Goal: Use online tool/utility: Utilize a website feature to perform a specific function

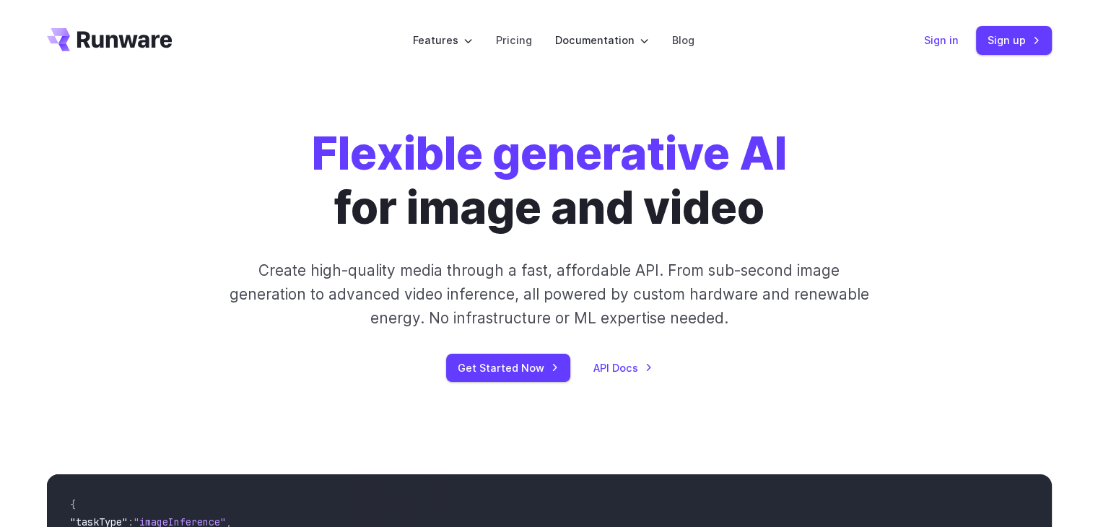
click at [952, 42] on link "Sign in" at bounding box center [941, 40] width 35 height 17
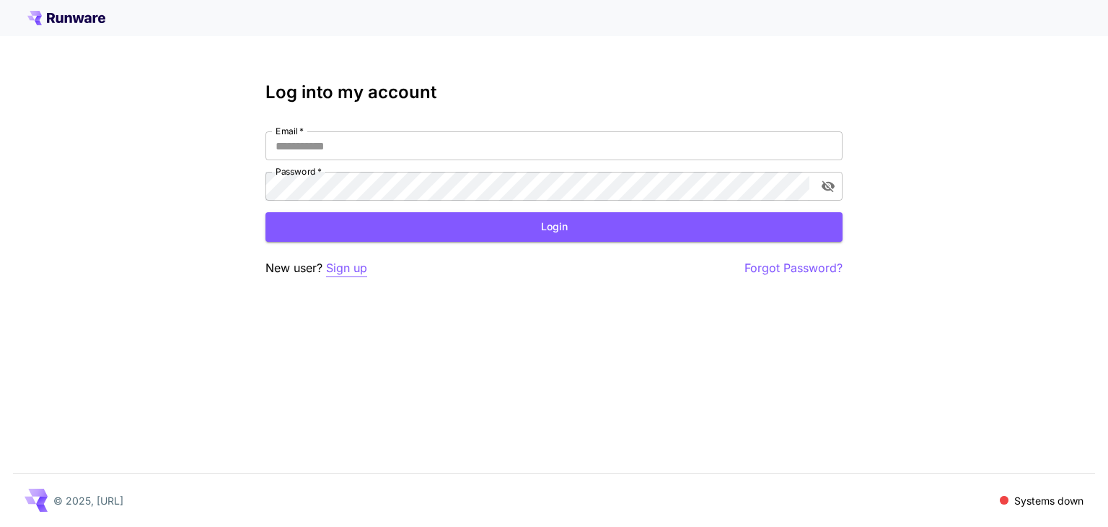
click at [351, 266] on p "Sign up" at bounding box center [346, 268] width 41 height 18
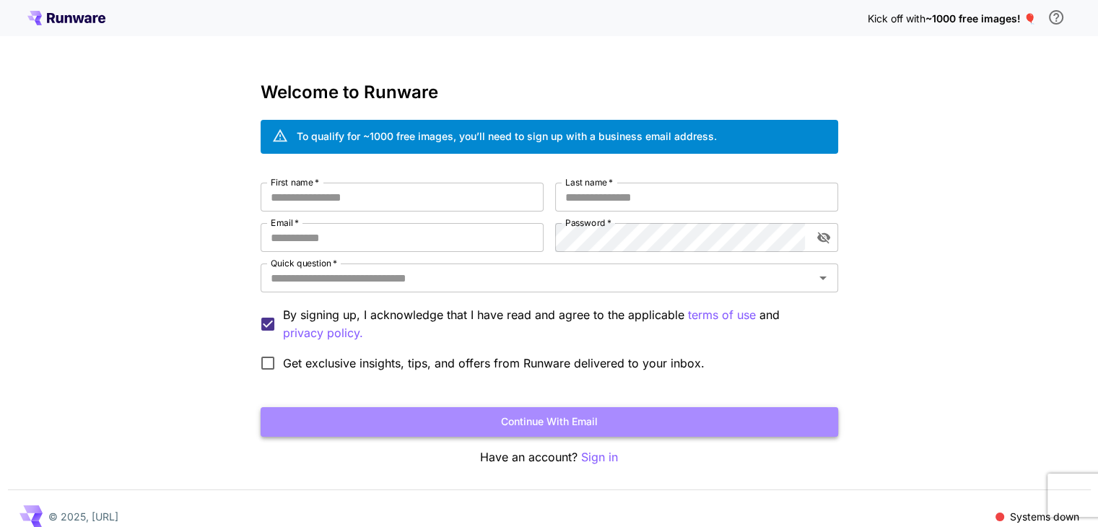
click at [605, 421] on button "Continue with email" at bounding box center [548, 422] width 577 height 30
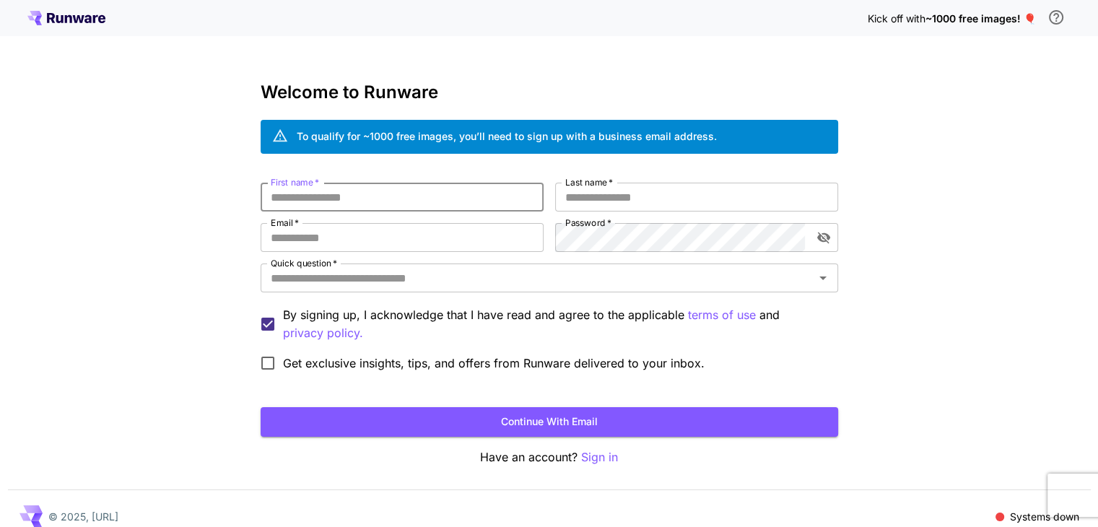
click at [473, 204] on input "First name   *" at bounding box center [401, 197] width 283 height 29
click at [494, 185] on input "First name   *" at bounding box center [401, 197] width 283 height 29
type input "*****"
click at [579, 196] on input "Last name   *" at bounding box center [696, 197] width 283 height 29
type input "********"
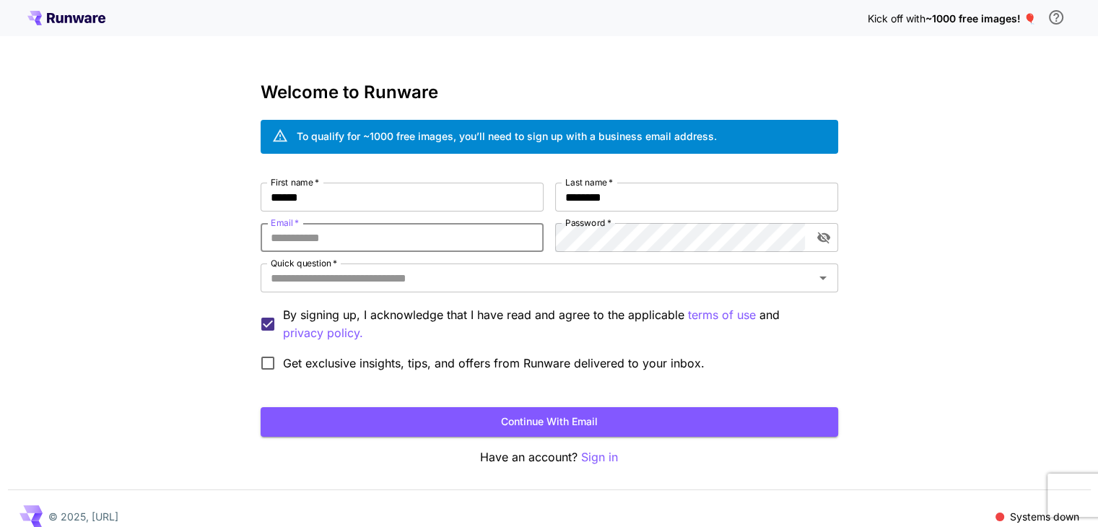
click at [461, 224] on input "Email   *" at bounding box center [401, 237] width 283 height 29
click at [948, 107] on div "Kick off with ~1000 free images! 🎈 Welcome to Runware To qualify for ~1000 free…" at bounding box center [549, 271] width 1098 height 543
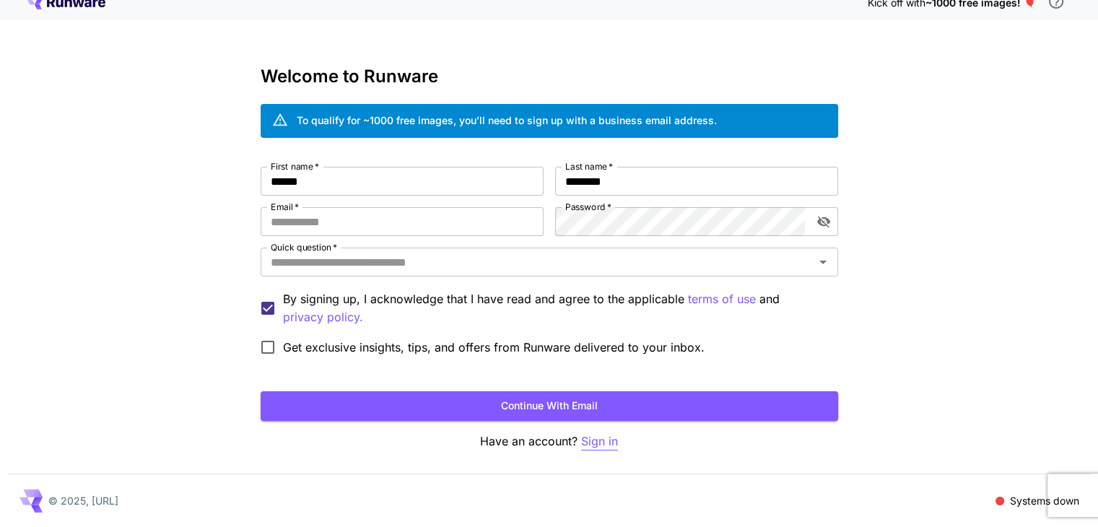
click at [607, 444] on p "Sign in" at bounding box center [599, 441] width 37 height 18
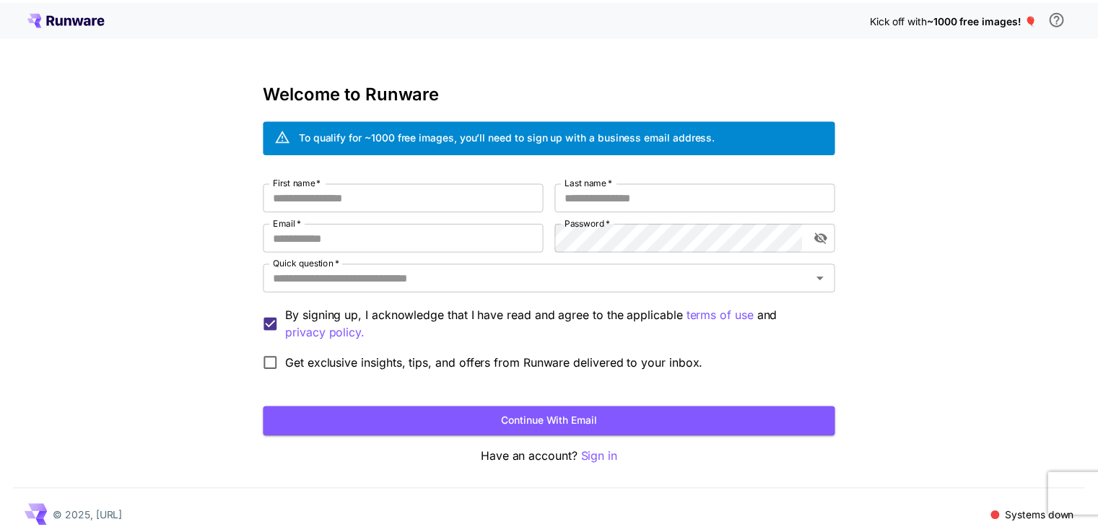
scroll to position [16, 0]
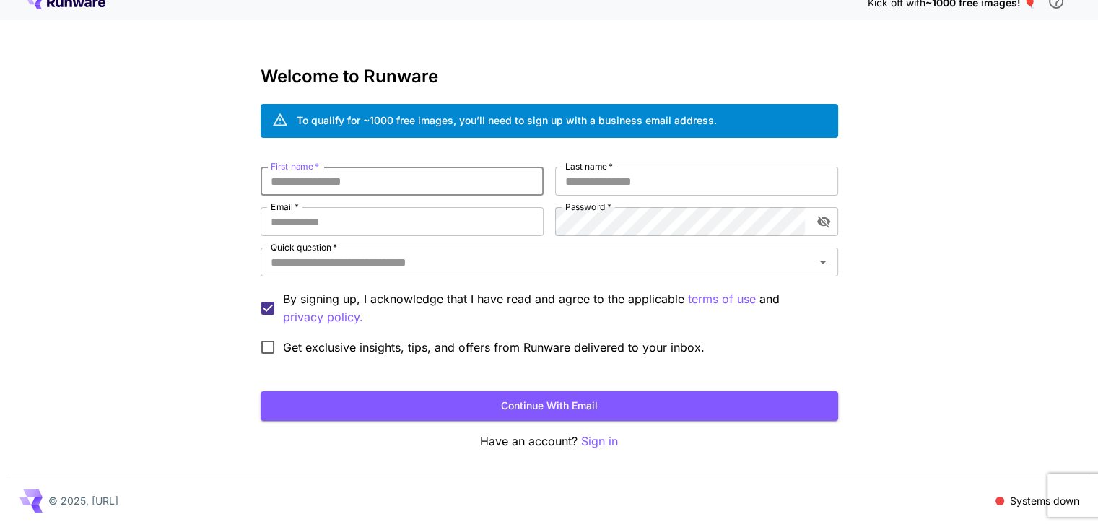
click at [346, 172] on input "First name   *" at bounding box center [401, 181] width 283 height 29
click at [398, 211] on input "Email   *" at bounding box center [401, 221] width 283 height 29
paste input "**********"
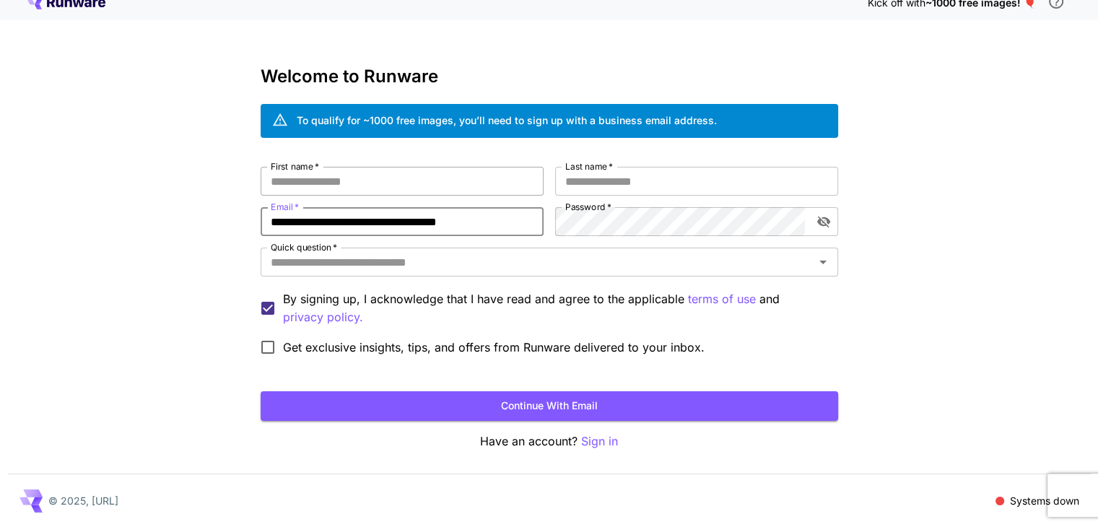
type input "**********"
click at [379, 191] on input "First name   *" at bounding box center [401, 181] width 283 height 29
type input "*****"
click at [536, 201] on div "**********" at bounding box center [548, 265] width 577 height 196
click at [591, 164] on label "Last name   *" at bounding box center [589, 166] width 48 height 12
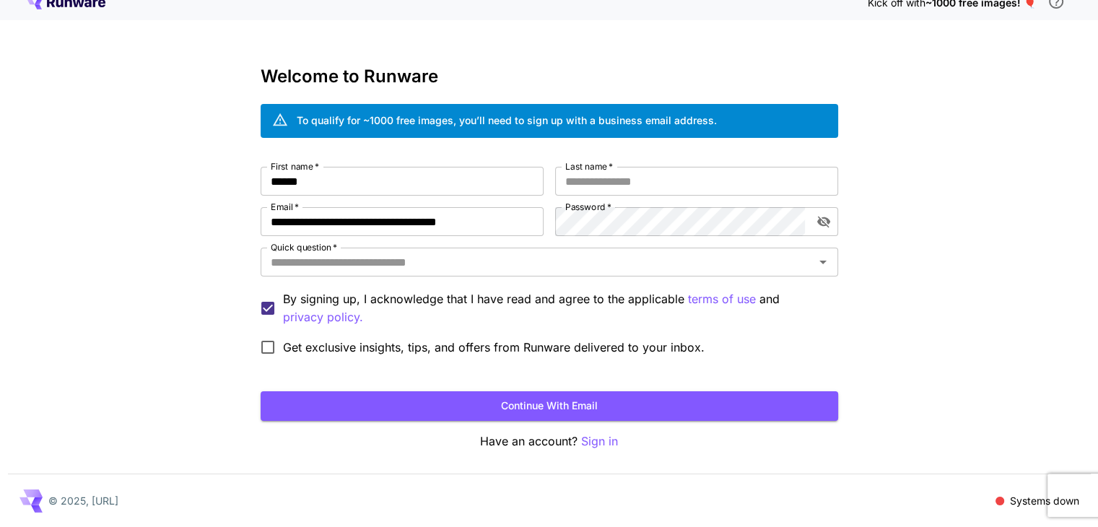
click at [591, 167] on input "Last name   *" at bounding box center [696, 181] width 283 height 29
type input "********"
click at [826, 222] on icon "toggle password visibility" at bounding box center [822, 222] width 13 height 12
click at [818, 255] on icon "Open" at bounding box center [822, 261] width 17 height 17
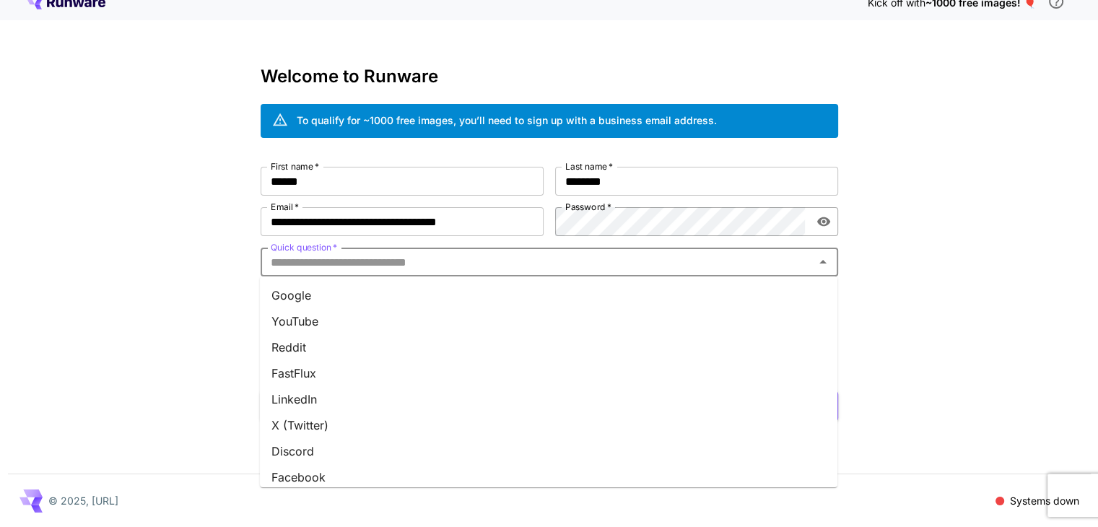
click at [819, 258] on icon "Close" at bounding box center [822, 261] width 17 height 17
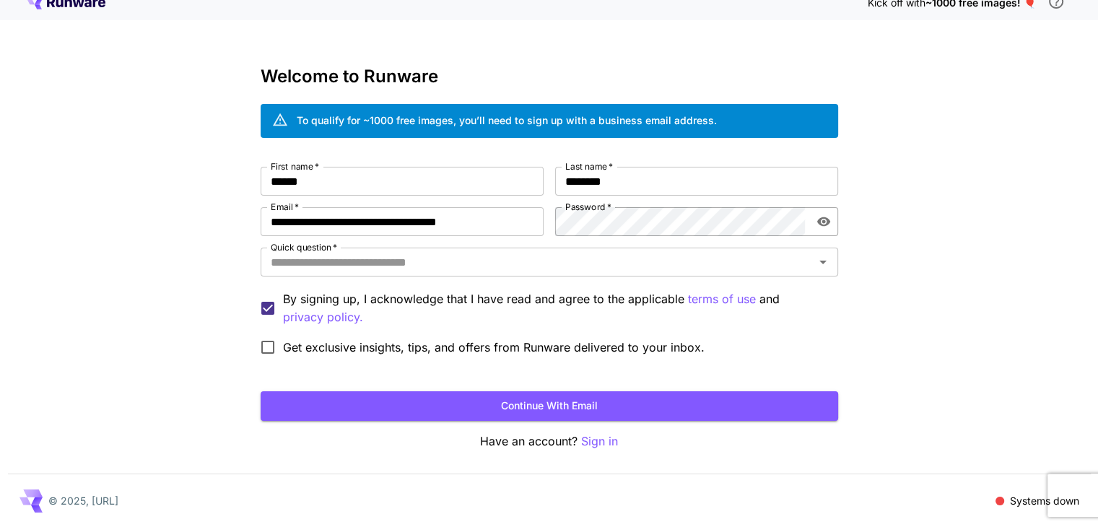
click at [346, 429] on div "**********" at bounding box center [548, 258] width 577 height 384
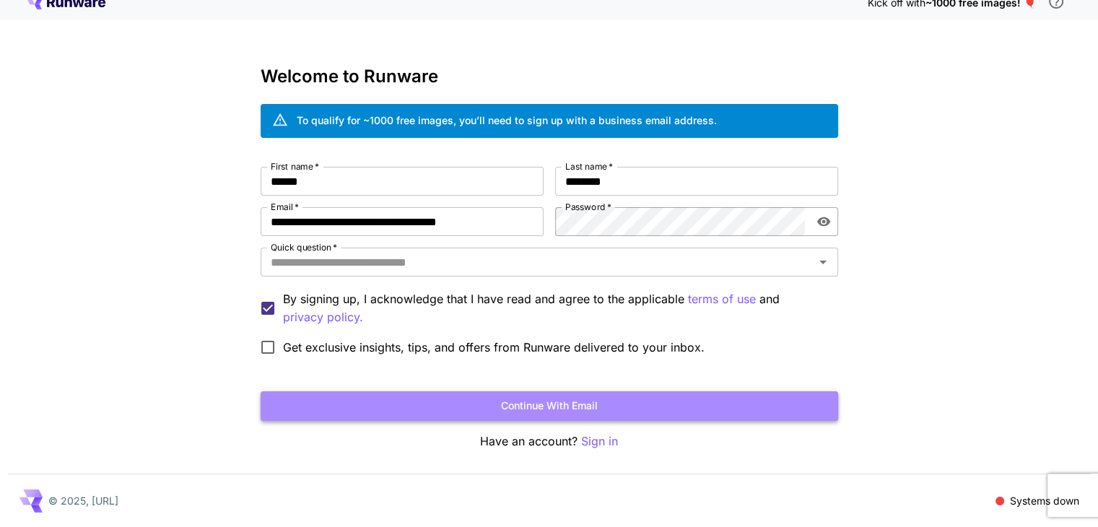
click at [358, 419] on button "Continue with email" at bounding box center [548, 406] width 577 height 30
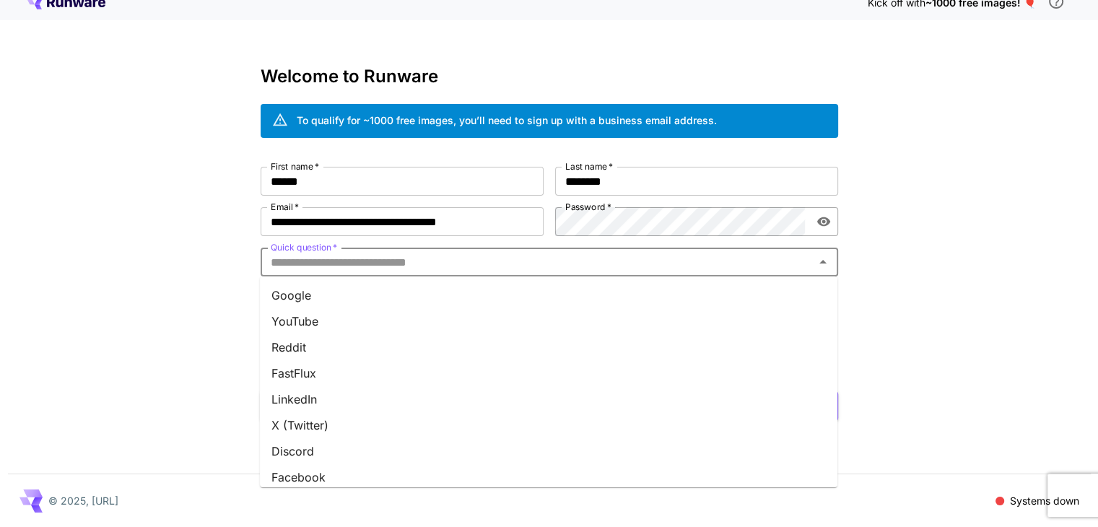
click at [359, 271] on input "Quick question   *" at bounding box center [537, 262] width 545 height 20
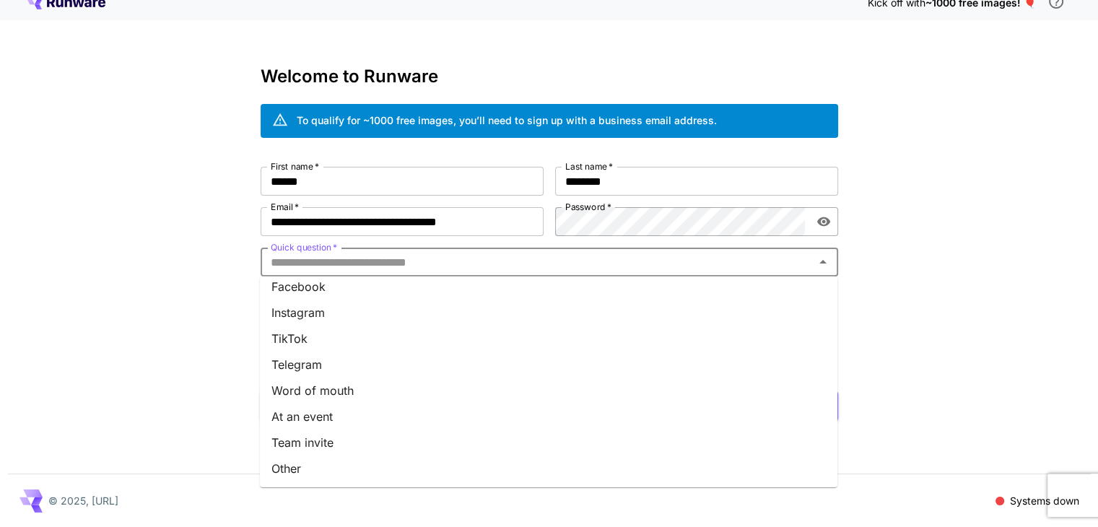
click at [352, 468] on li "Other" at bounding box center [548, 468] width 577 height 26
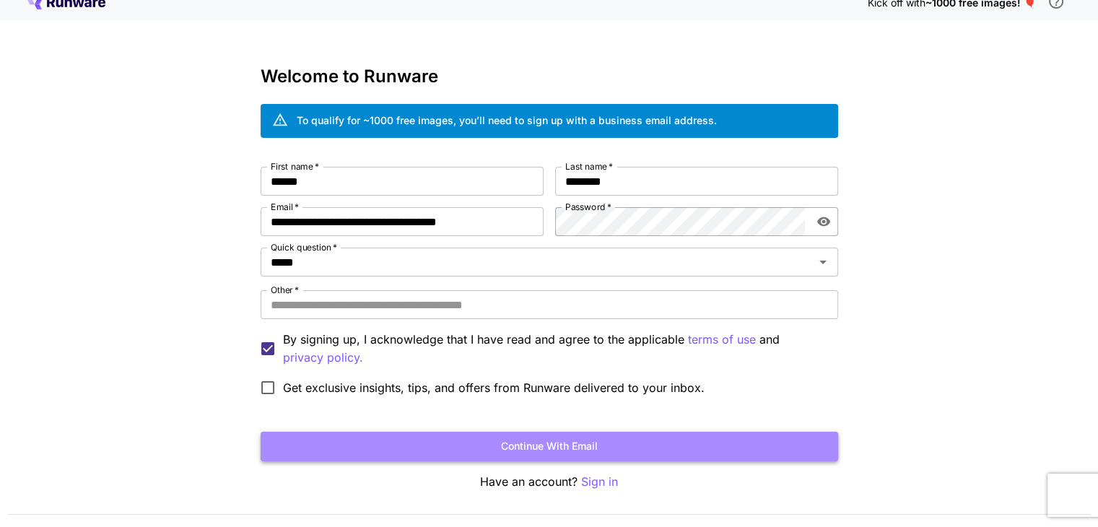
click at [387, 454] on button "Continue with email" at bounding box center [548, 447] width 577 height 30
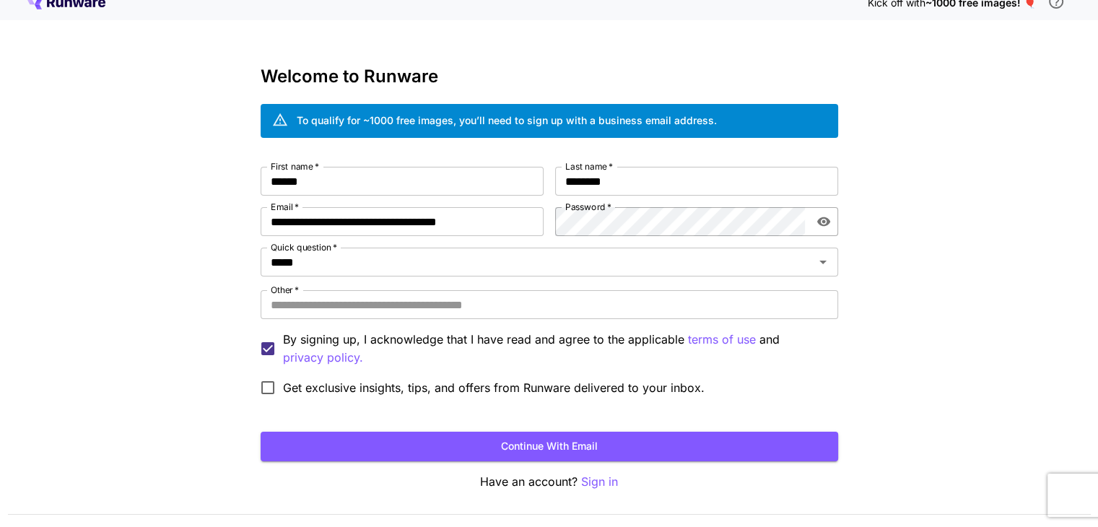
click at [409, 318] on div "**********" at bounding box center [548, 285] width 577 height 236
click at [413, 310] on input "Other   *" at bounding box center [548, 304] width 577 height 29
type input "*******"
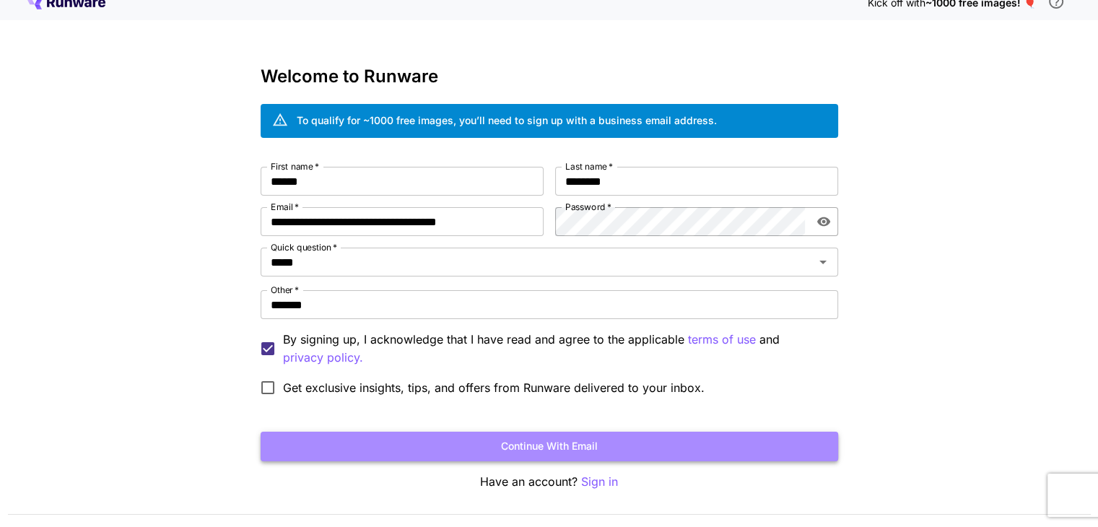
click at [414, 444] on button "Continue with email" at bounding box center [548, 447] width 577 height 30
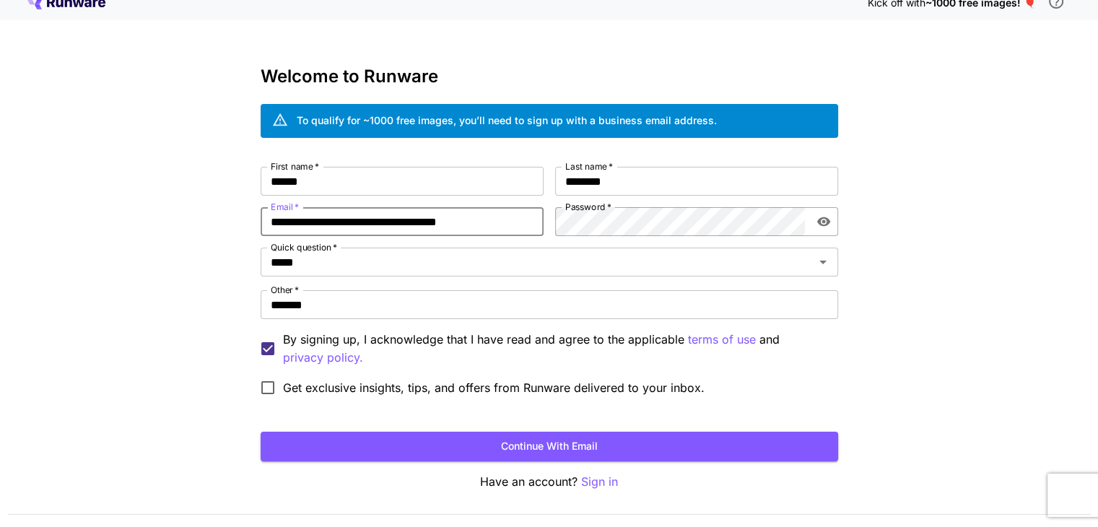
click at [447, 226] on input "**********" at bounding box center [401, 221] width 283 height 29
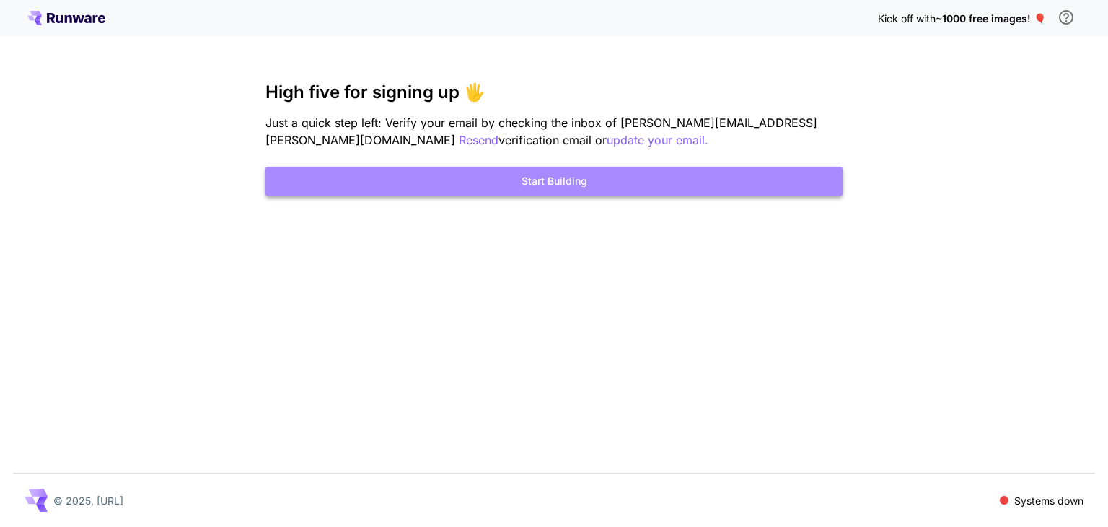
click at [710, 174] on button "Start Building" at bounding box center [554, 182] width 577 height 30
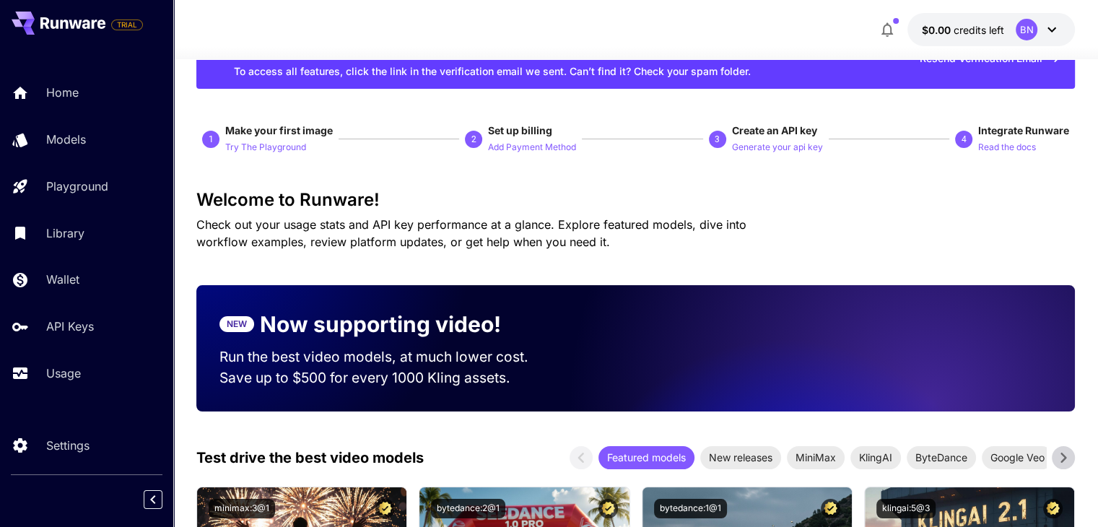
scroll to position [55, 0]
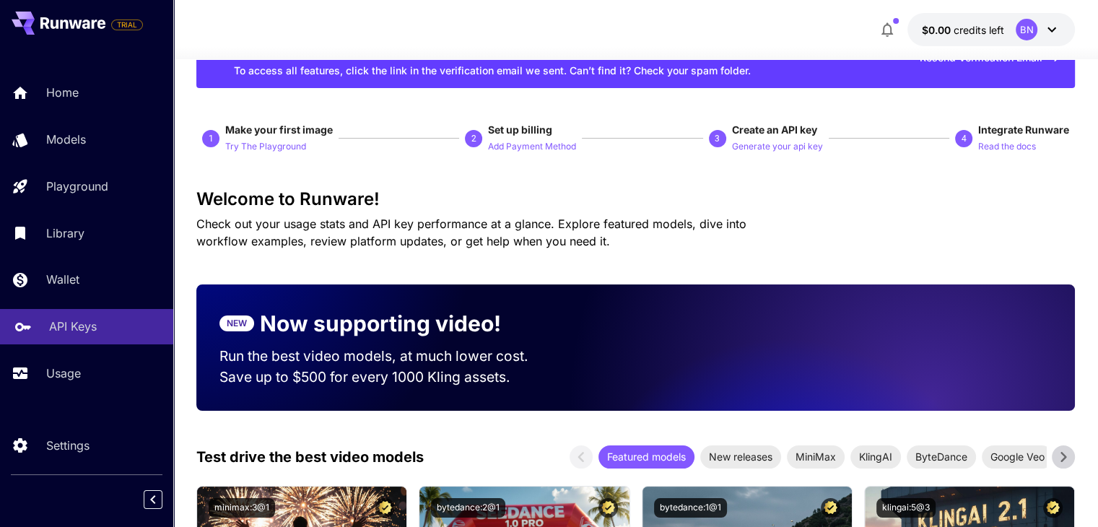
click at [79, 323] on p "API Keys" at bounding box center [73, 325] width 48 height 17
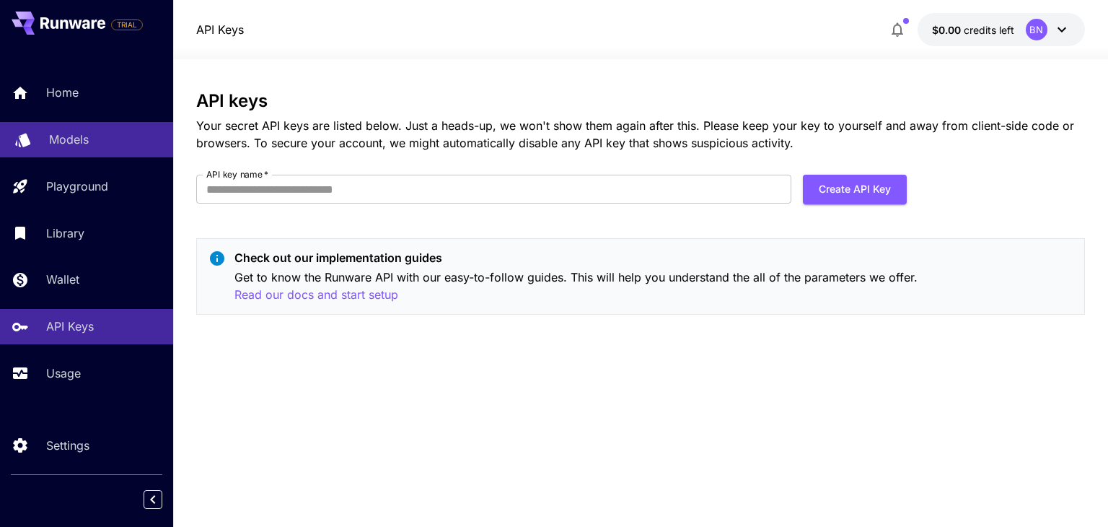
click at [101, 152] on link "Models" at bounding box center [86, 139] width 173 height 35
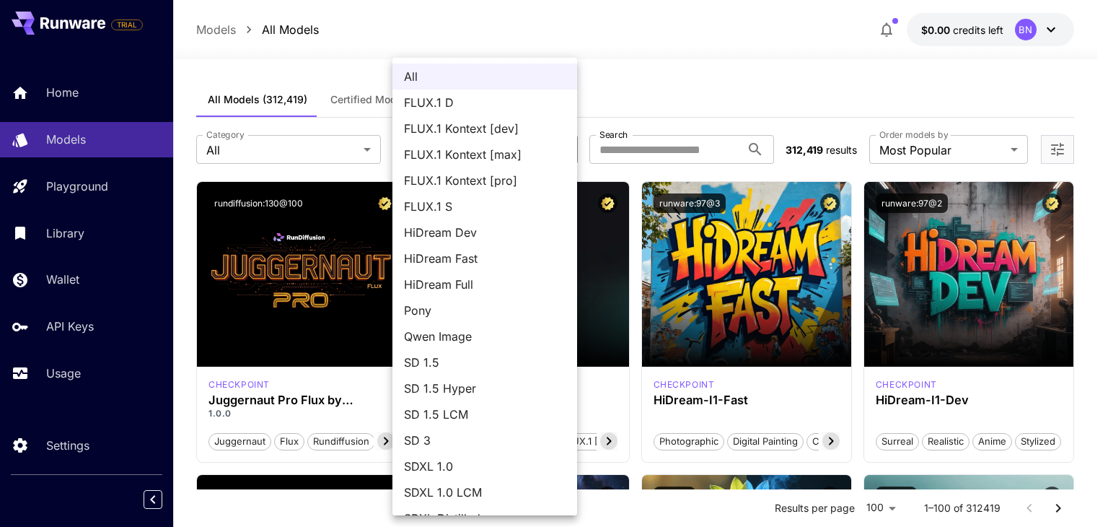
click at [636, 70] on div at bounding box center [554, 263] width 1108 height 527
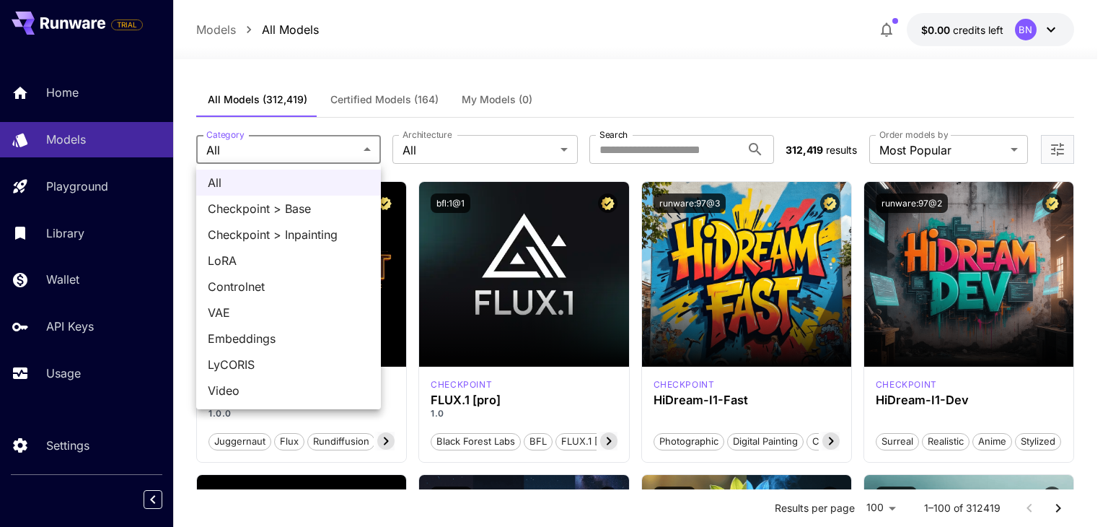
click at [465, 59] on div at bounding box center [554, 263] width 1108 height 527
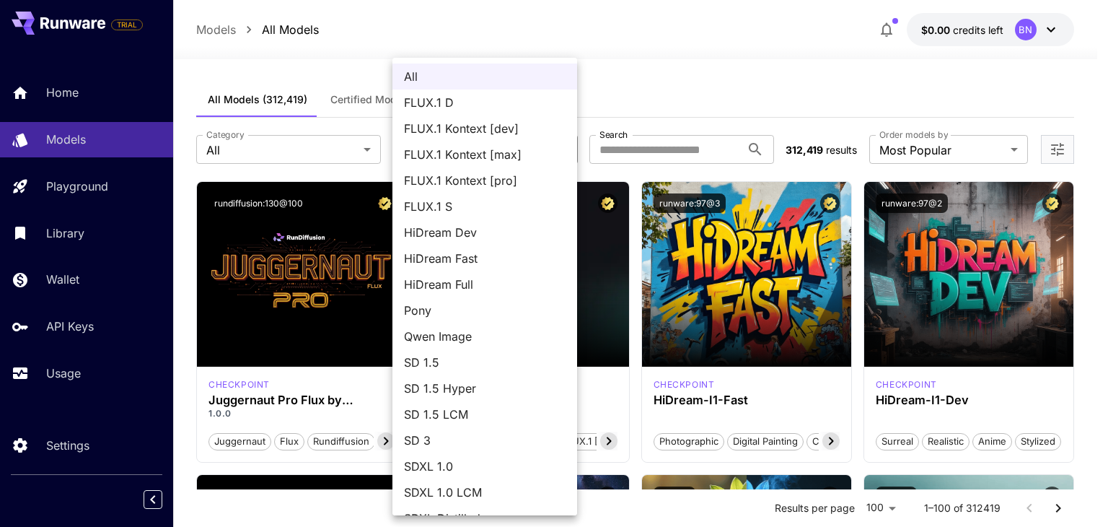
click at [520, 126] on span "FLUX.1 Kontext [dev]" at bounding box center [485, 128] width 162 height 17
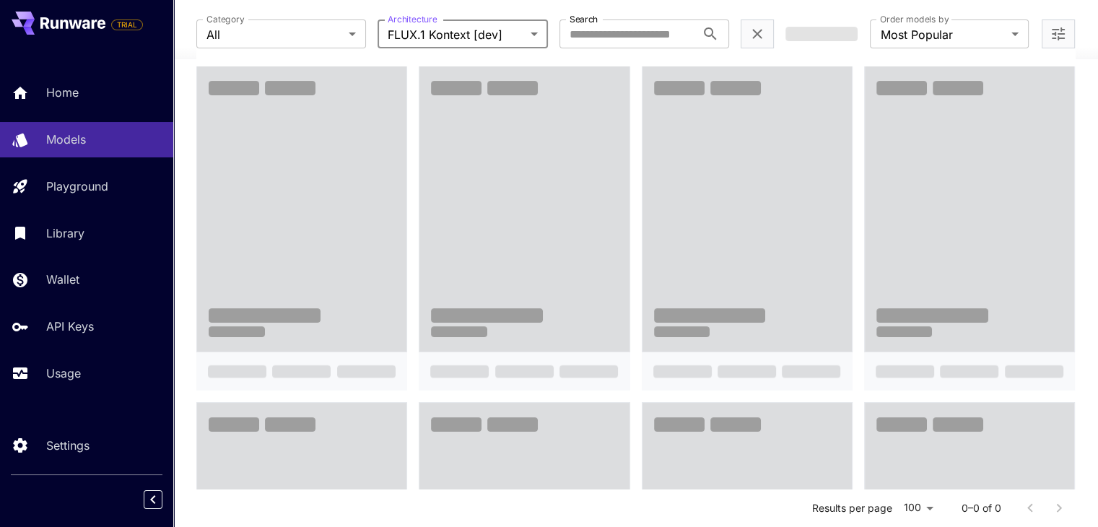
scroll to position [152, 0]
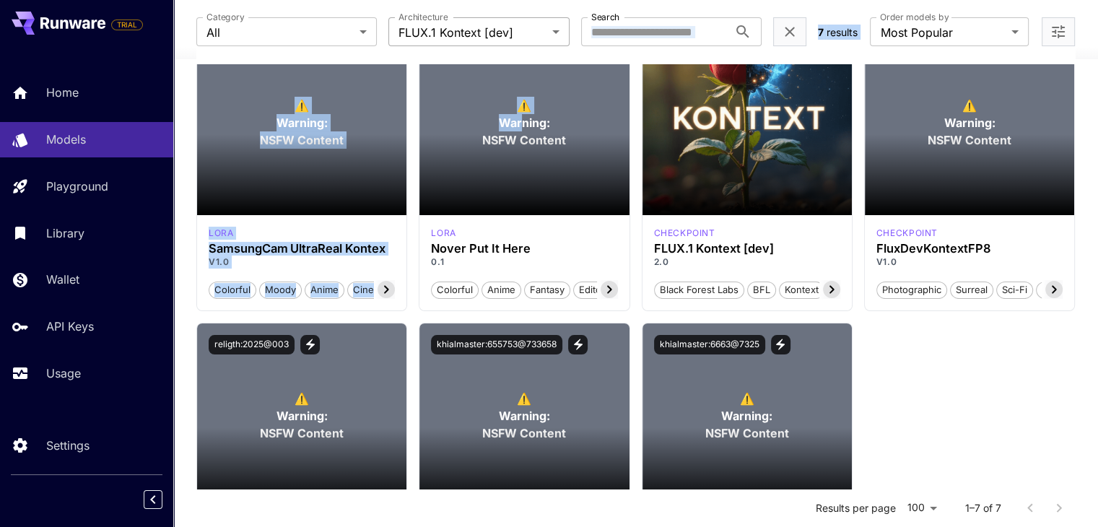
drag, startPoint x: 520, startPoint y: 126, endPoint x: 543, endPoint y: 20, distance: 107.9
click at [543, 20] on div "**********" at bounding box center [635, 303] width 878 height 675
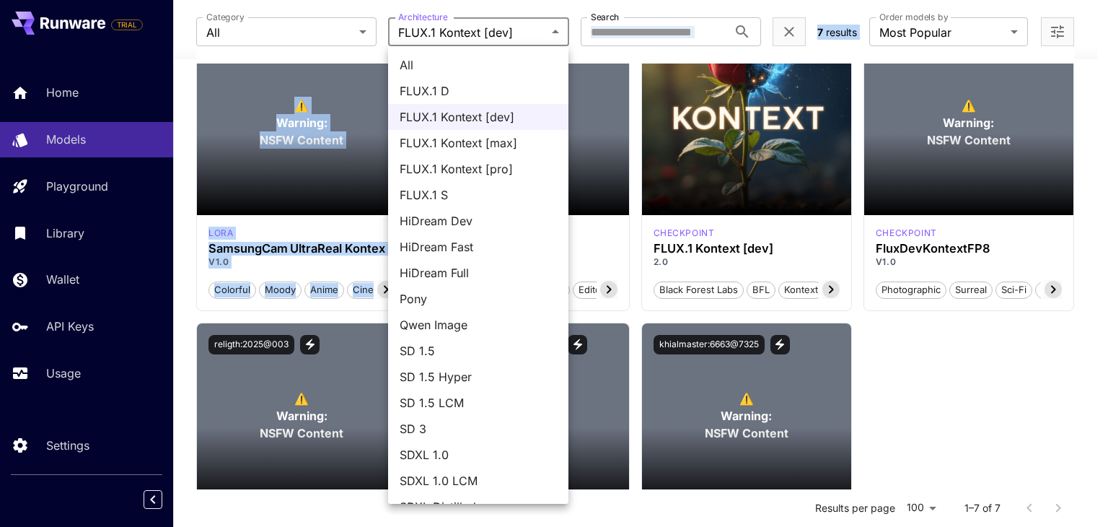
click at [543, 20] on body "**********" at bounding box center [554, 266] width 1108 height 836
click at [486, 62] on span "All" at bounding box center [478, 64] width 157 height 17
type input "***"
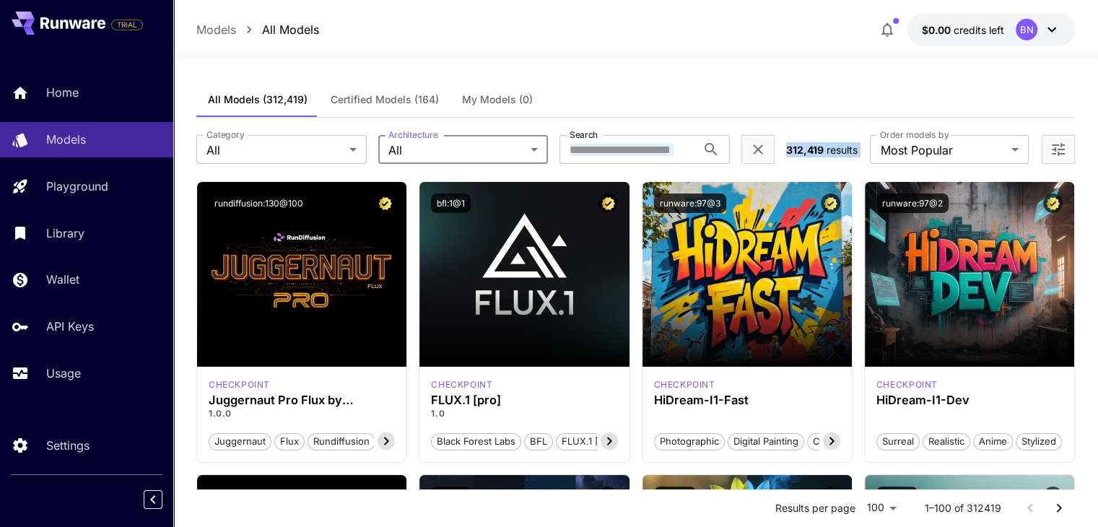
scroll to position [0, 0]
click at [750, 145] on icon "Clear filters (1)" at bounding box center [757, 149] width 17 height 17
click at [706, 144] on input "Search" at bounding box center [666, 149] width 152 height 29
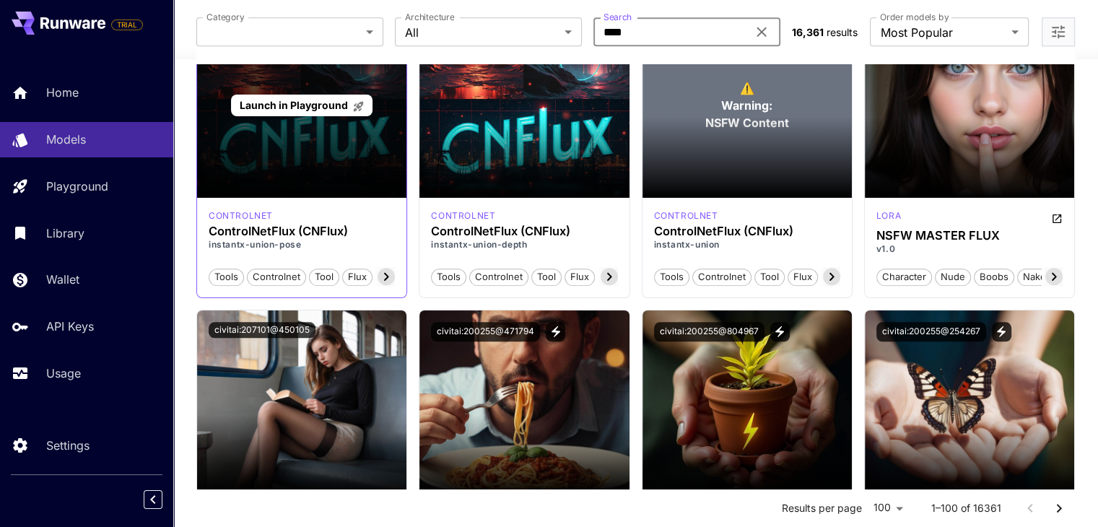
scroll to position [1634, 0]
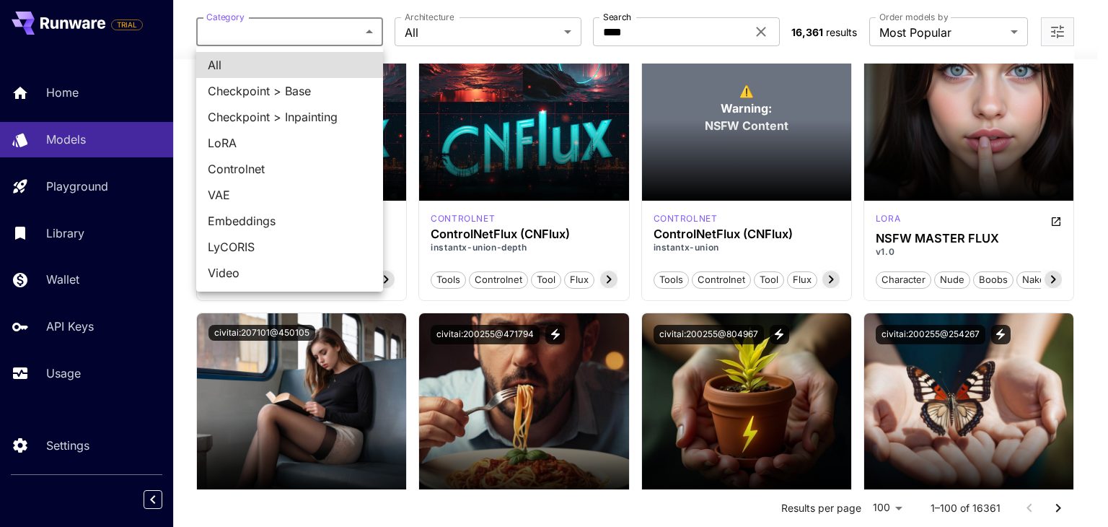
click at [351, 32] on div at bounding box center [554, 263] width 1108 height 527
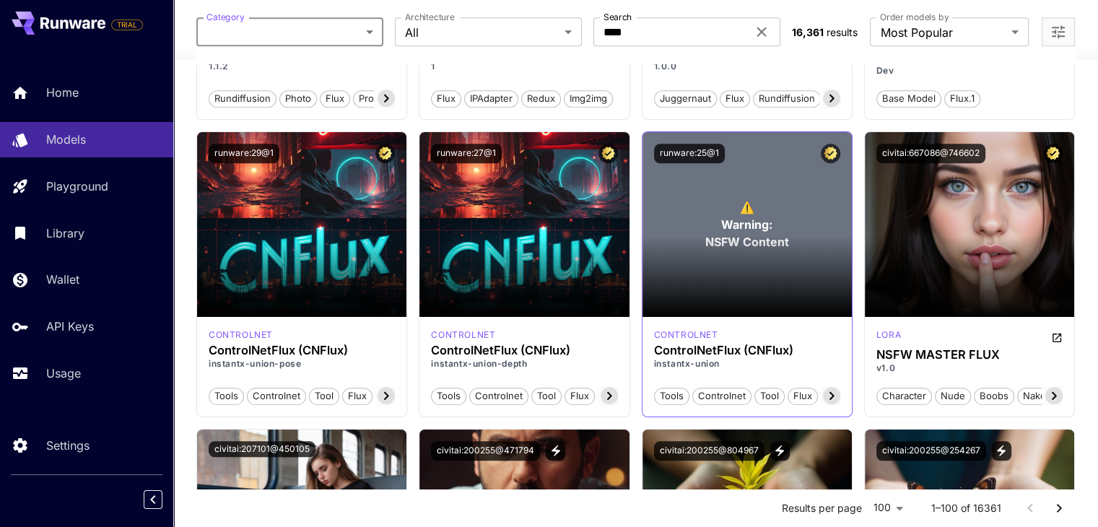
scroll to position [1544, 0]
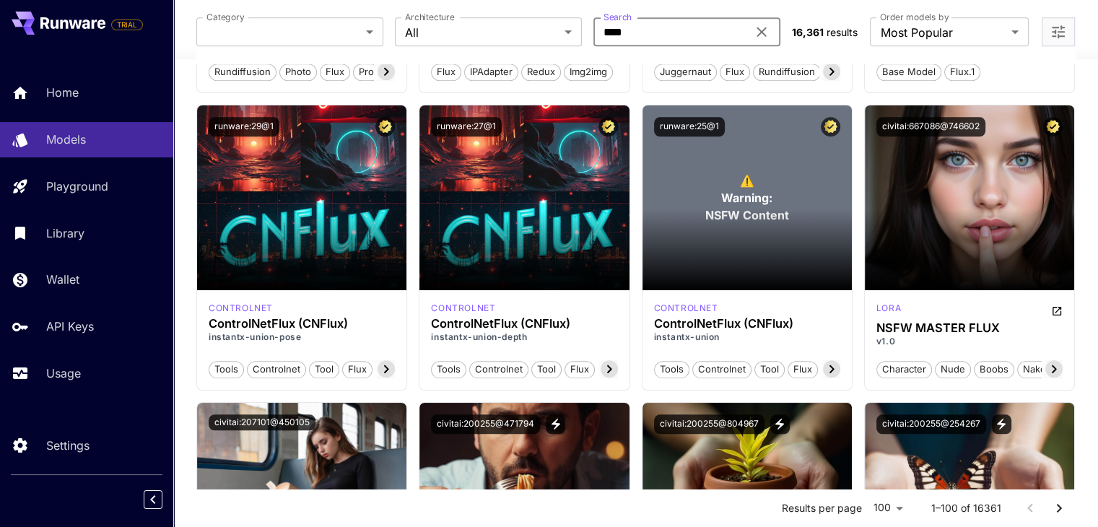
click at [660, 27] on input "****" at bounding box center [670, 31] width 154 height 29
type input "********"
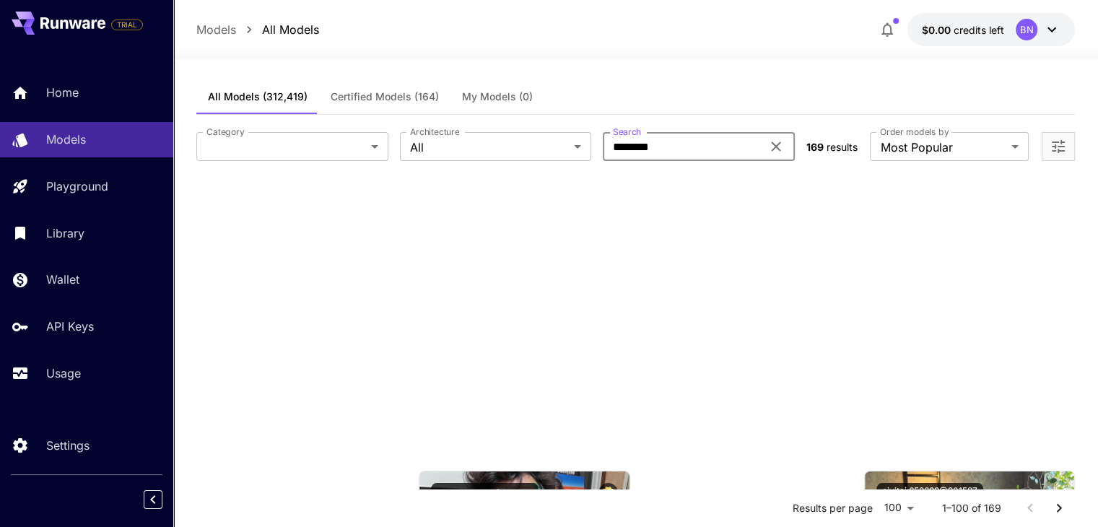
scroll to position [0, 0]
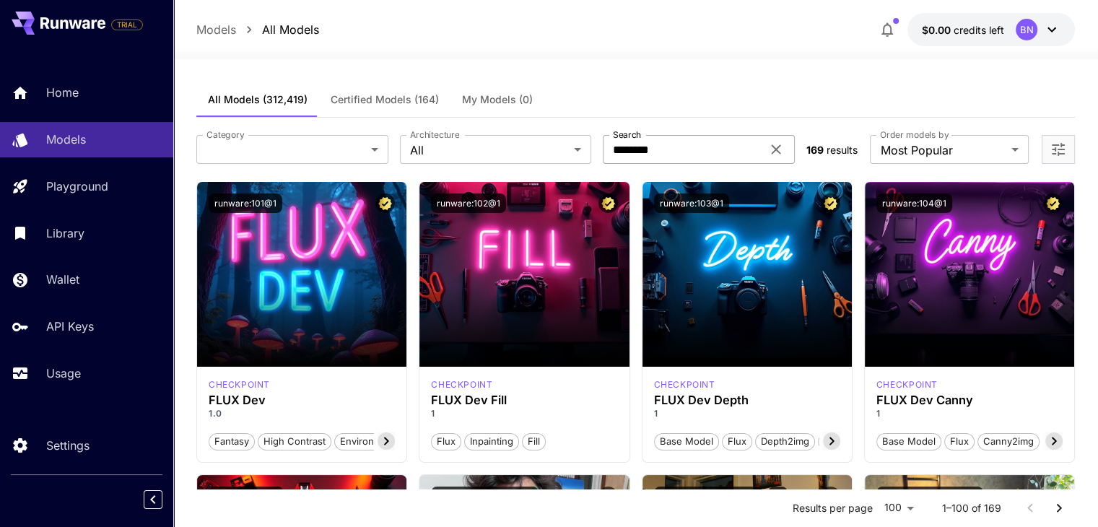
click at [768, 149] on icon at bounding box center [775, 149] width 17 height 17
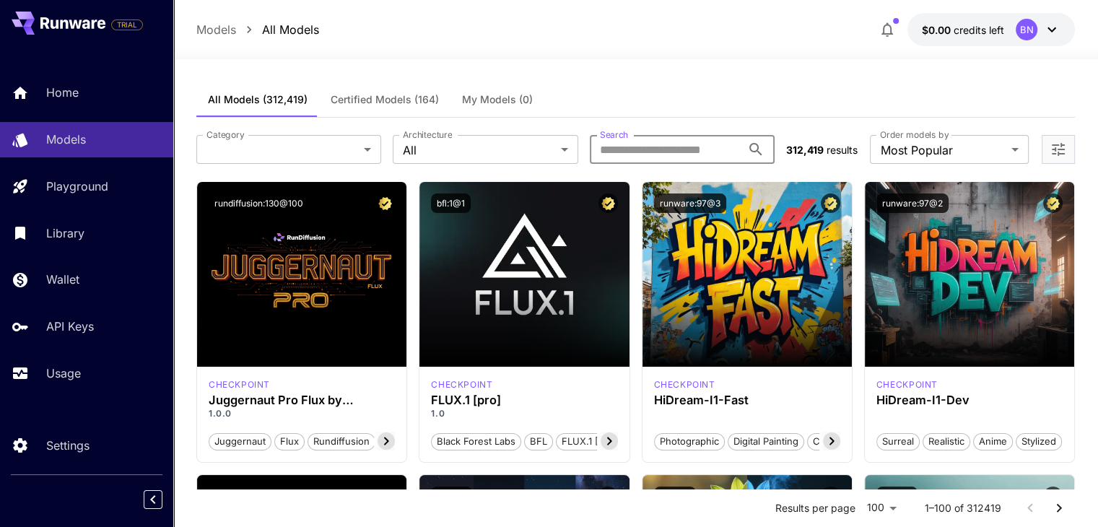
click at [684, 151] on input "Search" at bounding box center [666, 149] width 152 height 29
type input "**********"
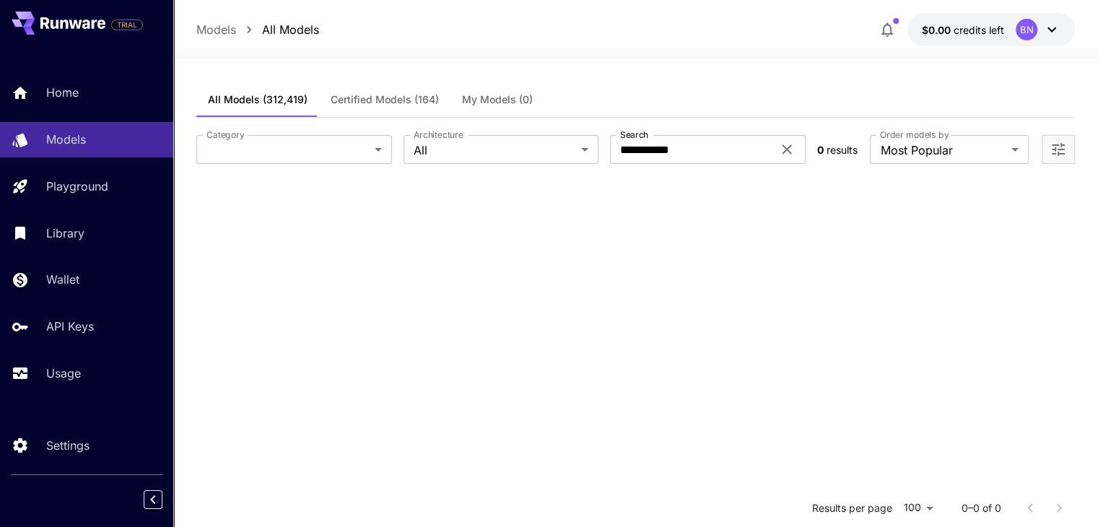
click at [784, 154] on icon at bounding box center [786, 149] width 17 height 17
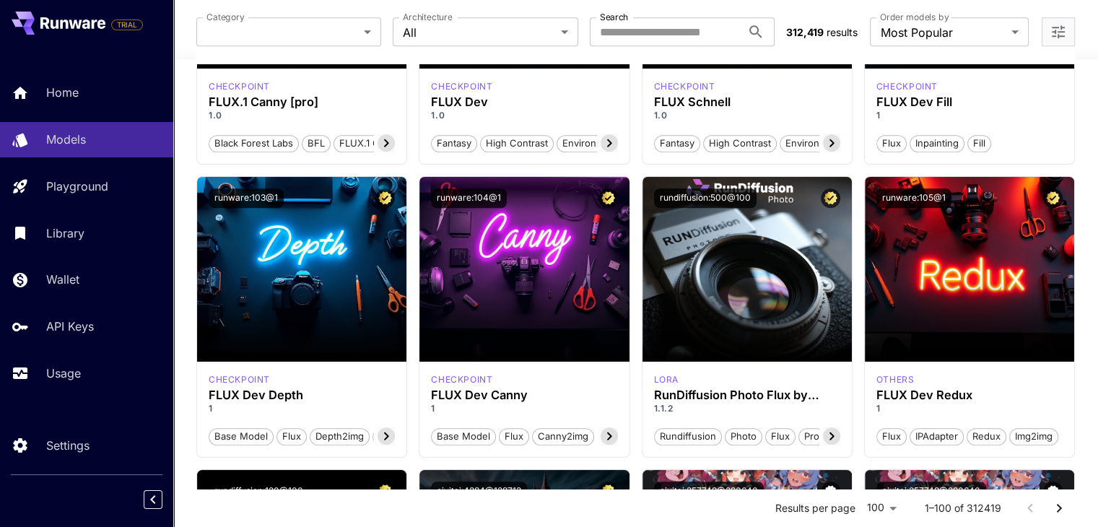
scroll to position [1016, 0]
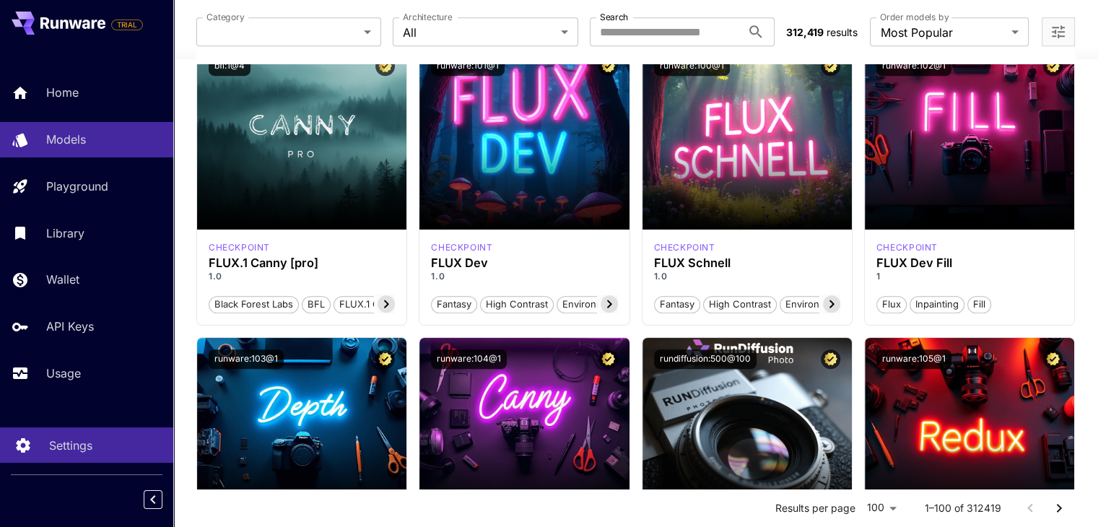
click at [49, 445] on p "Settings" at bounding box center [70, 445] width 43 height 17
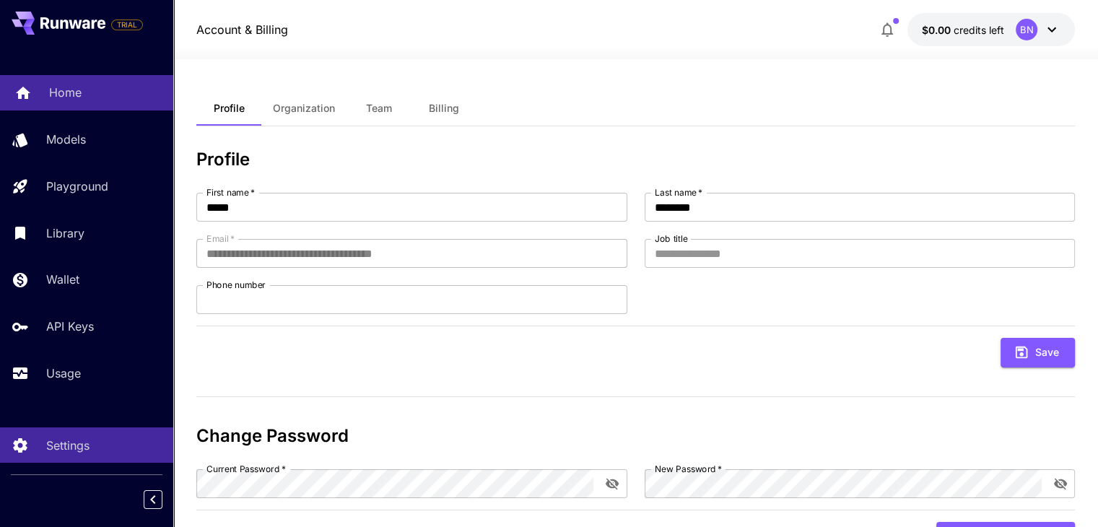
click at [87, 96] on div "Home" at bounding box center [105, 92] width 113 height 17
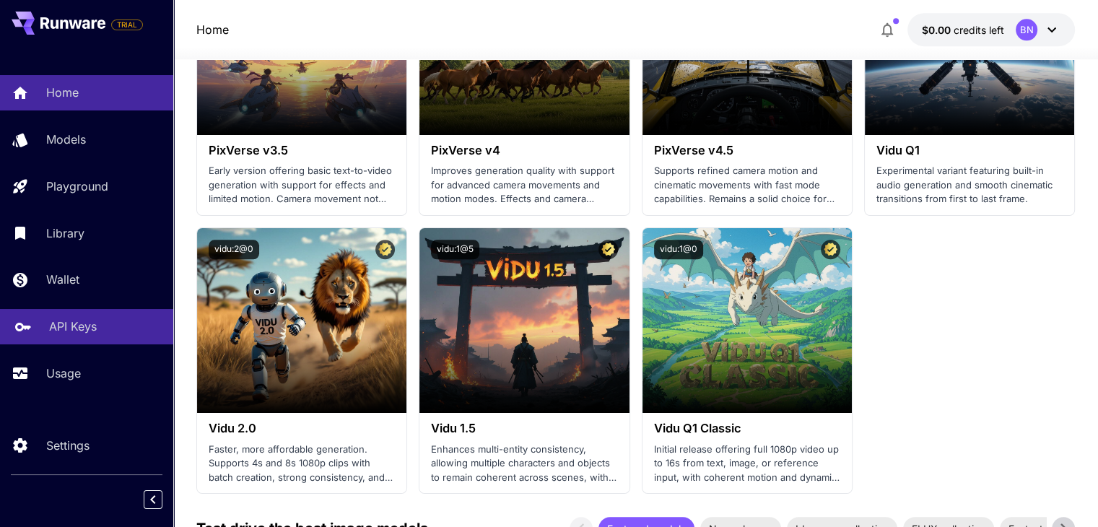
scroll to position [1488, 0]
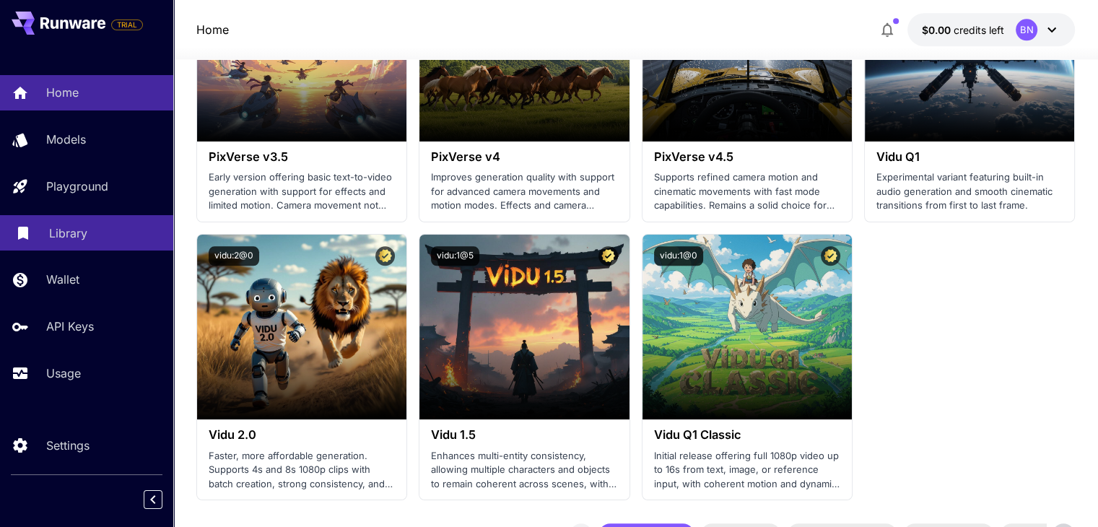
click at [113, 230] on div "Library" at bounding box center [105, 232] width 113 height 17
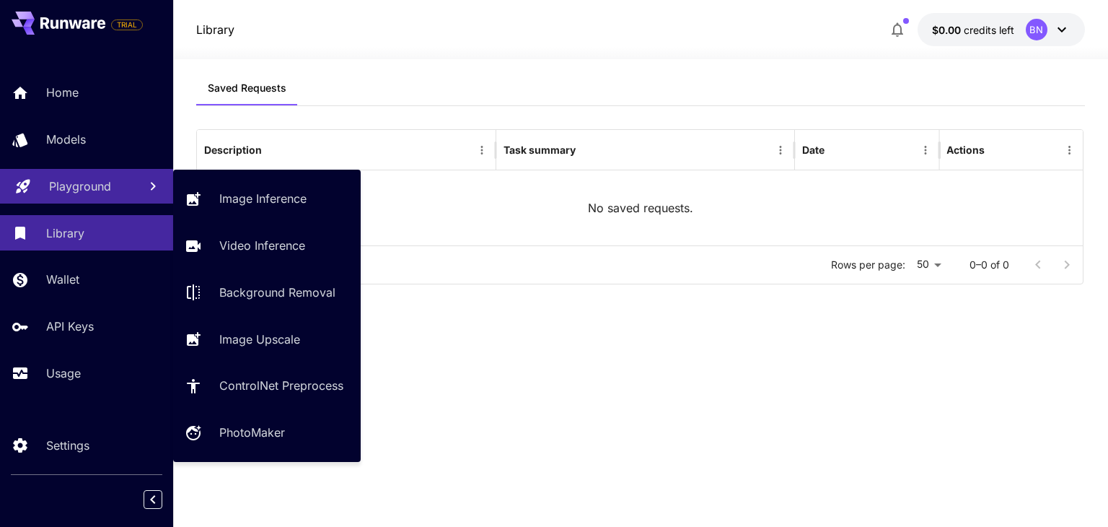
click at [113, 185] on div "Playground" at bounding box center [88, 186] width 78 height 17
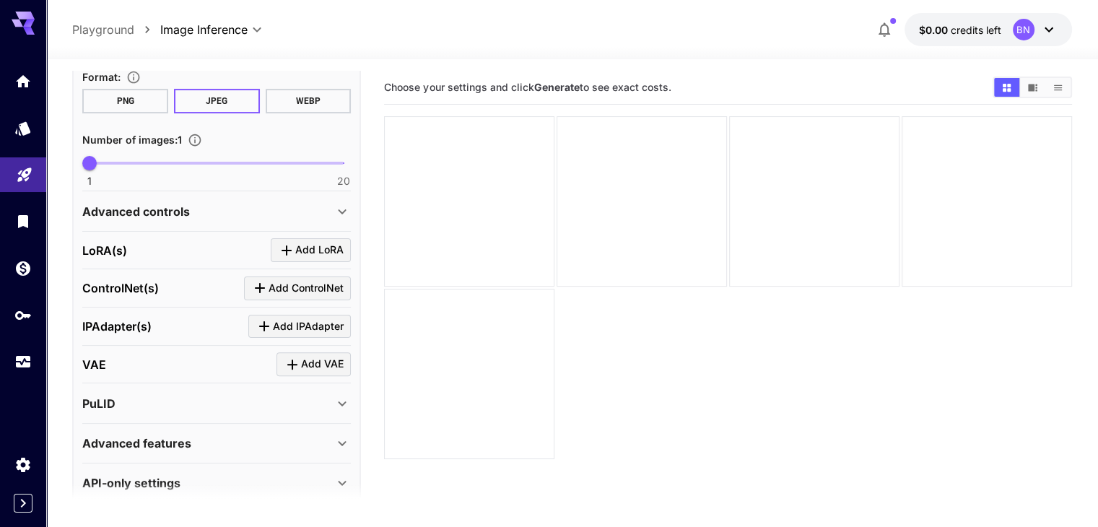
scroll to position [429, 0]
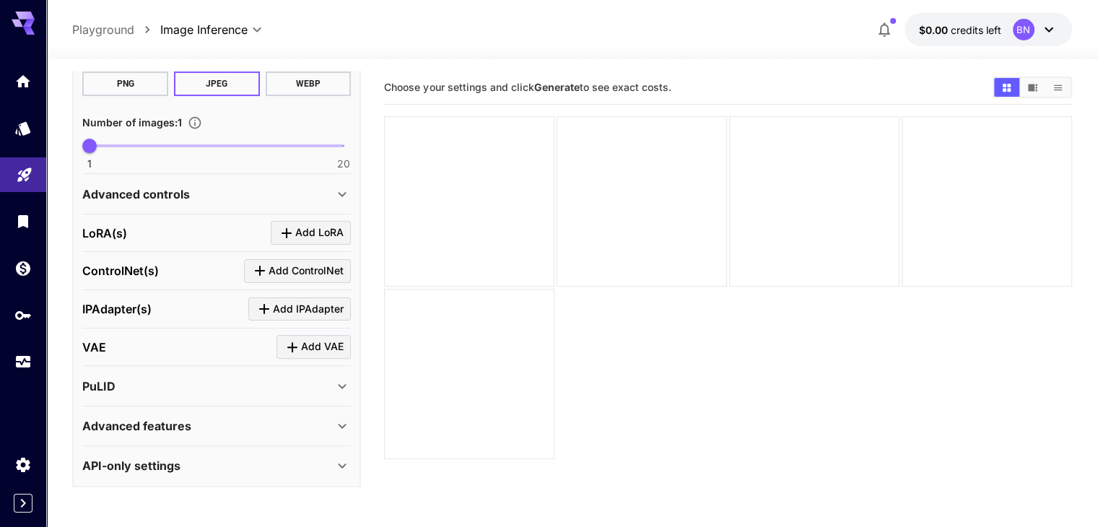
click at [333, 417] on div "Advanced features" at bounding box center [207, 425] width 251 height 17
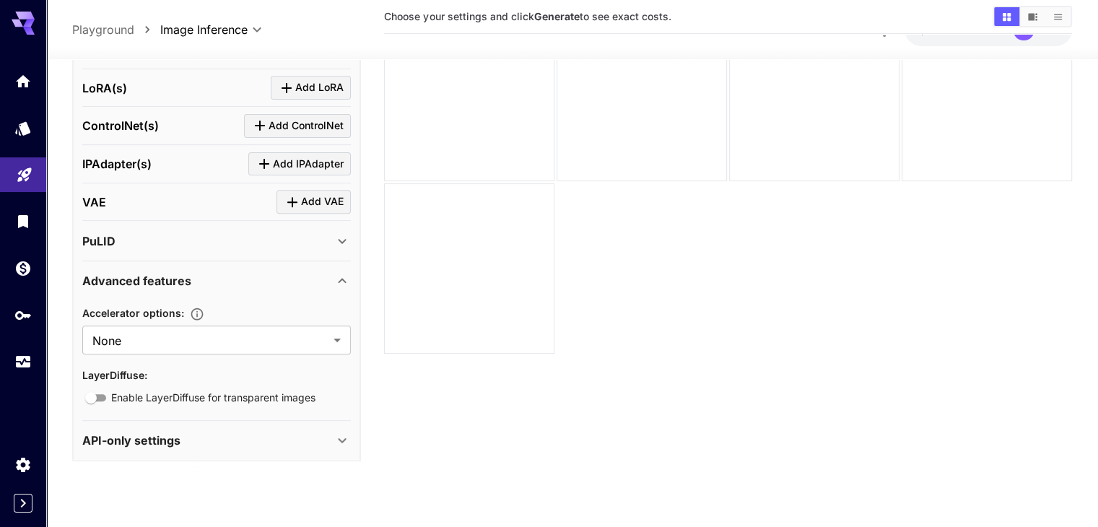
scroll to position [114, 0]
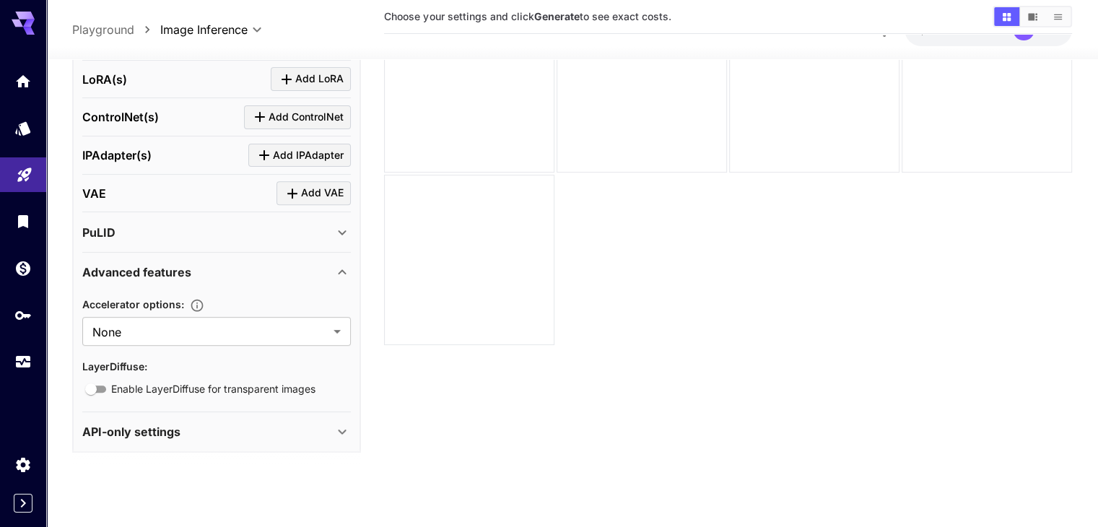
click at [308, 434] on div "API-only settings" at bounding box center [207, 430] width 251 height 17
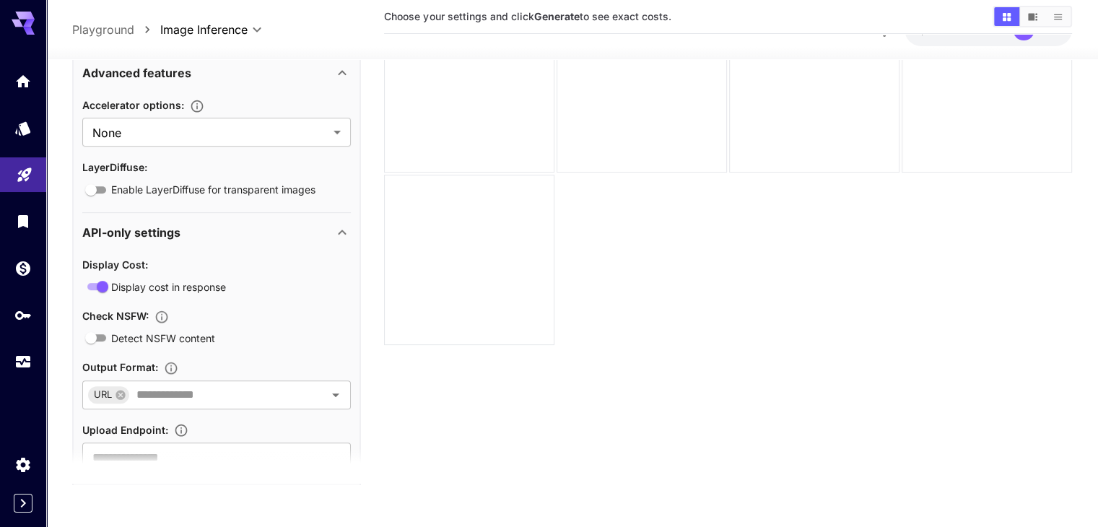
scroll to position [794, 0]
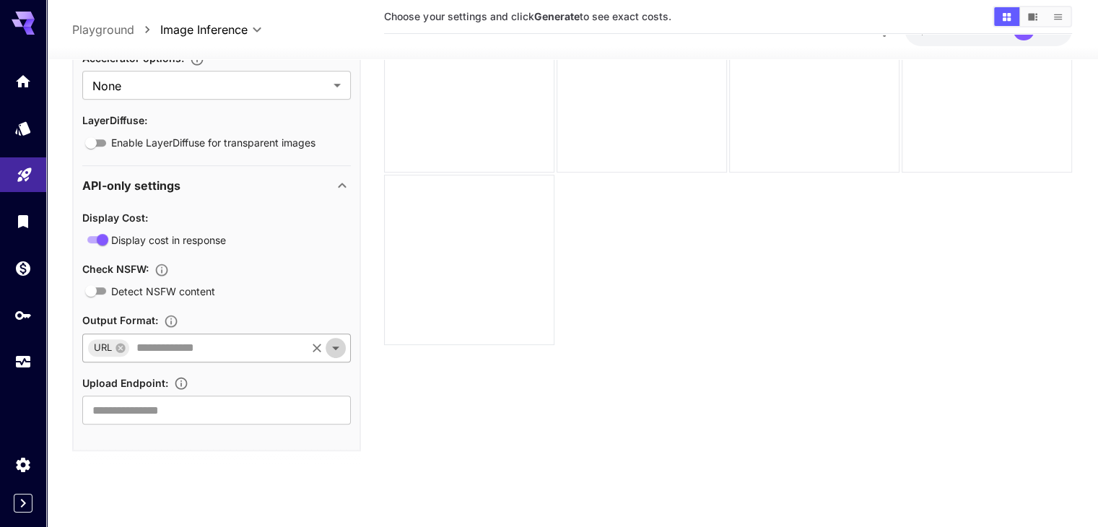
click at [327, 339] on icon "Open" at bounding box center [335, 346] width 17 height 17
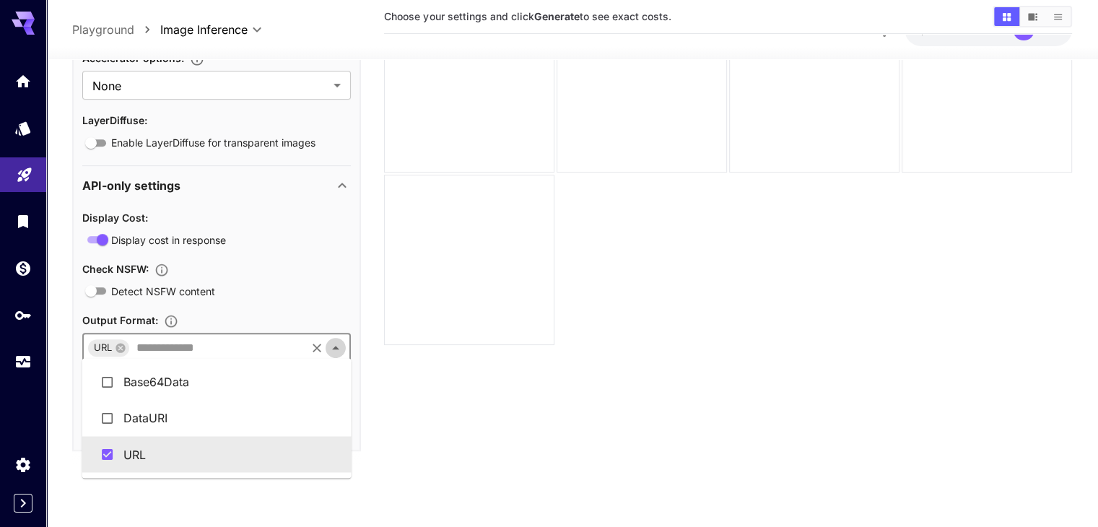
click at [327, 339] on icon "Close" at bounding box center [335, 346] width 17 height 17
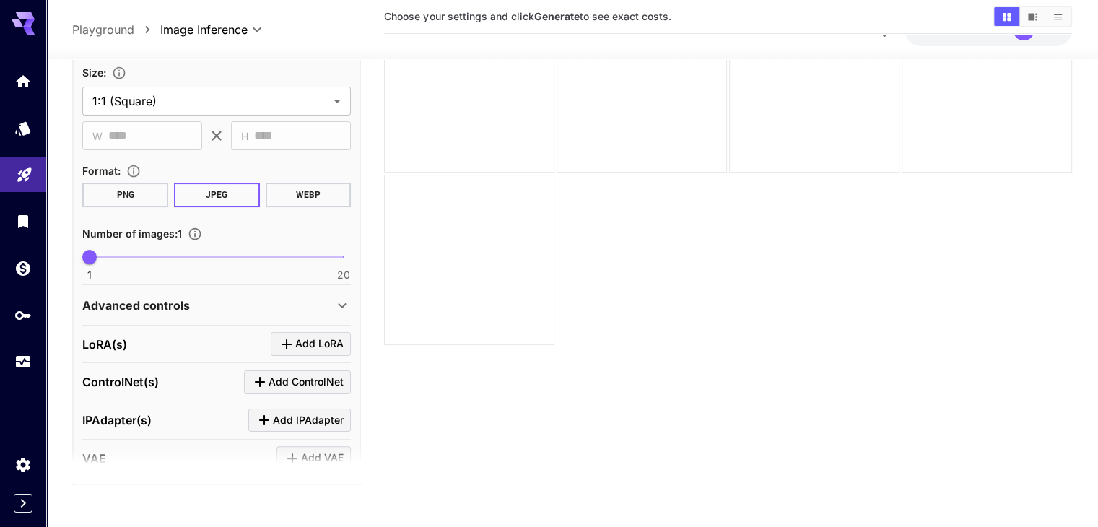
scroll to position [283, 0]
type input "*"
drag, startPoint x: 86, startPoint y: 252, endPoint x: 20, endPoint y: 255, distance: 65.7
click at [20, 255] on div "**********" at bounding box center [549, 206] width 1098 height 641
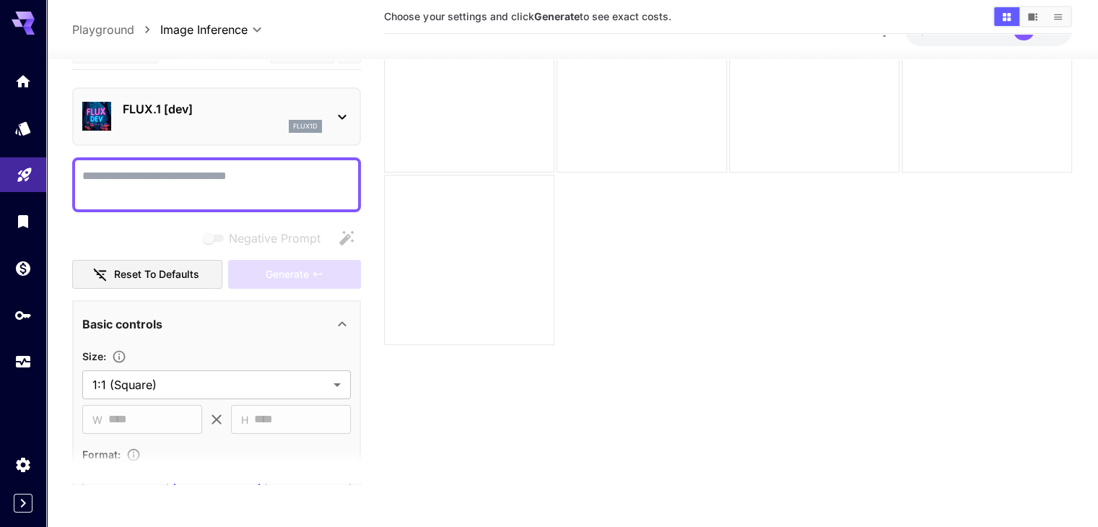
scroll to position [0, 0]
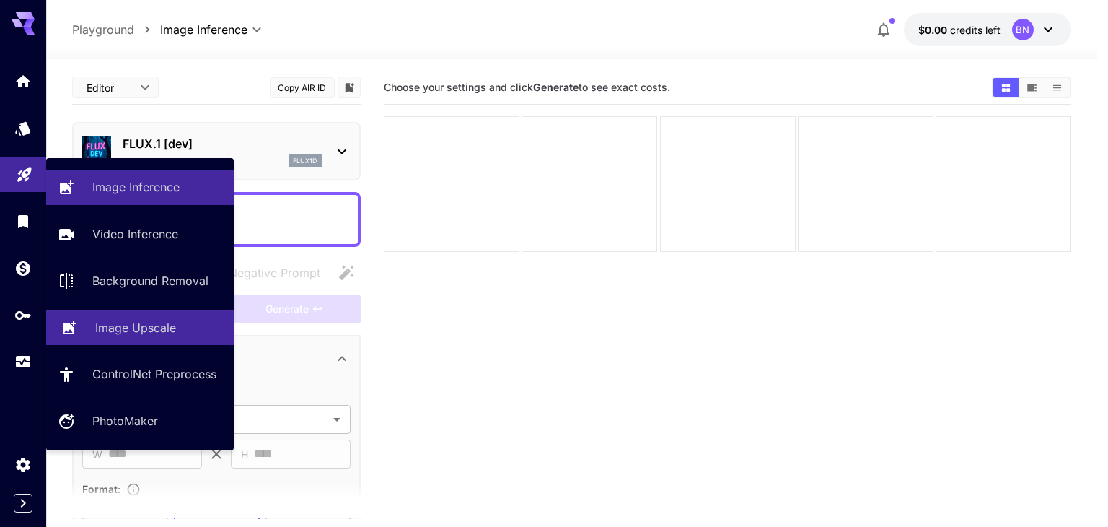
click at [164, 330] on p "Image Upscale" at bounding box center [135, 327] width 81 height 17
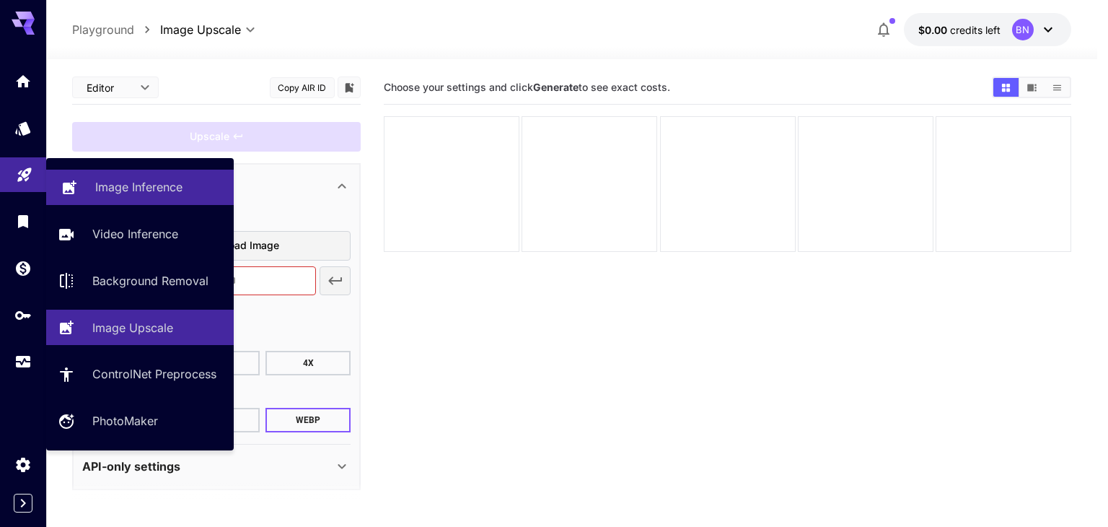
click at [131, 196] on p "Image Inference" at bounding box center [138, 186] width 87 height 17
type input "**********"
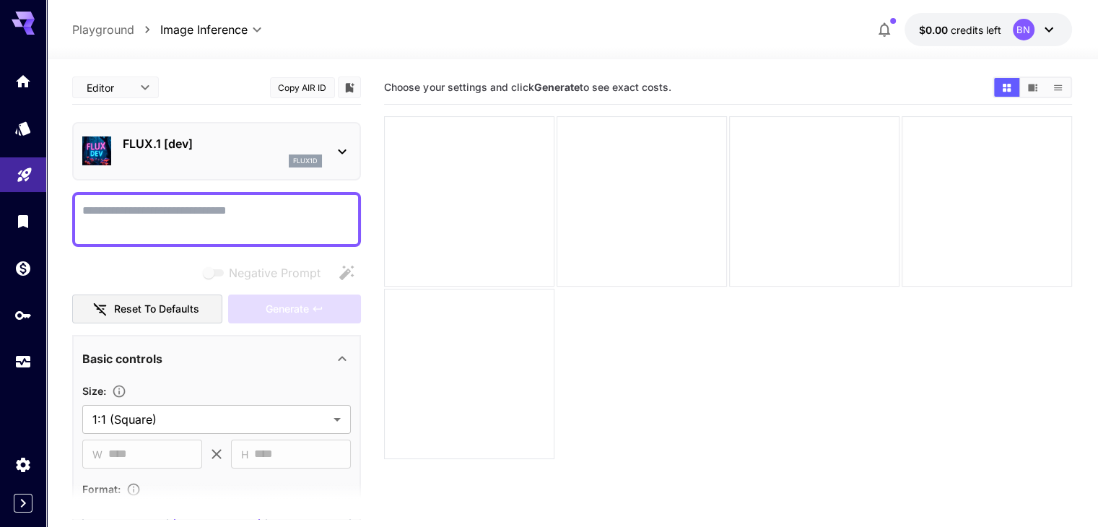
click at [346, 161] on div "FLUX.1 [dev] flux1d" at bounding box center [216, 151] width 268 height 44
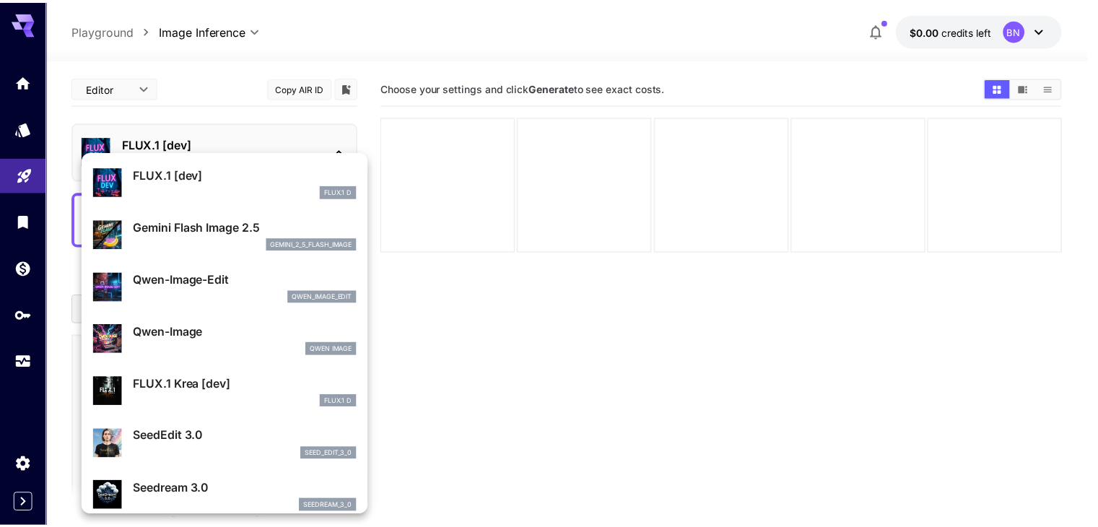
scroll to position [52, 0]
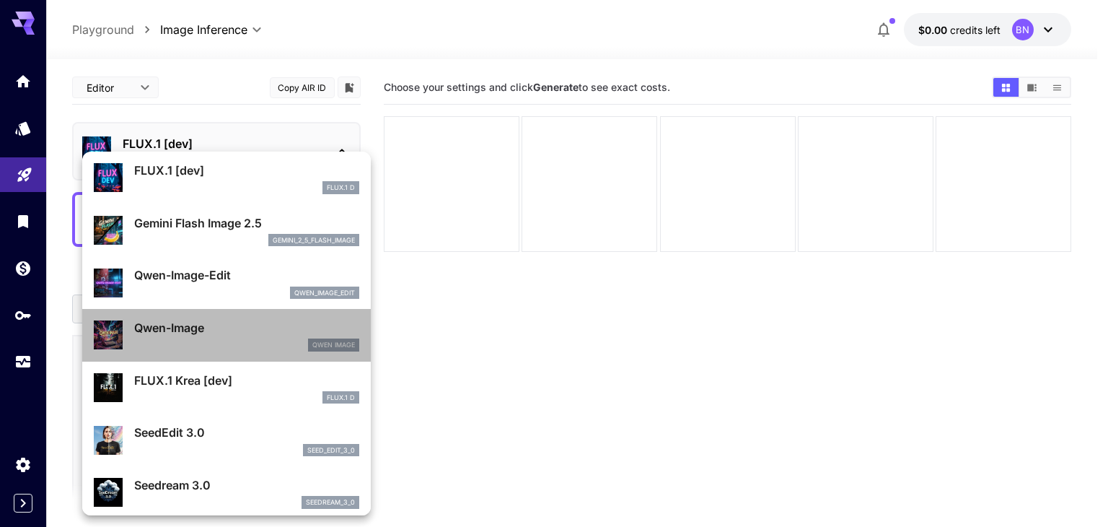
click at [326, 322] on p "Qwen-Image" at bounding box center [246, 327] width 225 height 17
type input "**"
type input "***"
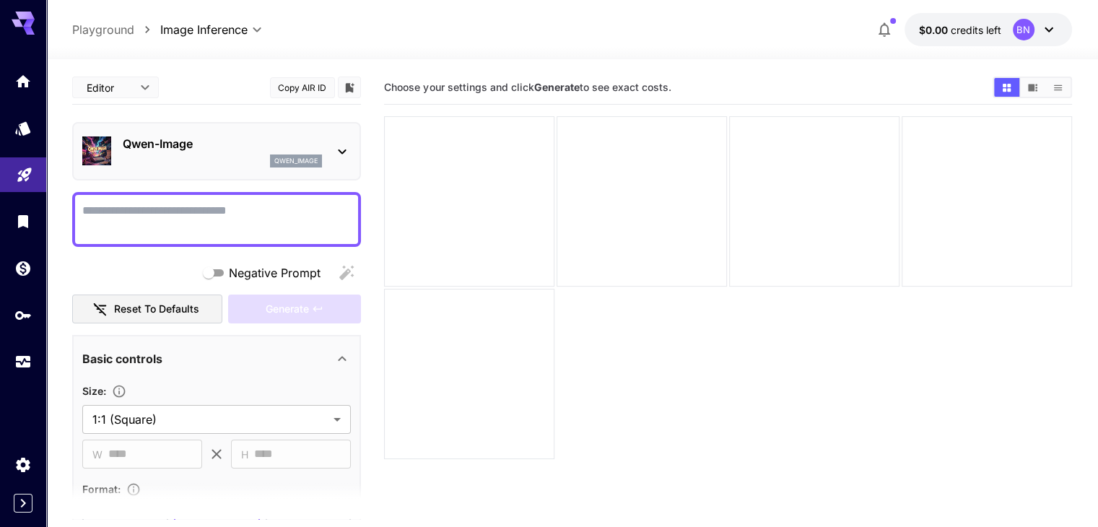
click at [333, 142] on div at bounding box center [341, 151] width 17 height 18
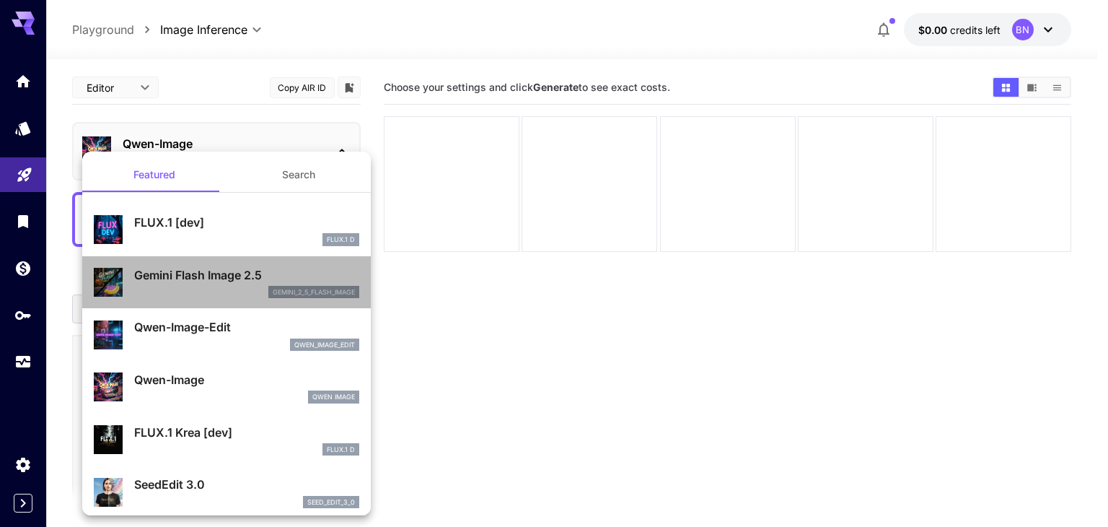
click at [302, 281] on p "Gemini Flash Image 2.5" at bounding box center [246, 274] width 225 height 17
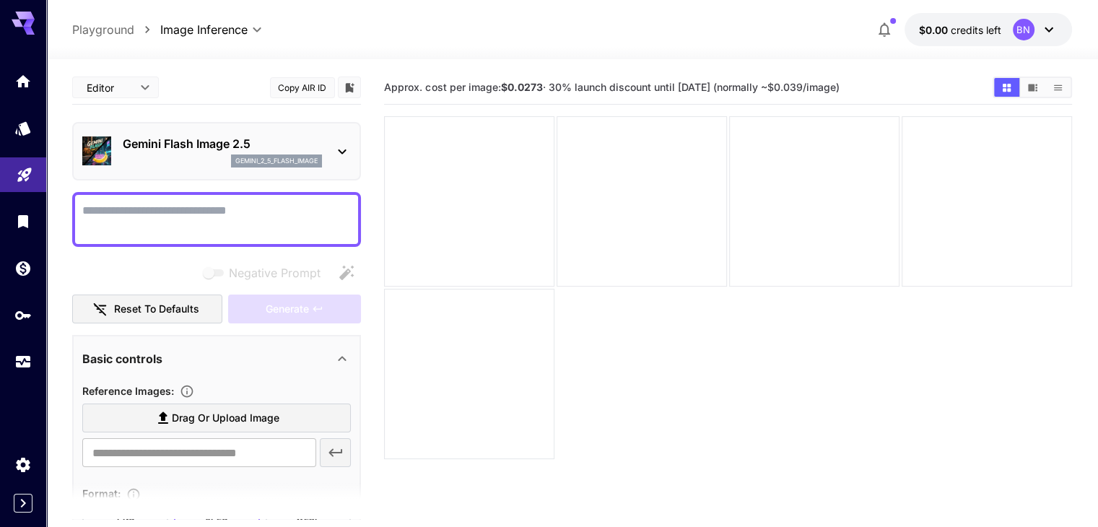
click at [324, 162] on div "Gemini Flash Image 2.5 gemini_2_5_flash_image" at bounding box center [216, 151] width 268 height 44
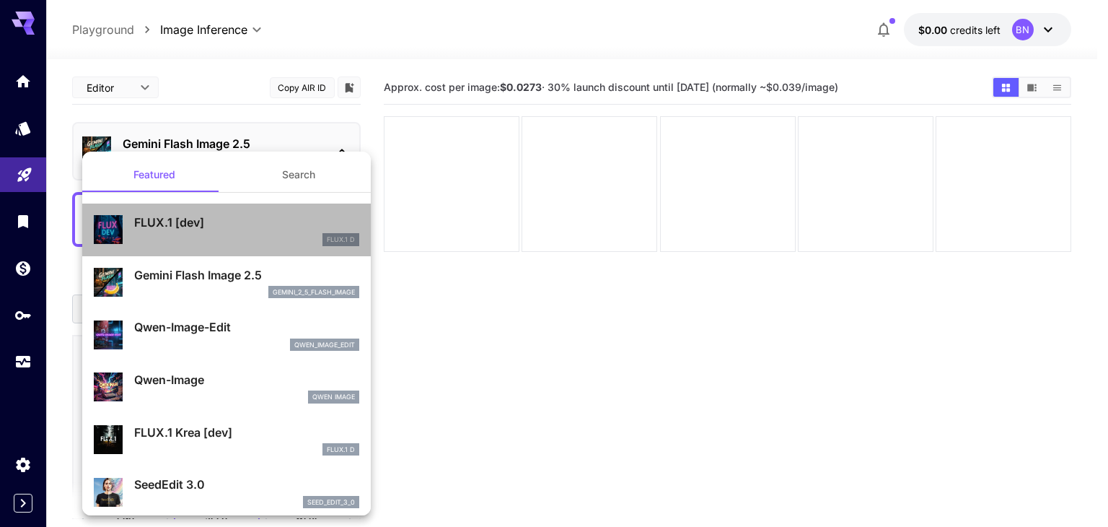
click at [288, 246] on div "FLUX.1 [dev] FLUX.1 D" at bounding box center [227, 230] width 266 height 44
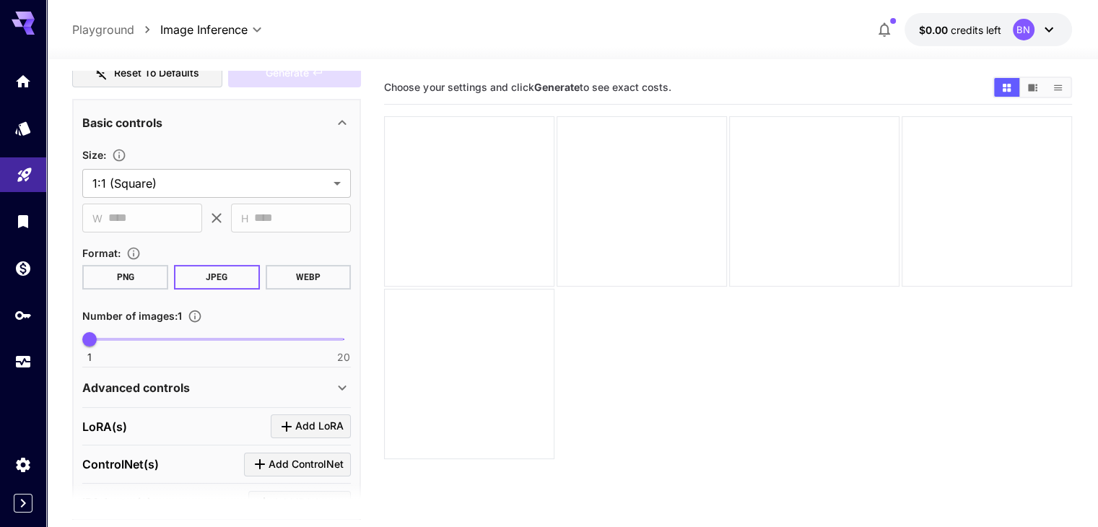
scroll to position [238, 0]
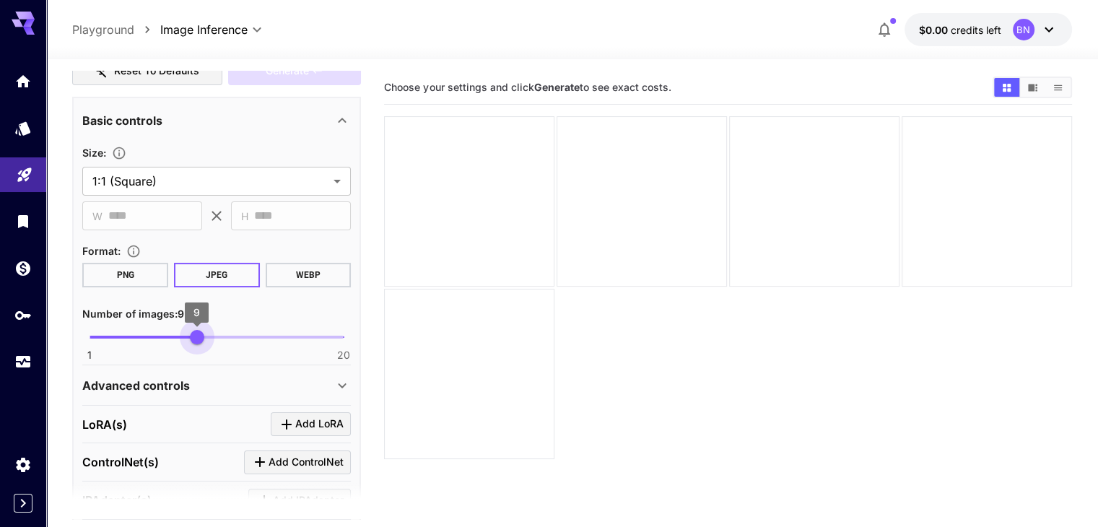
type input "**"
drag, startPoint x: 91, startPoint y: 333, endPoint x: 207, endPoint y: 347, distance: 117.1
click at [207, 344] on span "10" at bounding box center [210, 337] width 14 height 14
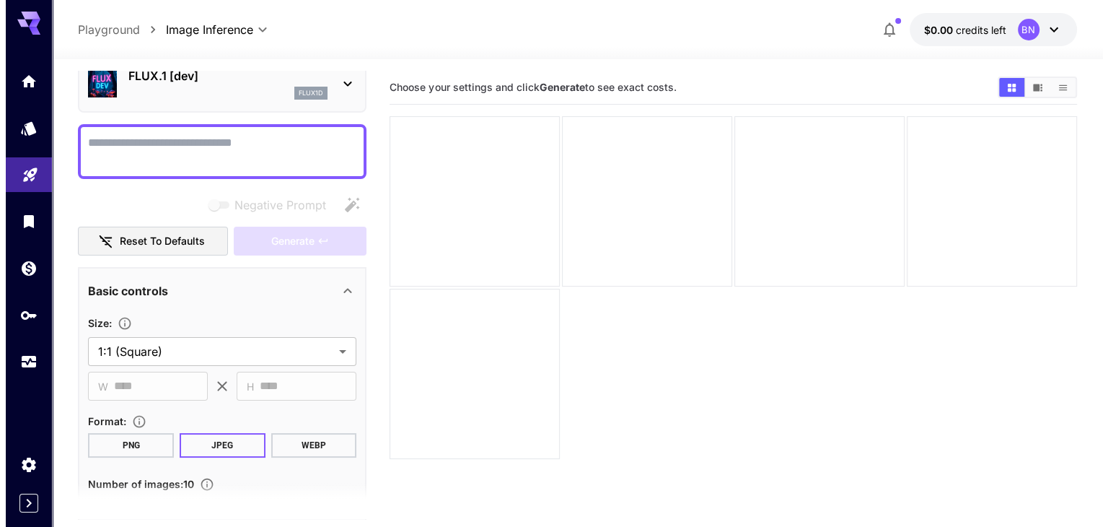
scroll to position [0, 0]
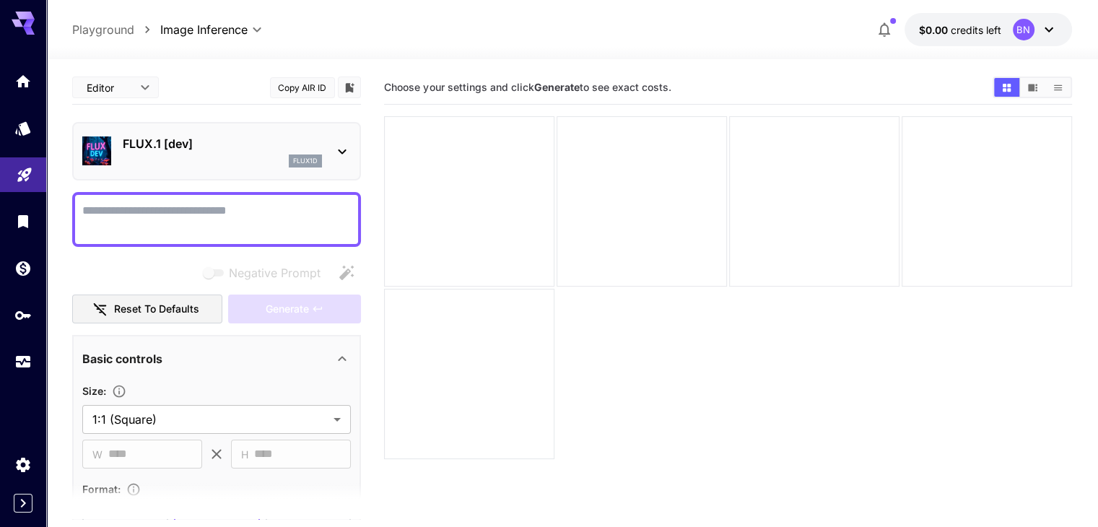
click at [317, 161] on p "flux1d" at bounding box center [305, 161] width 25 height 10
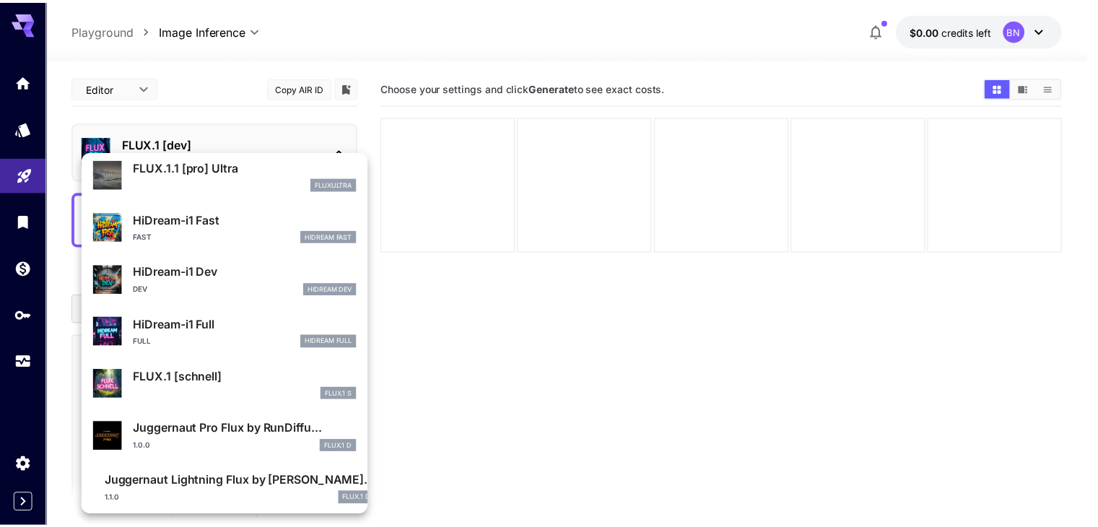
scroll to position [1114, 0]
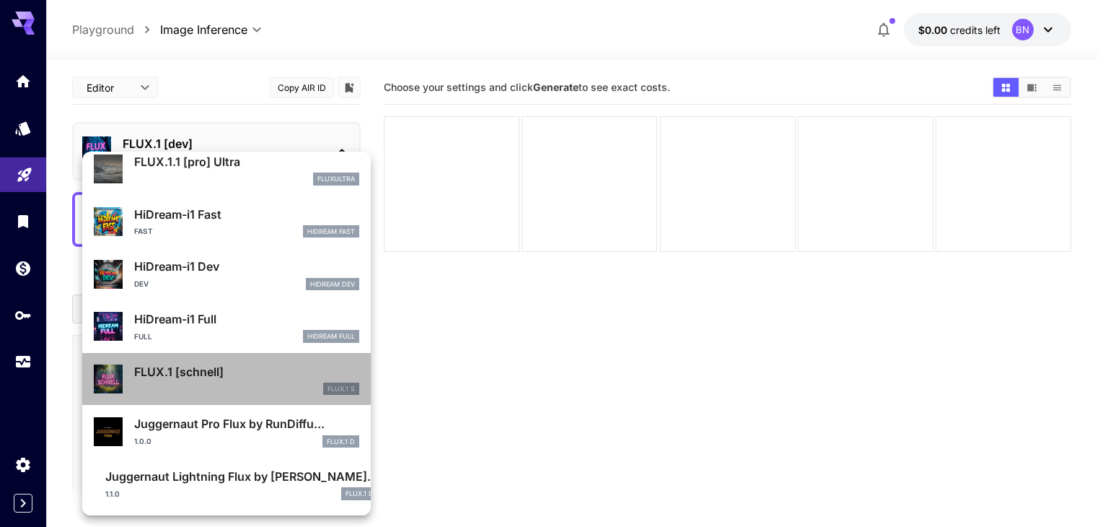
click at [289, 393] on div "FLUX.1 S" at bounding box center [246, 388] width 225 height 13
type input "*"
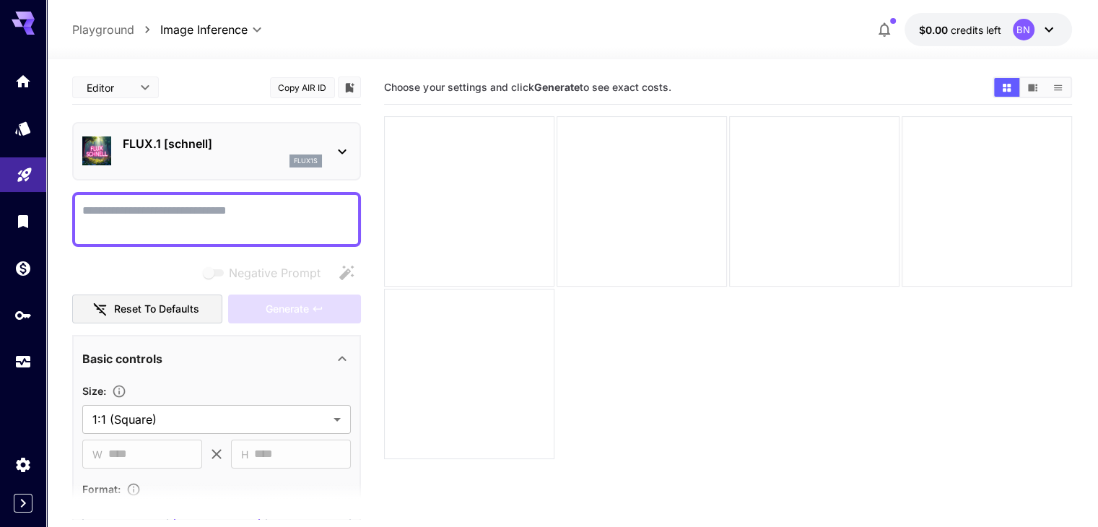
click at [216, 241] on div at bounding box center [216, 219] width 289 height 55
click at [227, 215] on textarea "Negative Prompt" at bounding box center [216, 219] width 268 height 35
paste textarea "**********"
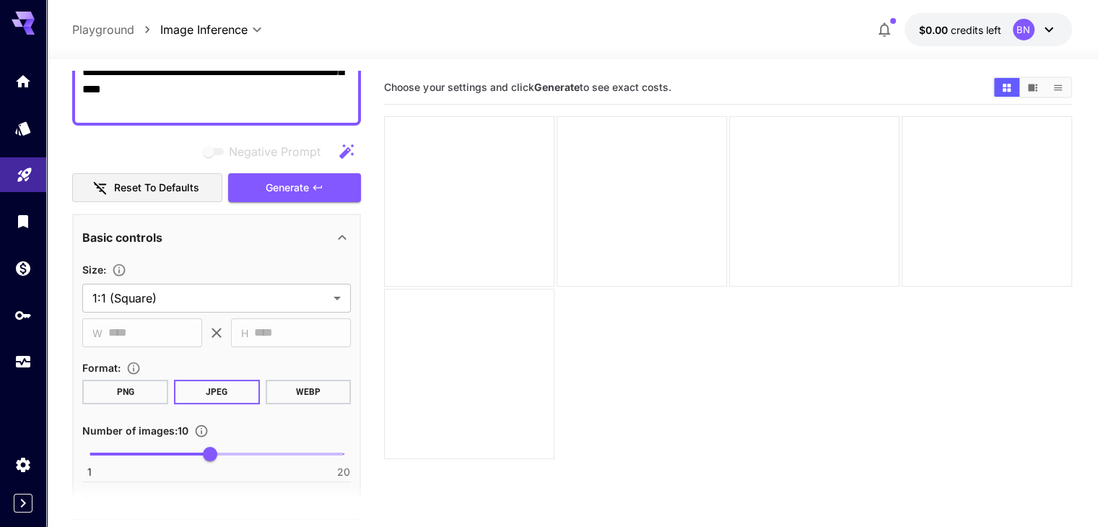
scroll to position [237, 0]
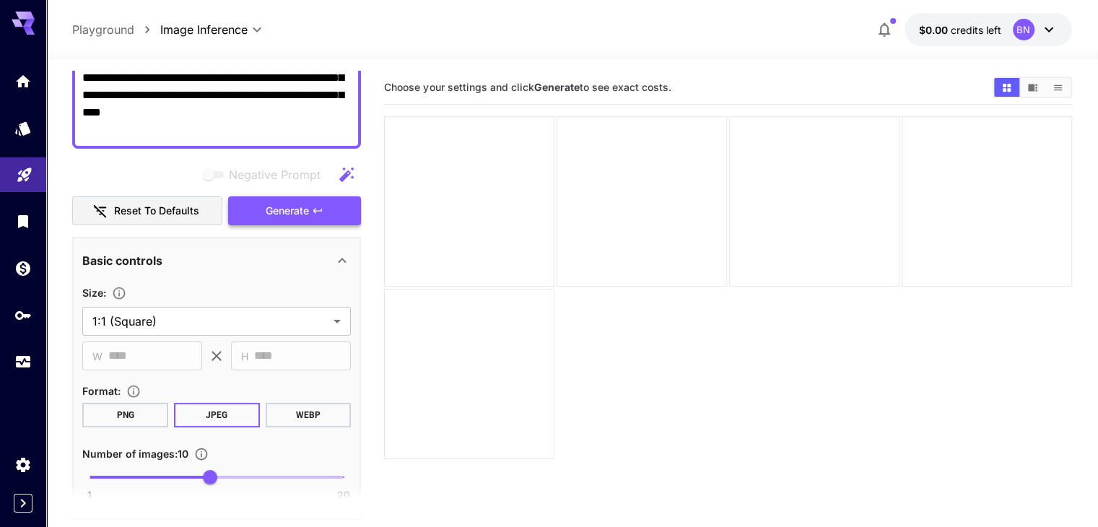
type textarea "**********"
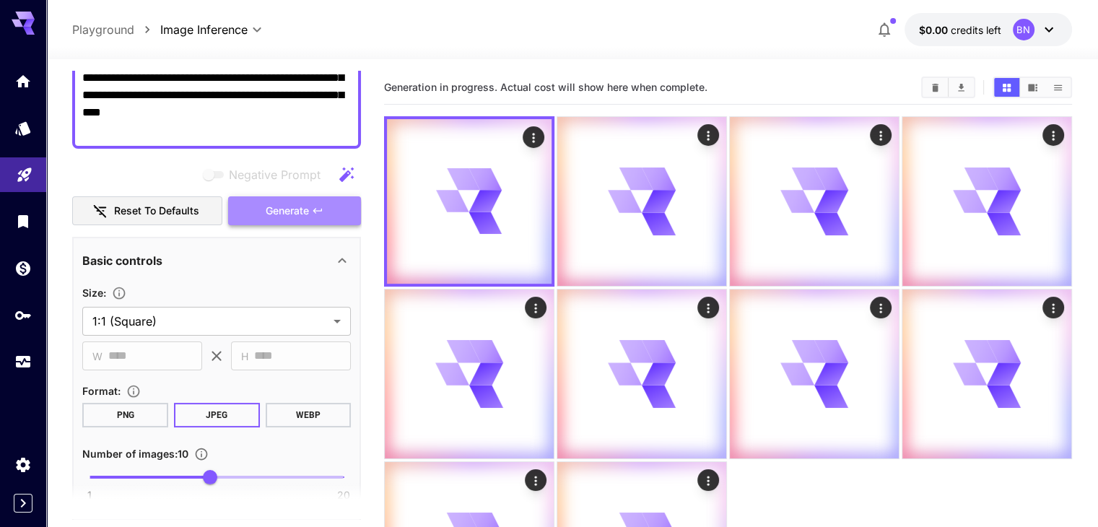
click at [325, 200] on button "Generate" at bounding box center [294, 211] width 133 height 30
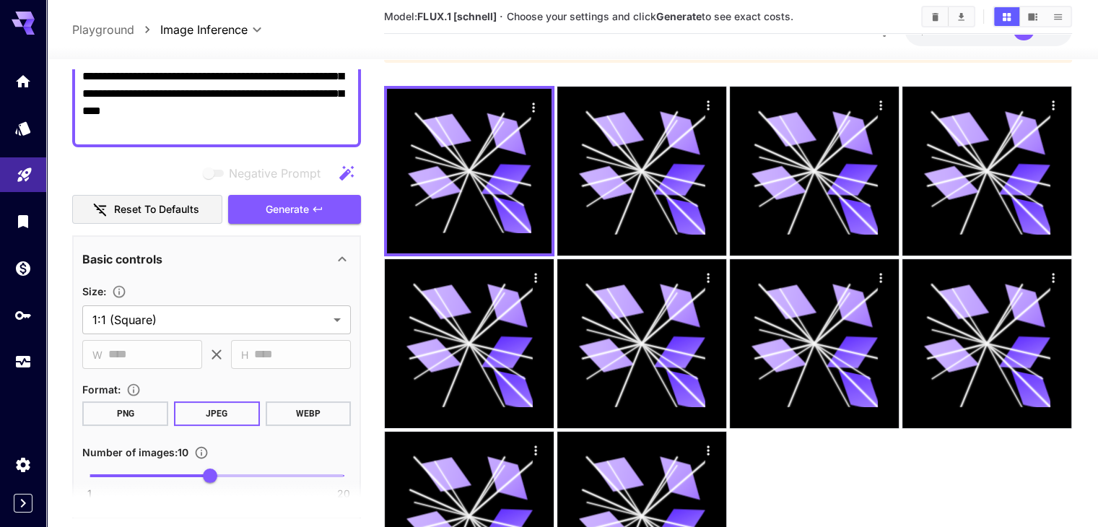
scroll to position [0, 0]
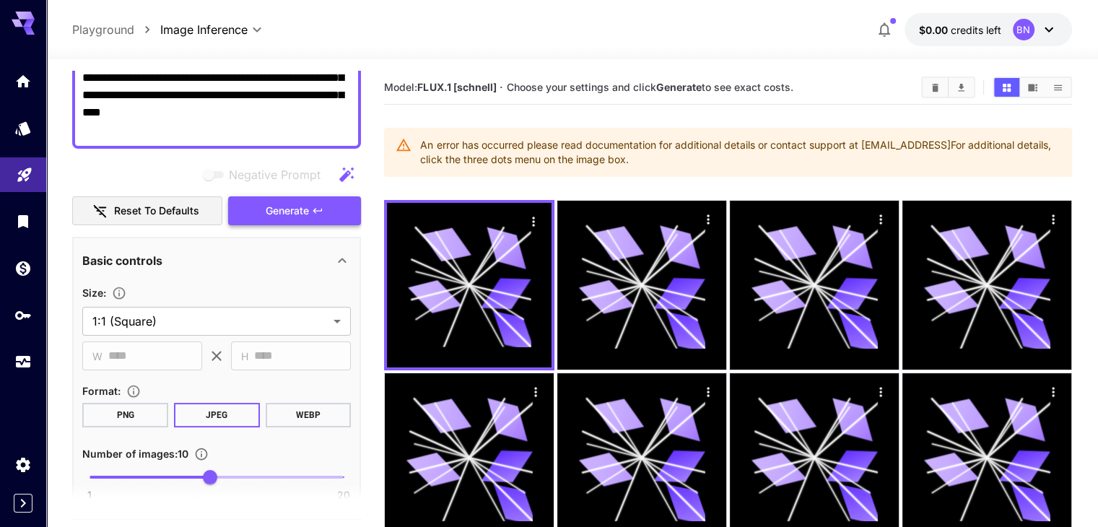
click at [327, 209] on button "Generate" at bounding box center [294, 211] width 133 height 30
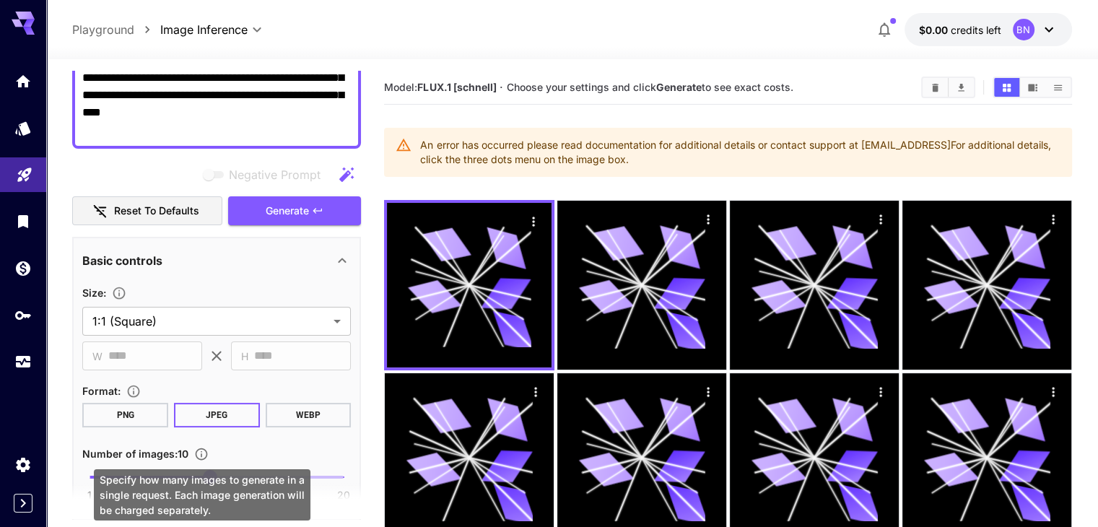
click at [164, 474] on div "Specify how many images to generate in a single request. Each image generation …" at bounding box center [202, 494] width 216 height 51
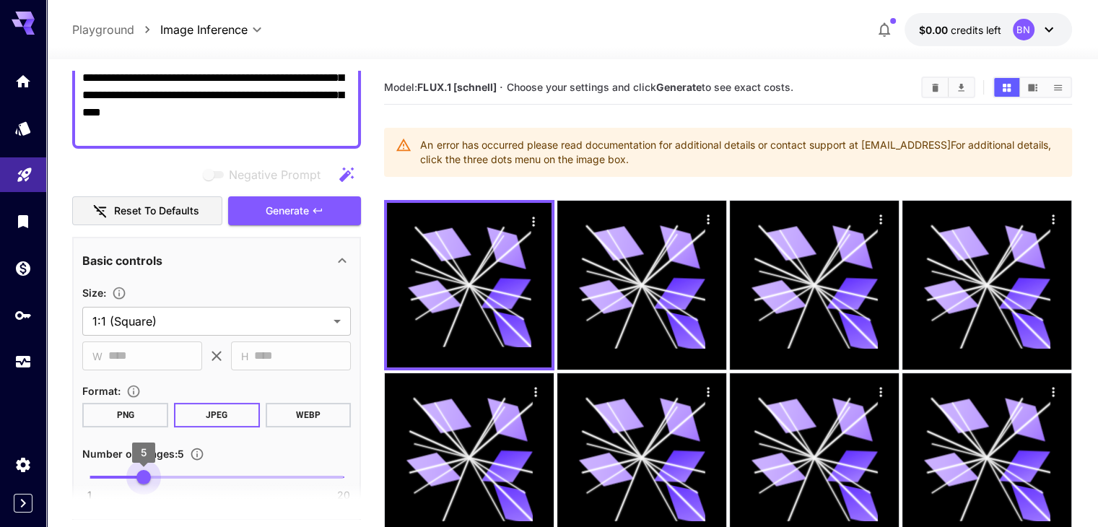
drag, startPoint x: 204, startPoint y: 472, endPoint x: 144, endPoint y: 474, distance: 59.9
click at [144, 474] on span "5" at bounding box center [143, 477] width 14 height 14
click at [318, 216] on button "Generate" at bounding box center [294, 211] width 133 height 30
click at [117, 468] on span "1 20 5" at bounding box center [216, 477] width 254 height 22
drag, startPoint x: 328, startPoint y: 224, endPoint x: 326, endPoint y: 214, distance: 9.6
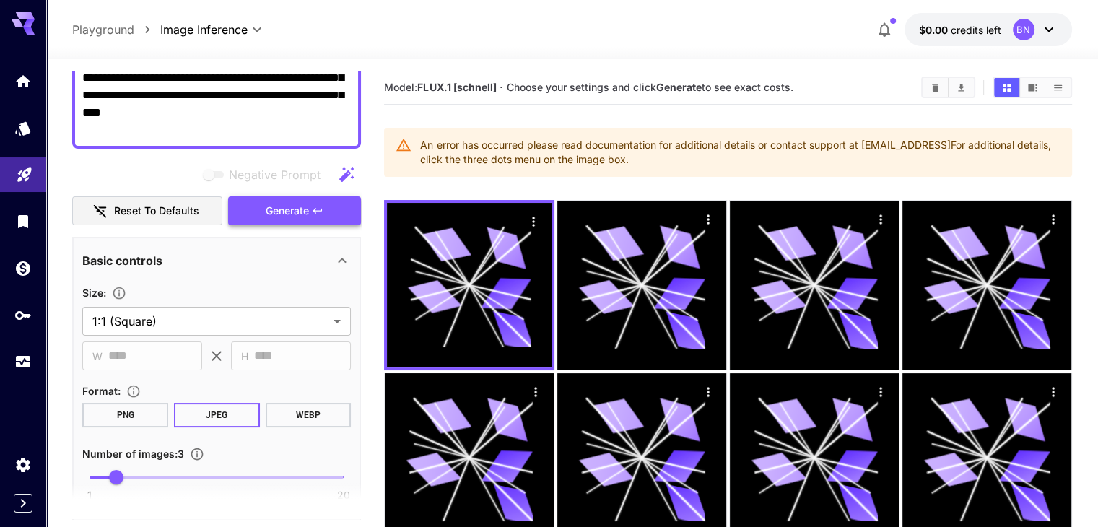
click at [326, 214] on div "**********" at bounding box center [216, 287] width 289 height 906
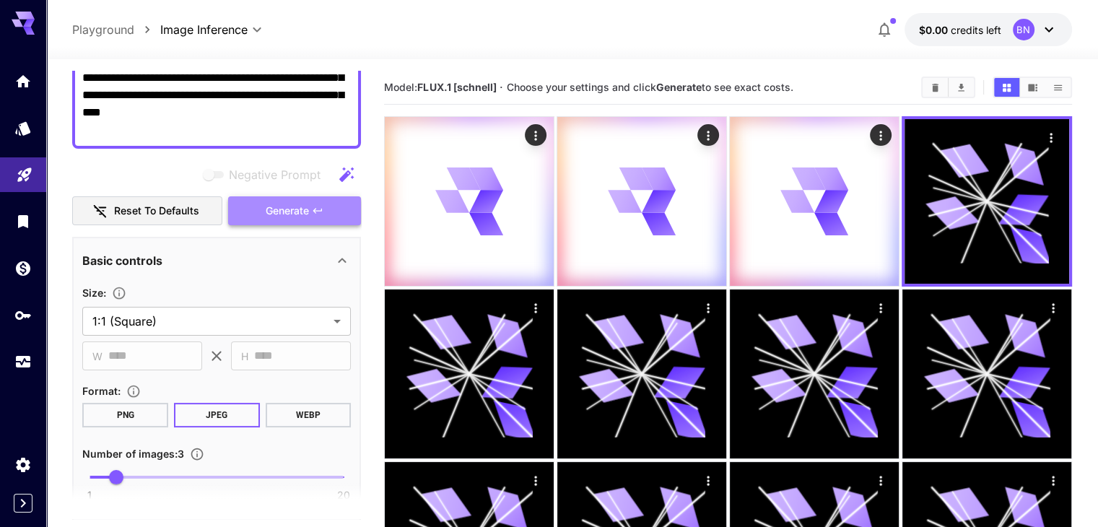
click at [326, 214] on button "Generate" at bounding box center [294, 211] width 133 height 30
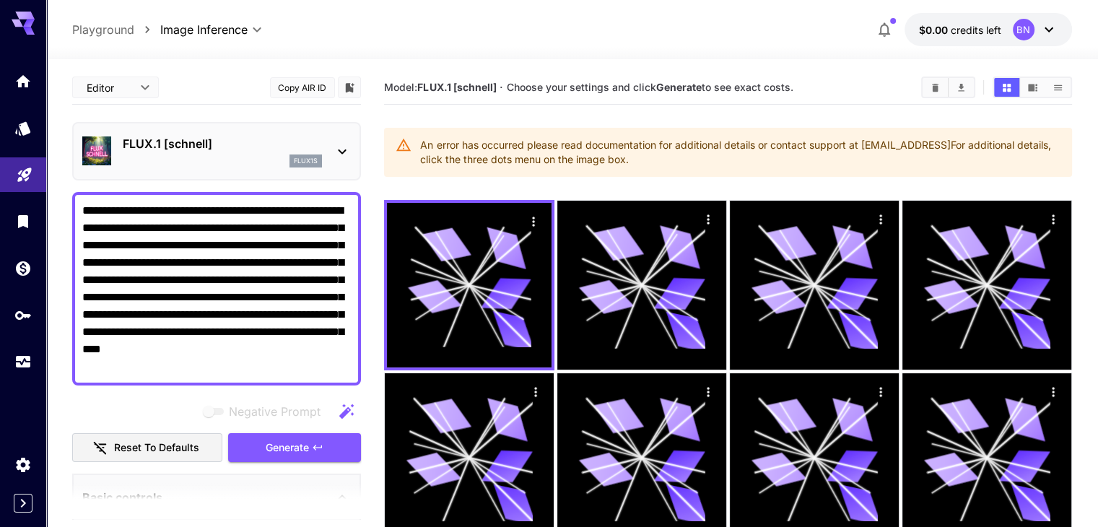
click at [817, 155] on div "An error has occurred please read documentation for additional details or conta…" at bounding box center [739, 152] width 639 height 40
click at [201, 439] on button "Reset to defaults" at bounding box center [147, 448] width 150 height 30
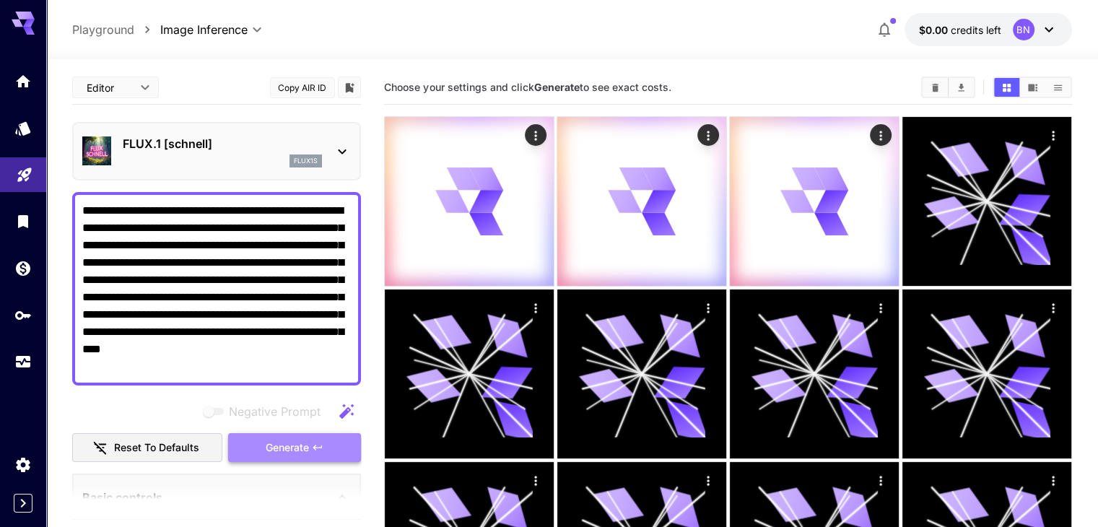
click at [253, 444] on button "Generate" at bounding box center [294, 448] width 133 height 30
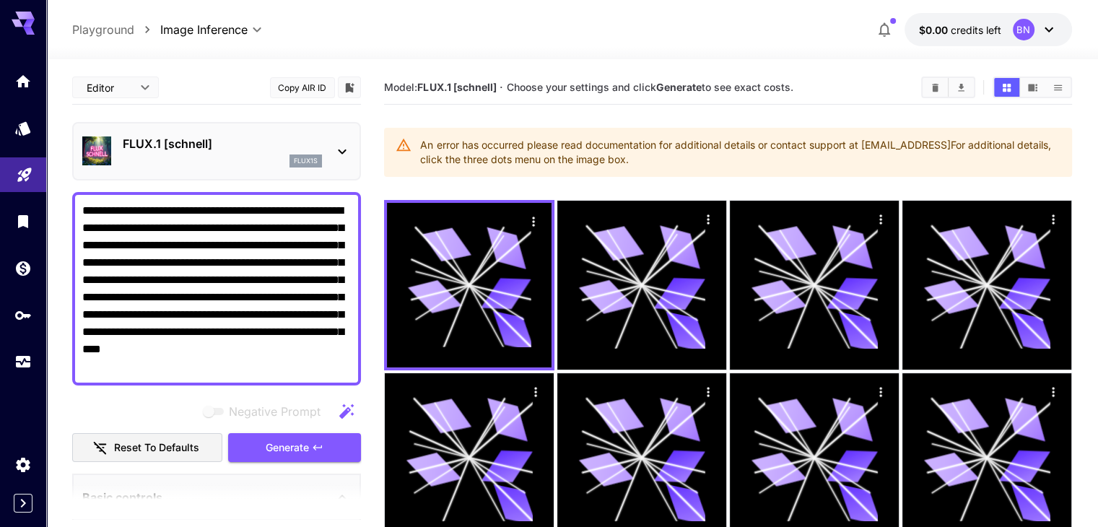
click at [289, 149] on p "FLUX.1 [schnell]" at bounding box center [222, 143] width 199 height 17
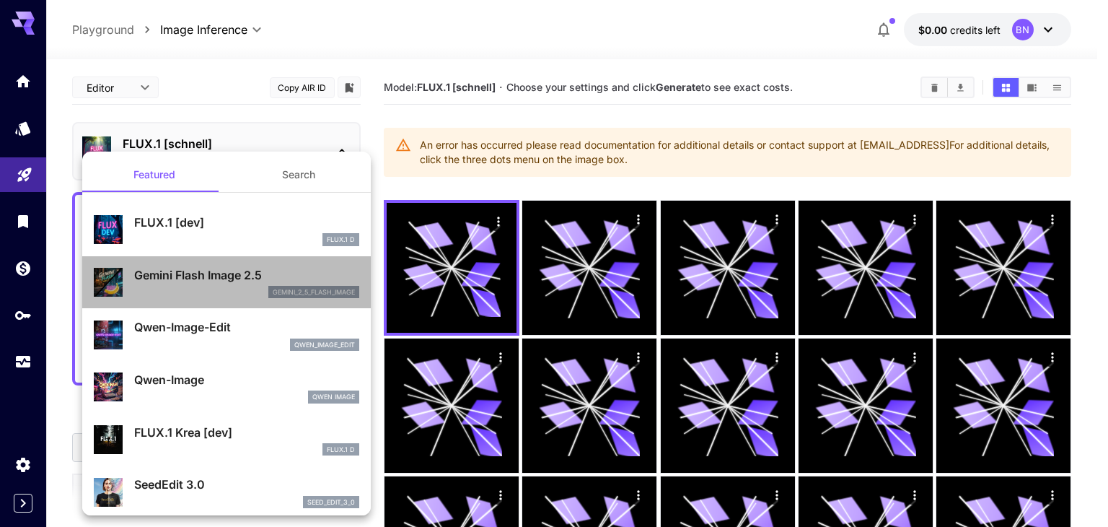
click at [273, 287] on p "gemini_2_5_flash_image" at bounding box center [314, 292] width 82 height 10
type input "*"
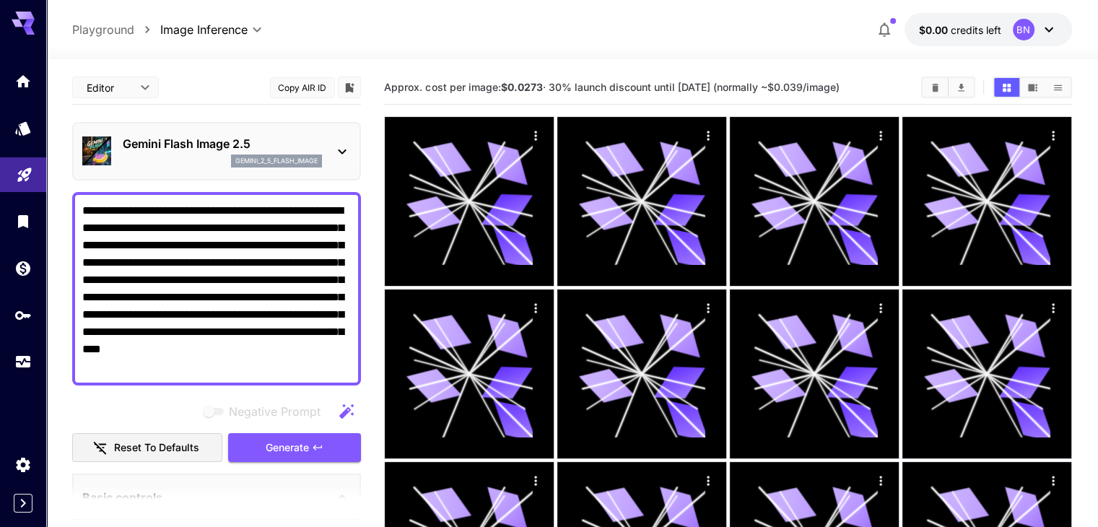
click at [338, 143] on icon at bounding box center [341, 151] width 17 height 17
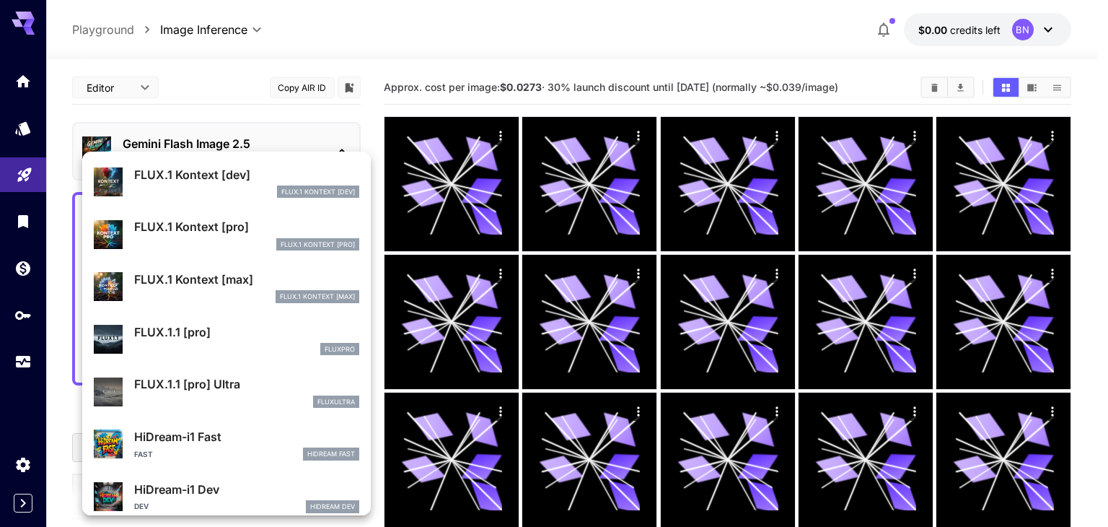
scroll to position [889, 0]
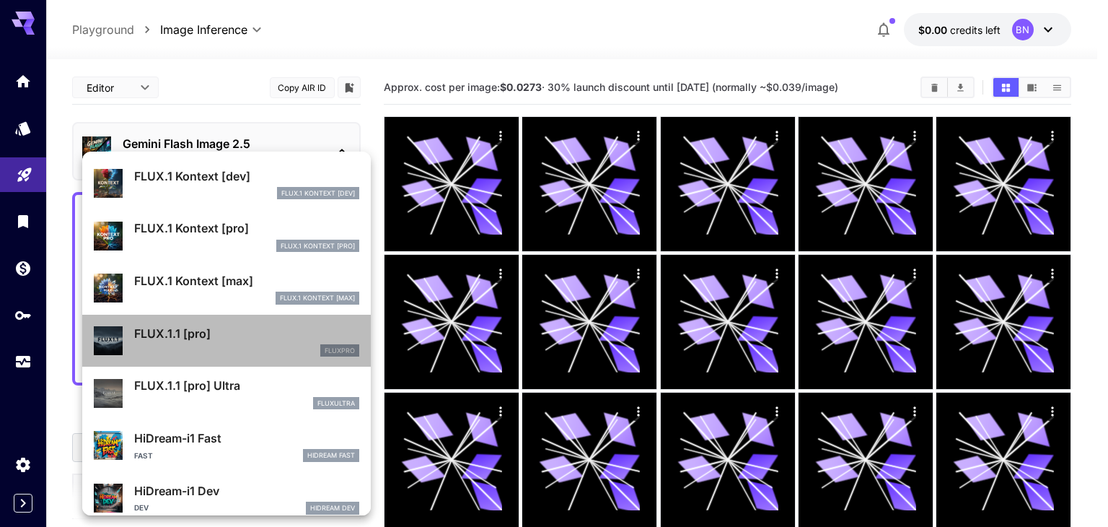
click at [294, 344] on div "fluxpro" at bounding box center [246, 350] width 225 height 13
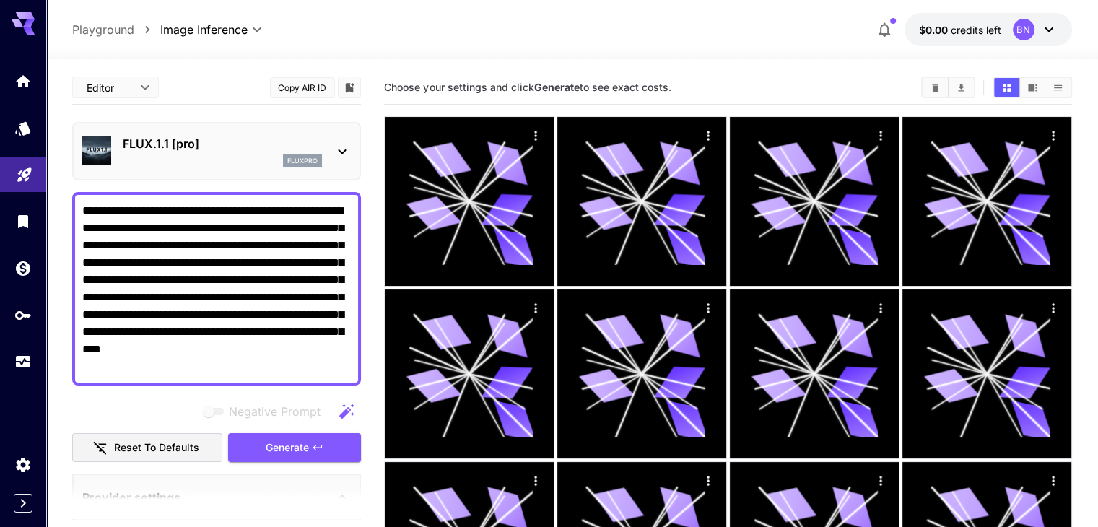
click at [323, 153] on div "FLUX.1.1 [pro] fluxpro" at bounding box center [216, 151] width 268 height 44
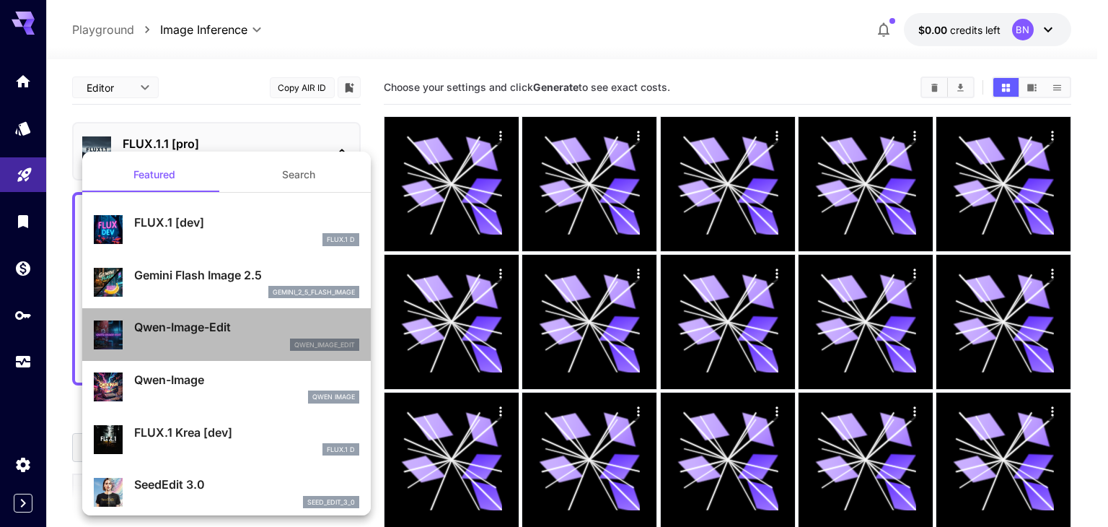
click at [290, 350] on div "qwen_image_edit" at bounding box center [324, 344] width 69 height 13
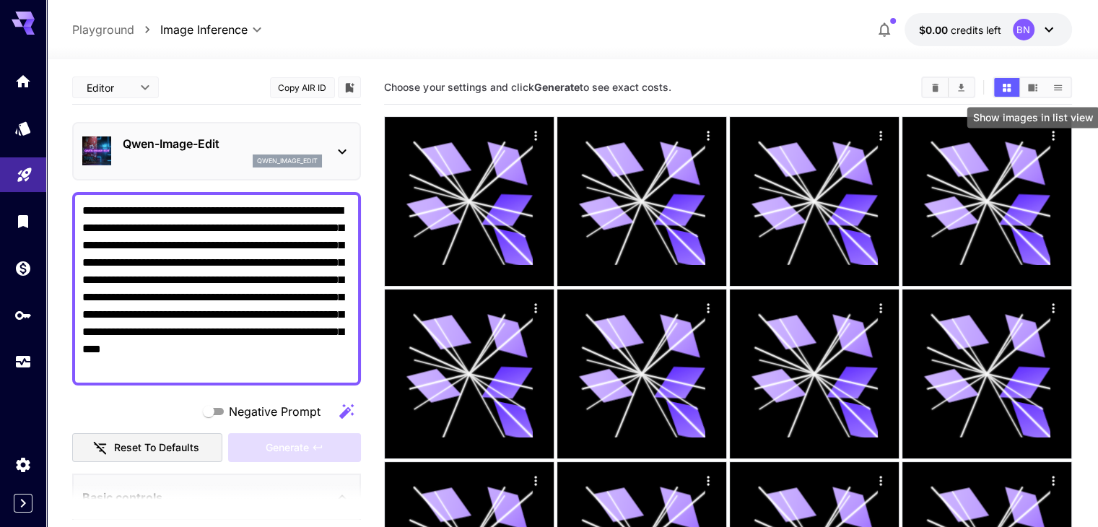
click at [1056, 91] on icon "Show images in list view" at bounding box center [1057, 87] width 11 height 11
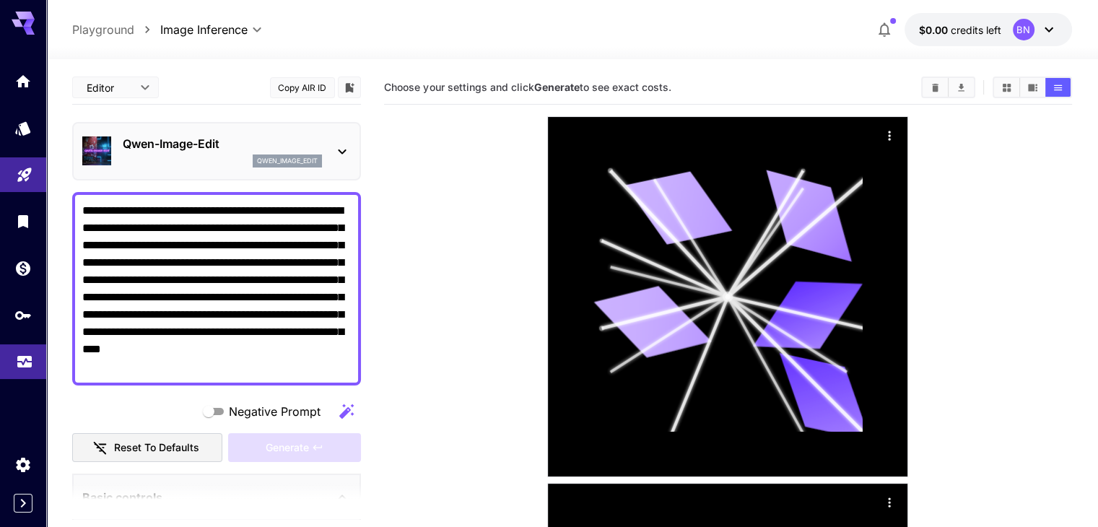
click at [20, 351] on link at bounding box center [23, 361] width 46 height 35
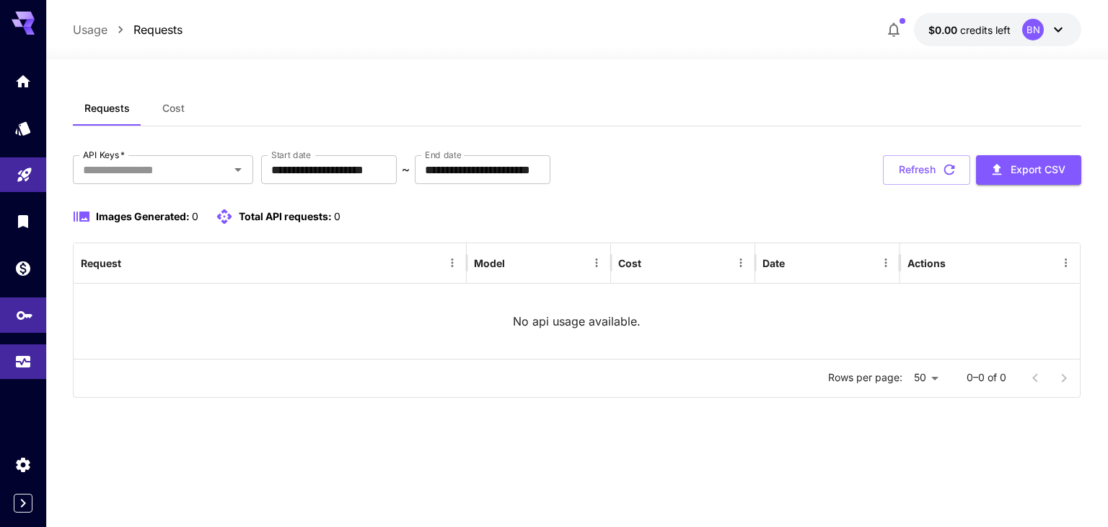
click at [32, 304] on link at bounding box center [23, 314] width 46 height 35
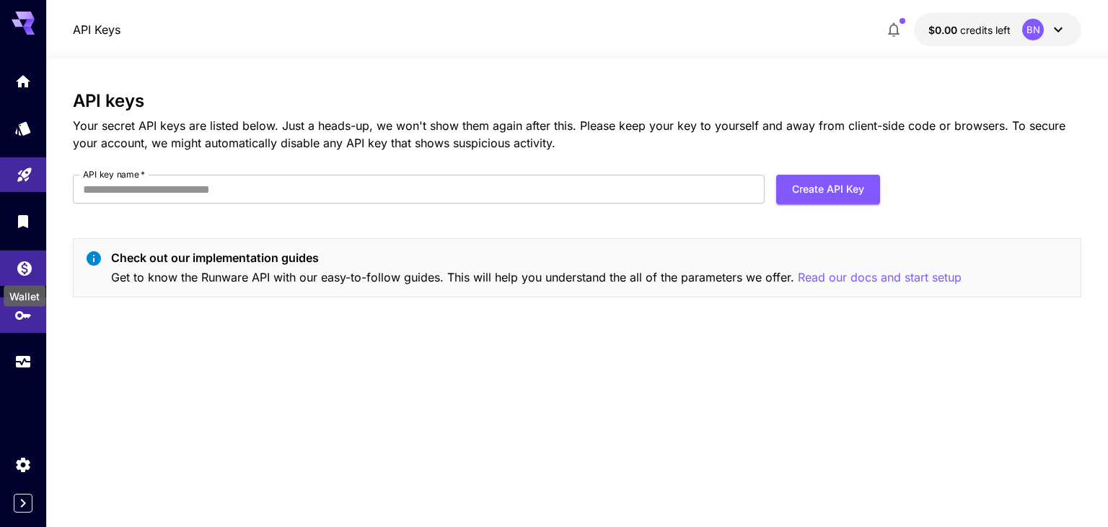
click at [25, 271] on icon "Wallet" at bounding box center [24, 264] width 14 height 14
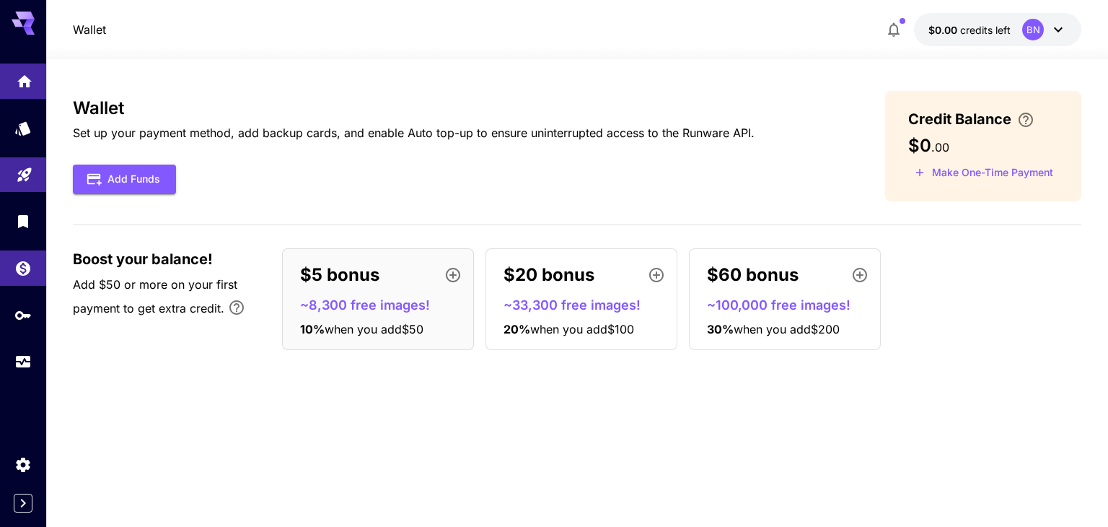
click at [12, 76] on link at bounding box center [23, 80] width 46 height 35
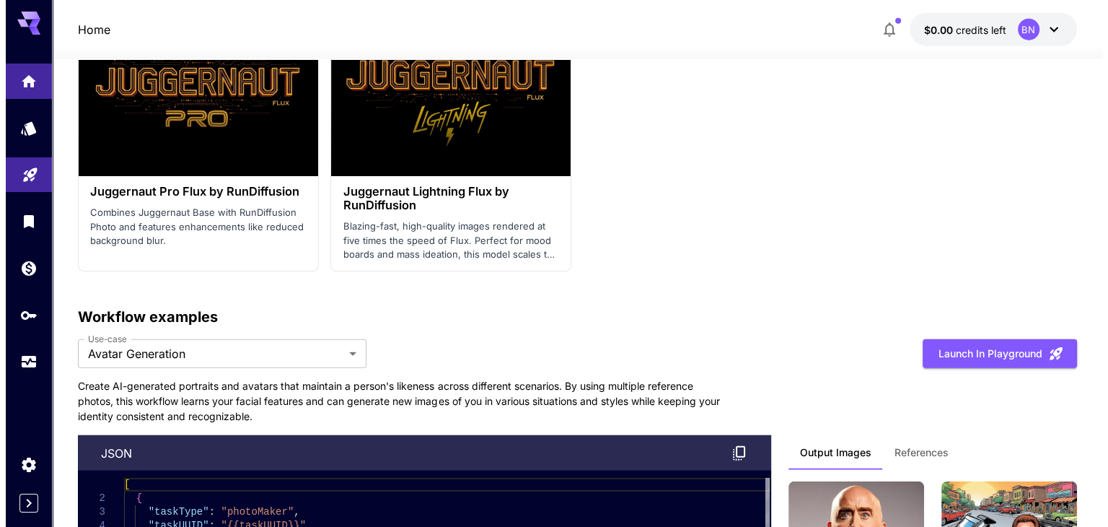
scroll to position [3806, 0]
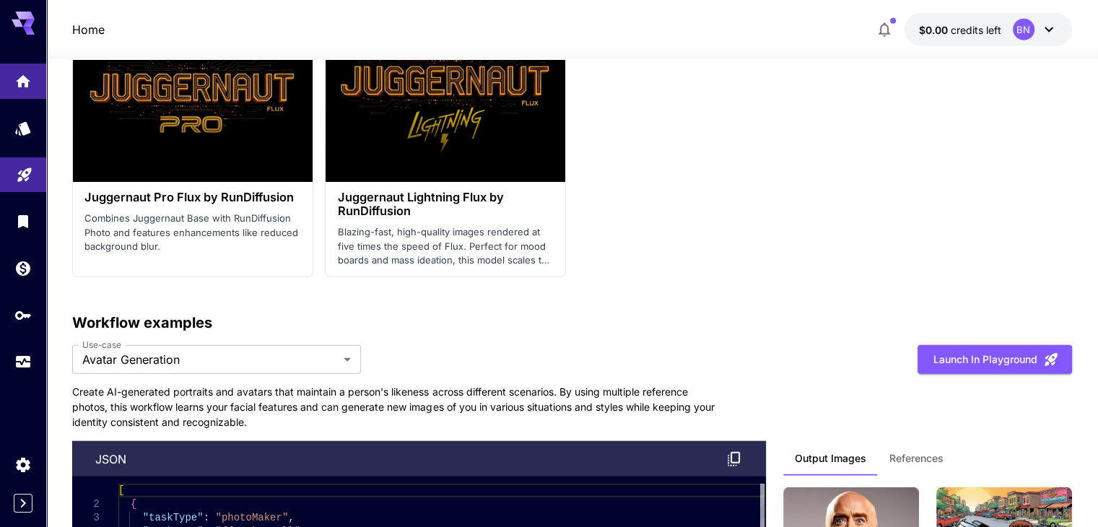
click at [1042, 30] on icon at bounding box center [1048, 29] width 17 height 17
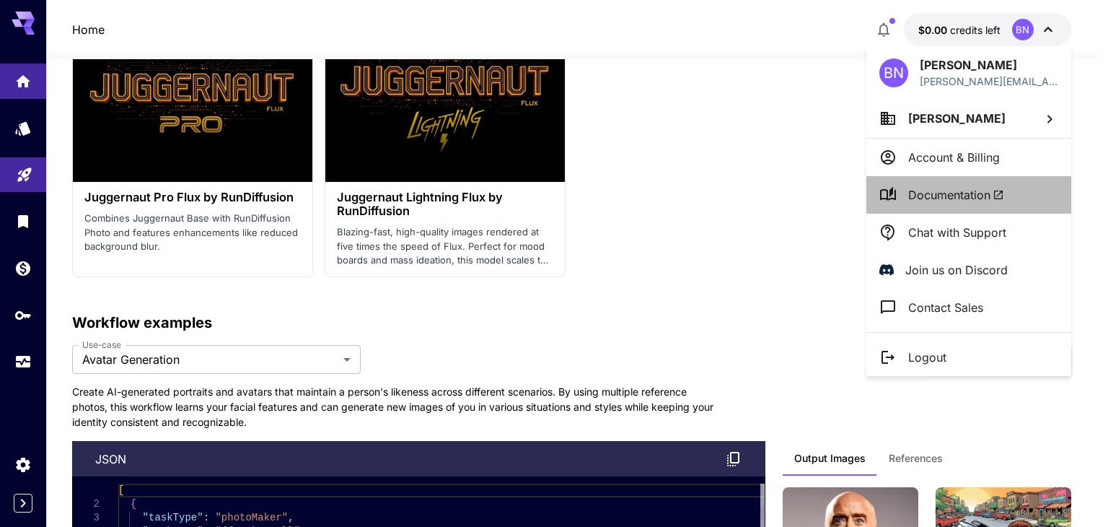
click at [1007, 189] on li "Documentation" at bounding box center [969, 195] width 205 height 38
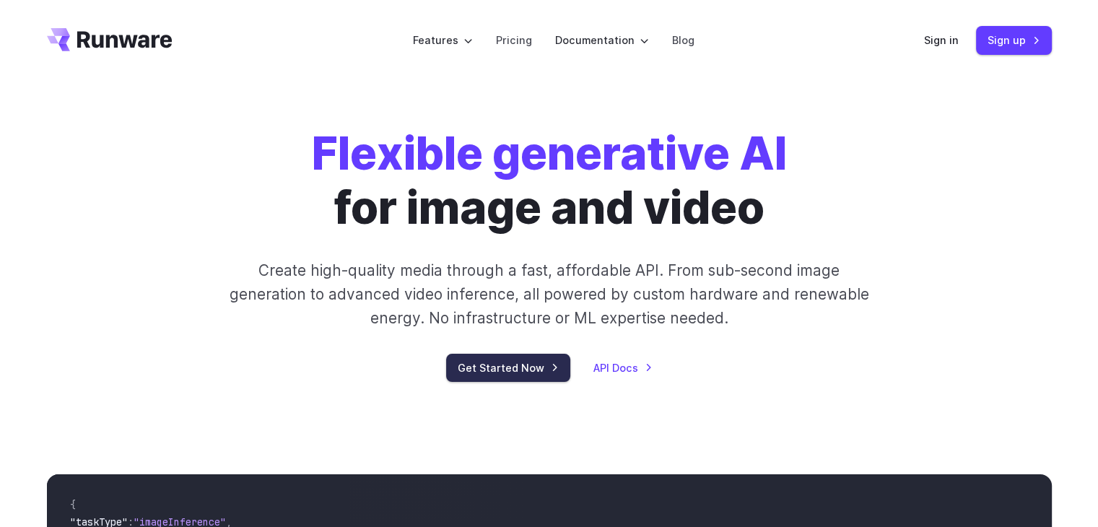
click at [474, 367] on link "Get Started Now" at bounding box center [508, 368] width 124 height 28
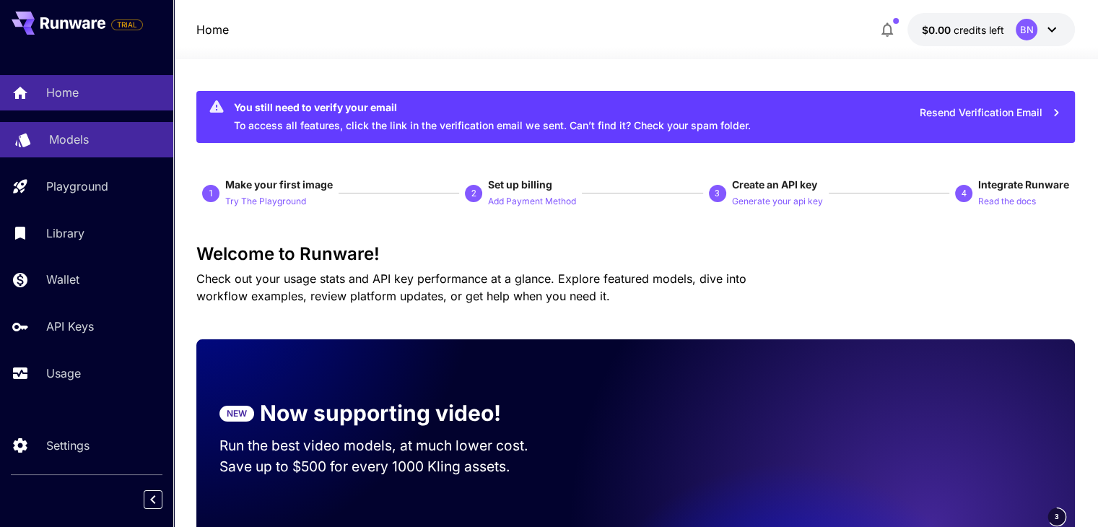
click at [96, 141] on div "Models" at bounding box center [105, 139] width 113 height 17
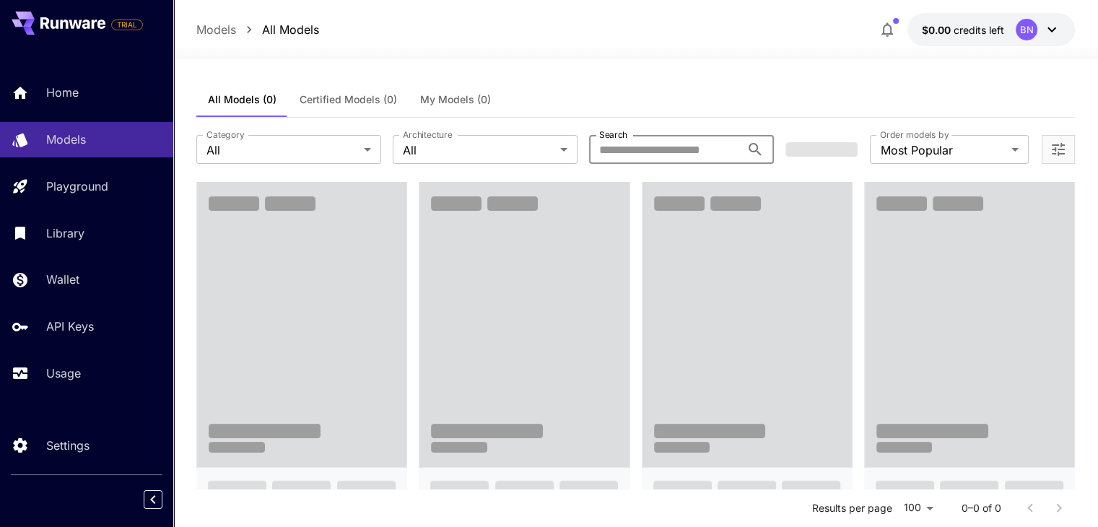
click at [683, 153] on input "Search" at bounding box center [665, 149] width 152 height 29
paste input "**********"
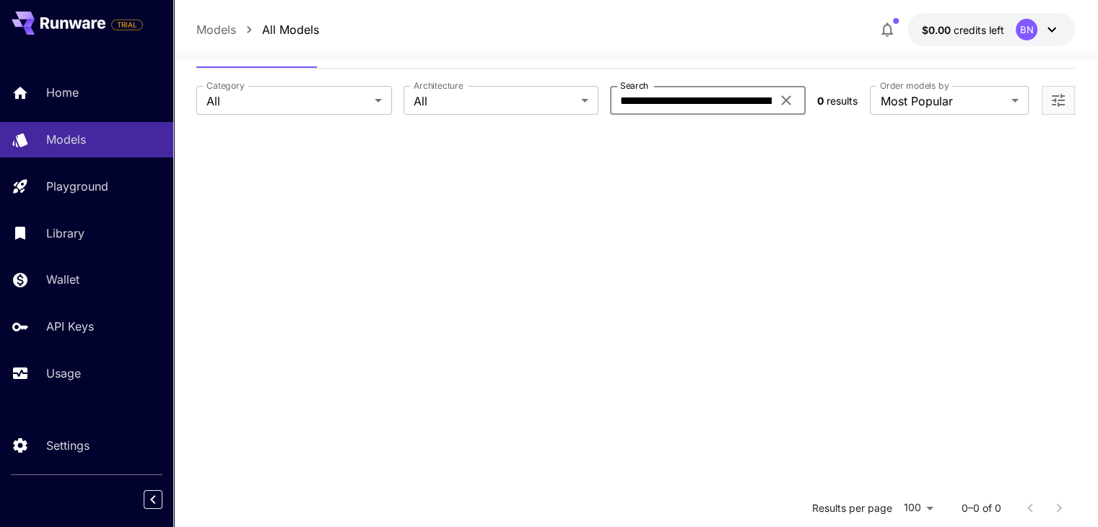
click at [717, 94] on input "**********" at bounding box center [691, 100] width 162 height 29
type input "**********"
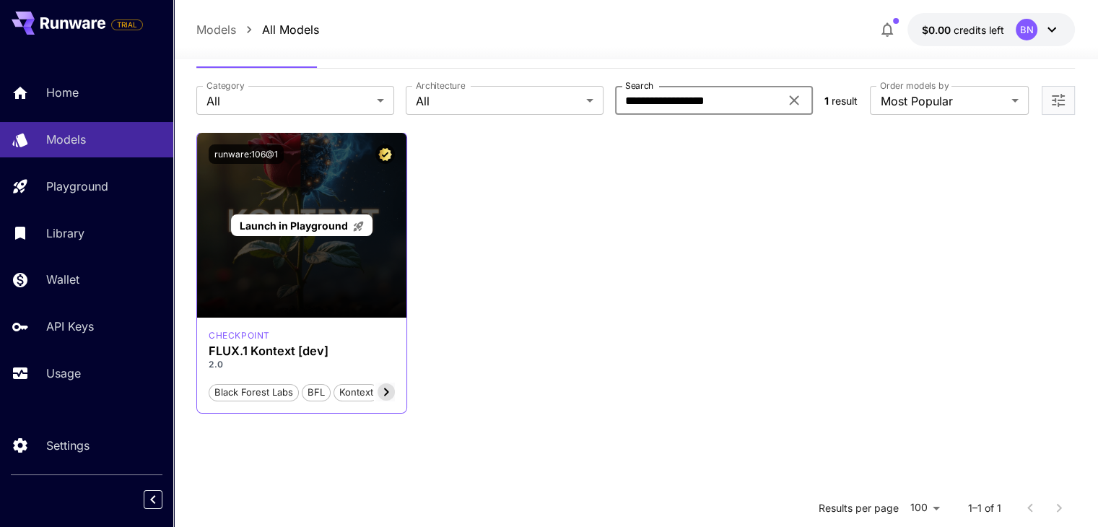
click at [320, 279] on div "Launch in Playground" at bounding box center [301, 225] width 209 height 185
click at [319, 222] on span "Launch in Playground" at bounding box center [294, 225] width 108 height 12
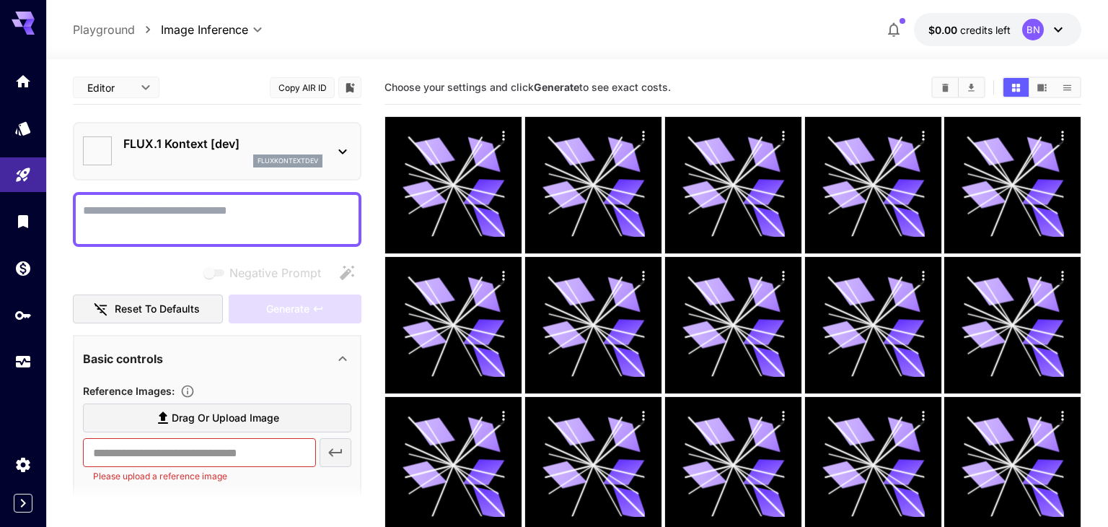
type input "*******"
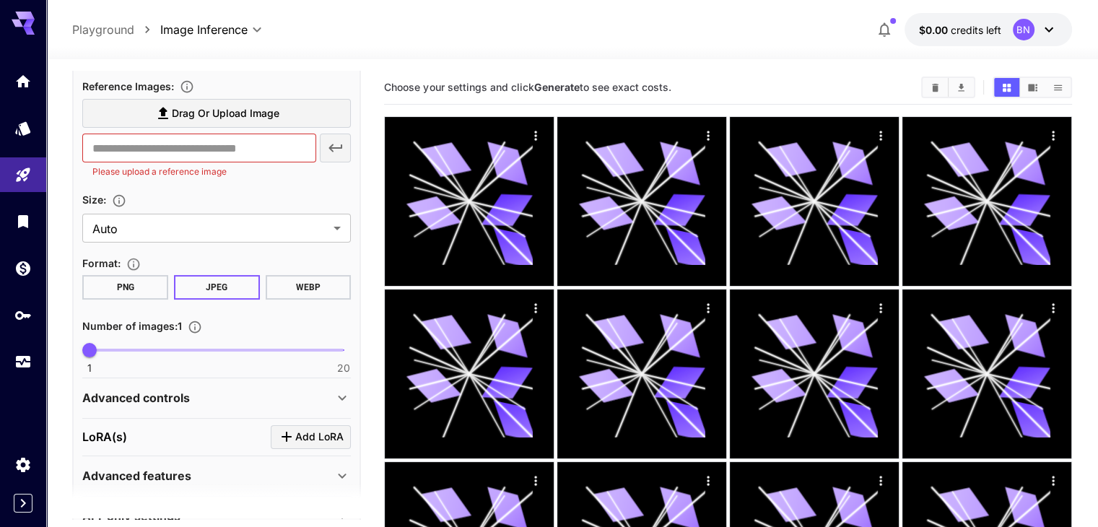
scroll to position [355, 0]
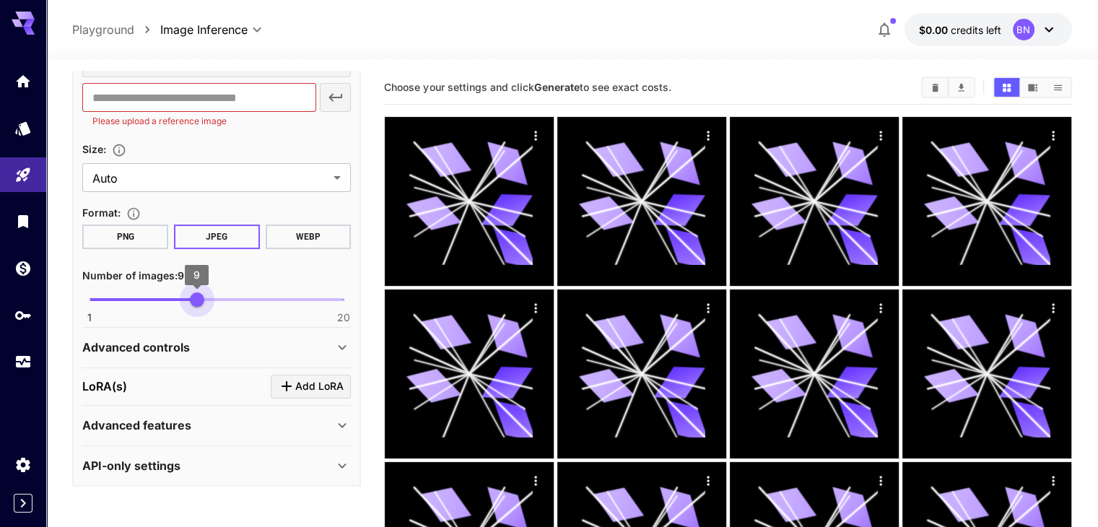
click at [199, 298] on span at bounding box center [216, 299] width 254 height 3
type input "*"
drag, startPoint x: 192, startPoint y: 295, endPoint x: 147, endPoint y: 288, distance: 45.3
click at [147, 292] on span "5" at bounding box center [143, 299] width 14 height 14
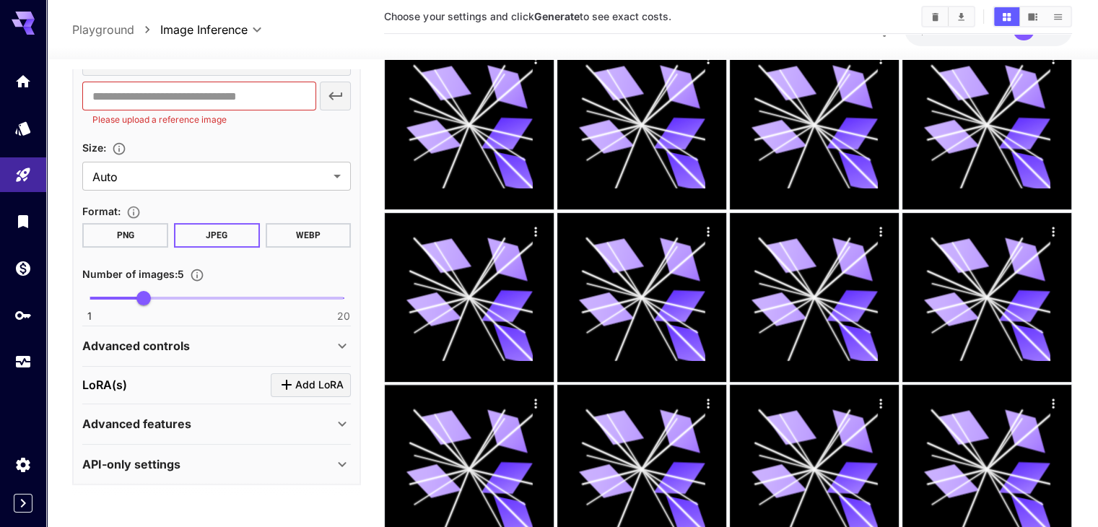
scroll to position [356, 0]
click at [237, 425] on div "Advanced features" at bounding box center [207, 422] width 251 height 17
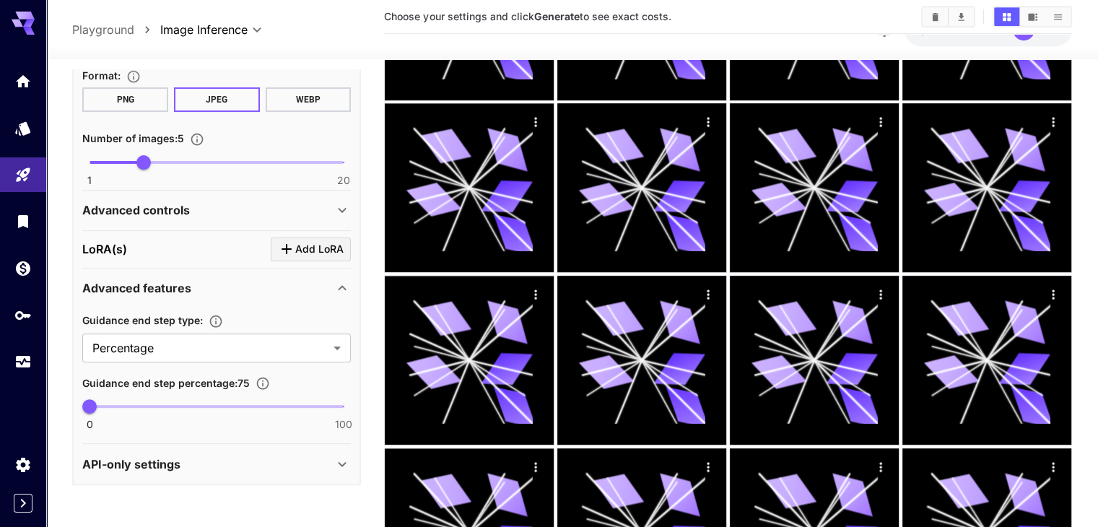
scroll to position [871, 0]
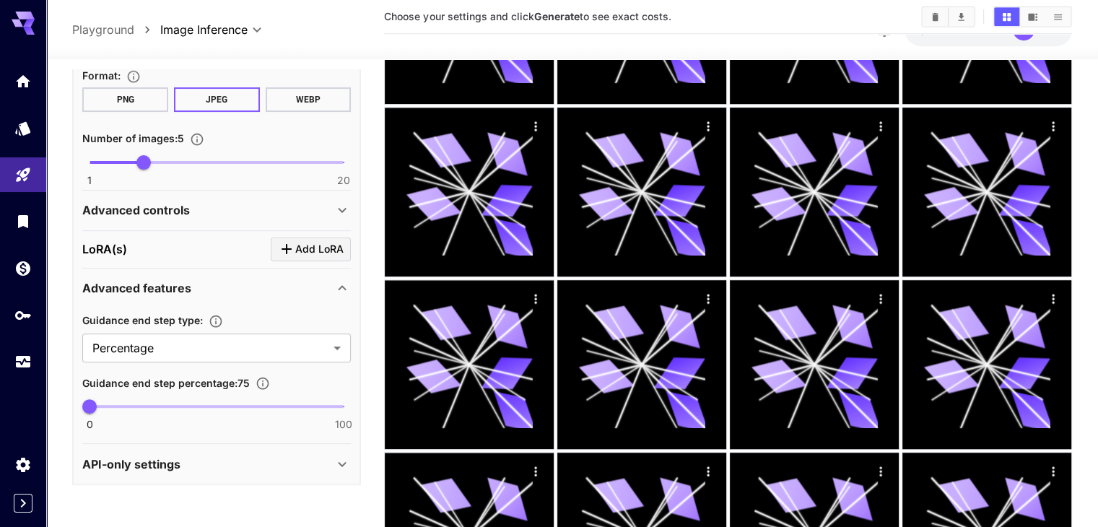
click at [303, 455] on div "API-only settings" at bounding box center [207, 463] width 251 height 17
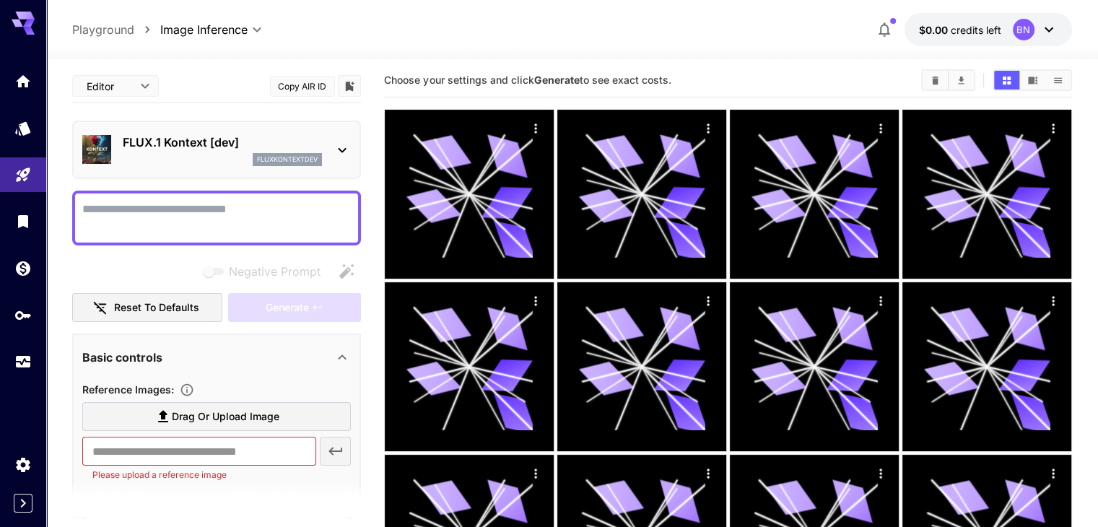
scroll to position [0, 0]
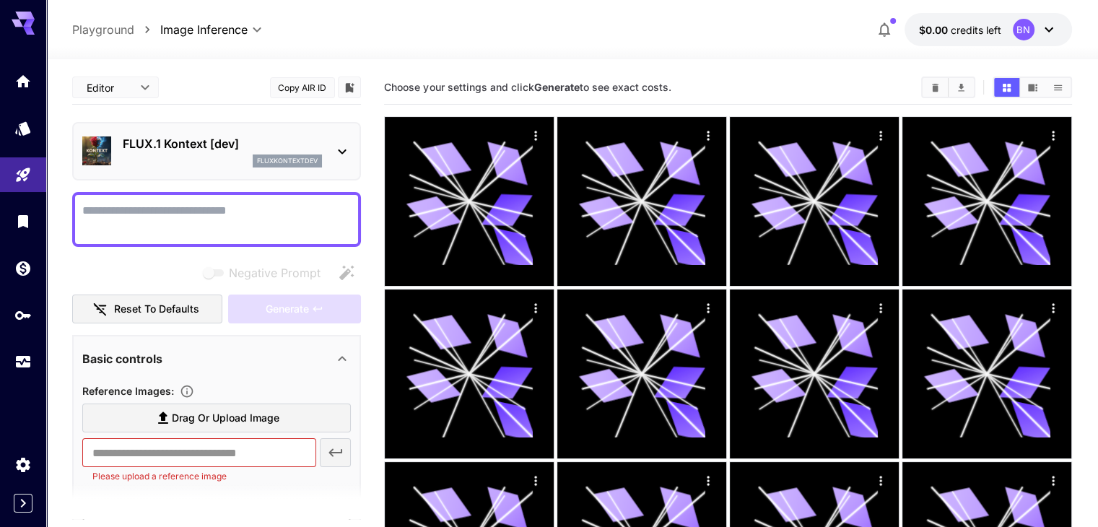
click at [332, 150] on div "FLUX.1 Kontext [dev] fluxkontextdev" at bounding box center [216, 151] width 268 height 44
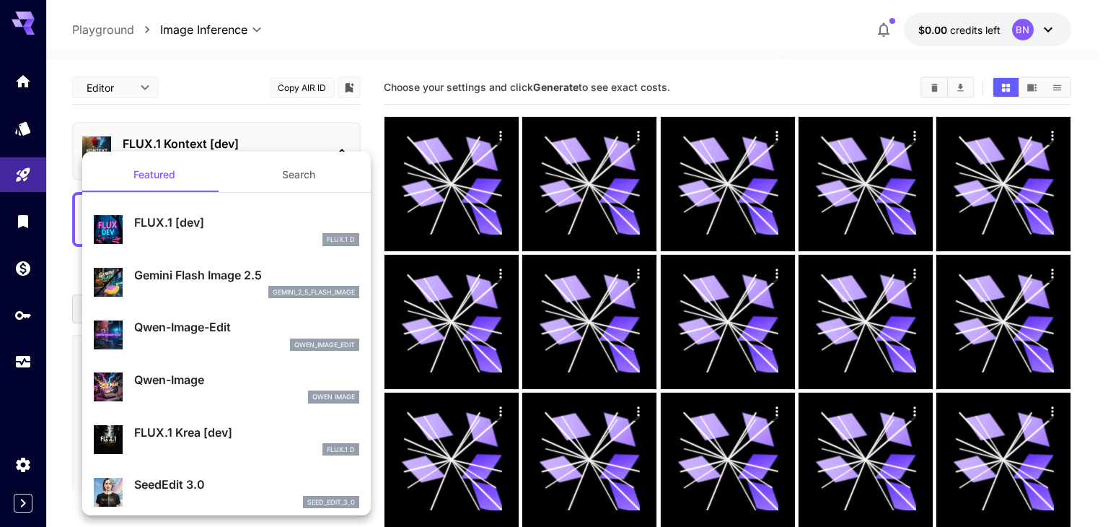
click at [332, 150] on div at bounding box center [554, 263] width 1108 height 527
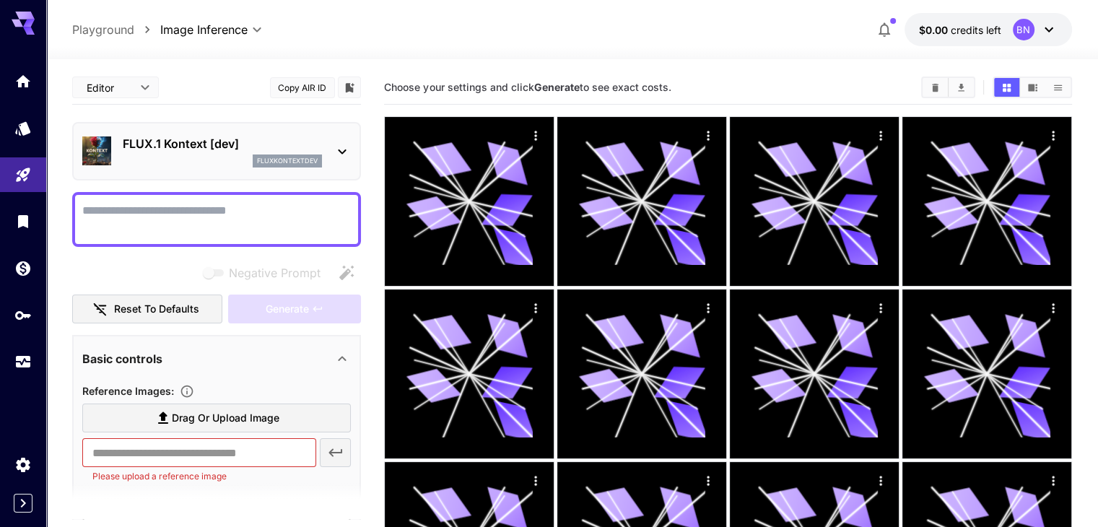
scroll to position [75, 0]
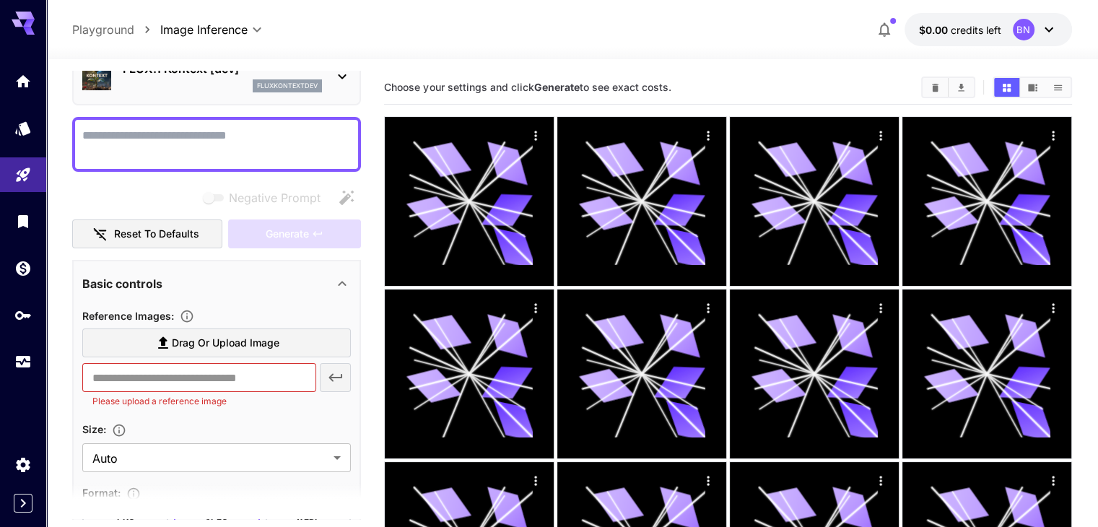
click at [277, 346] on span "Drag or upload image" at bounding box center [226, 343] width 108 height 18
click at [0, 0] on input "Drag or upload image" at bounding box center [0, 0] width 0 height 0
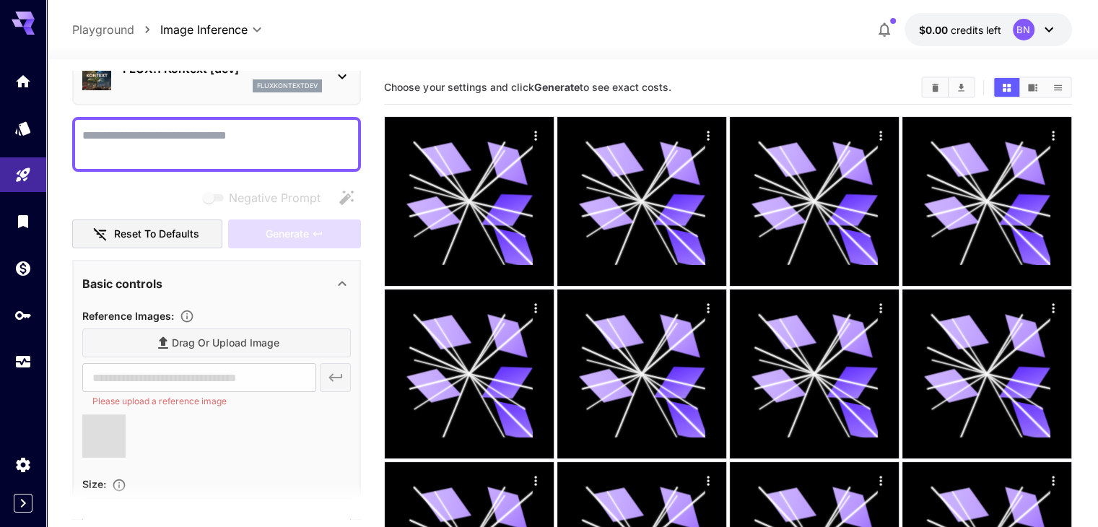
type input "**********"
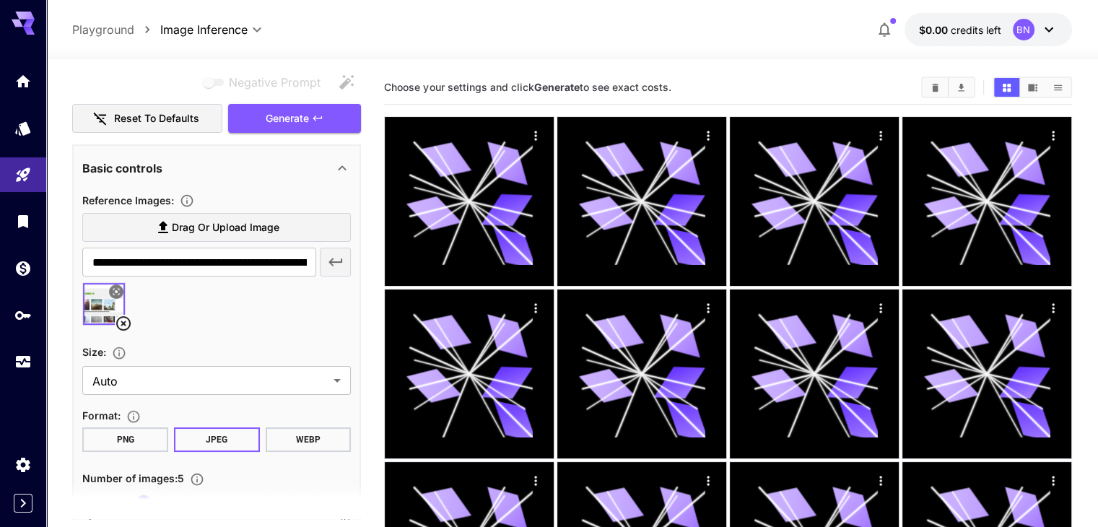
scroll to position [0, 0]
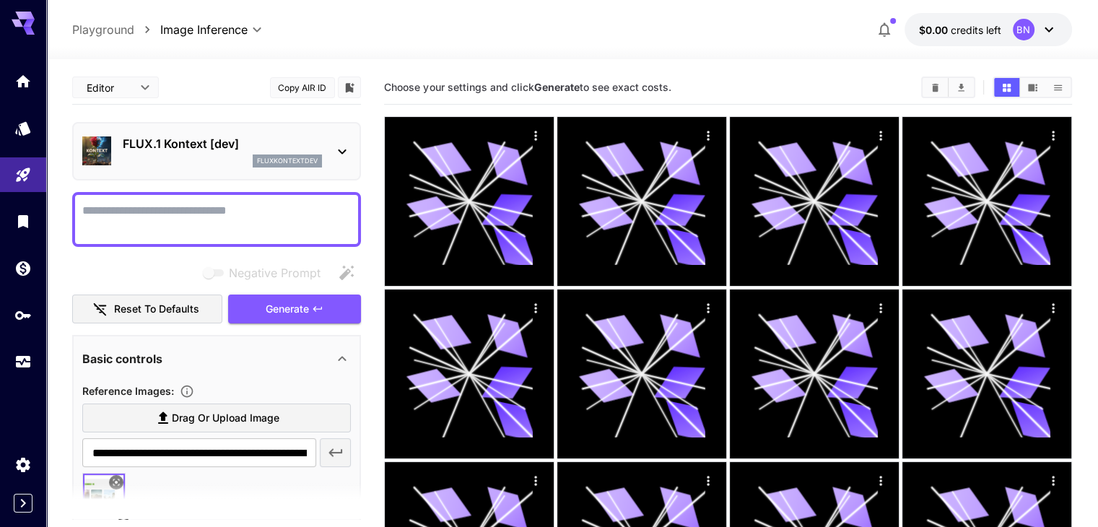
click at [219, 215] on textarea "Negative Prompt" at bounding box center [216, 219] width 268 height 35
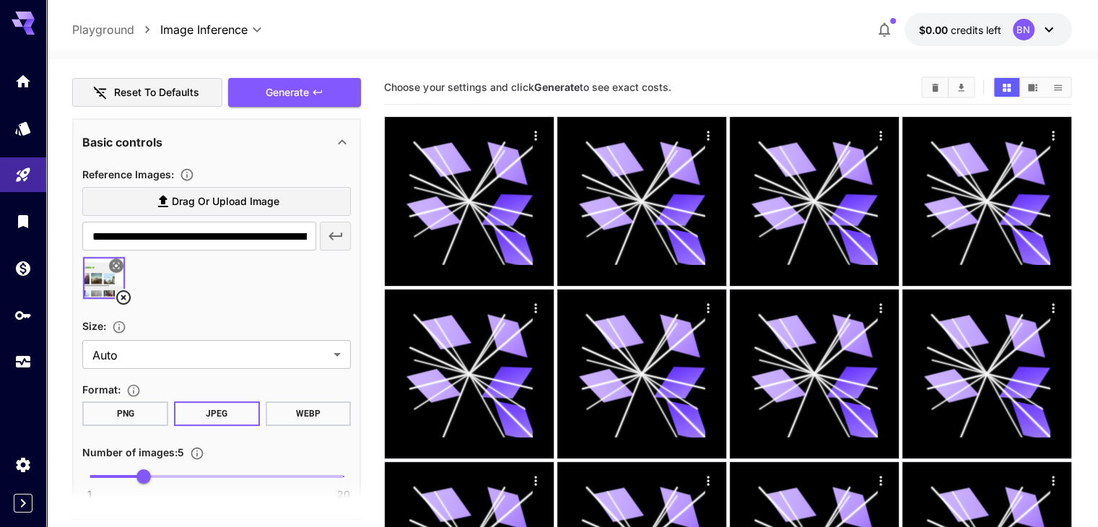
scroll to position [218, 0]
click at [123, 295] on icon at bounding box center [123, 296] width 14 height 14
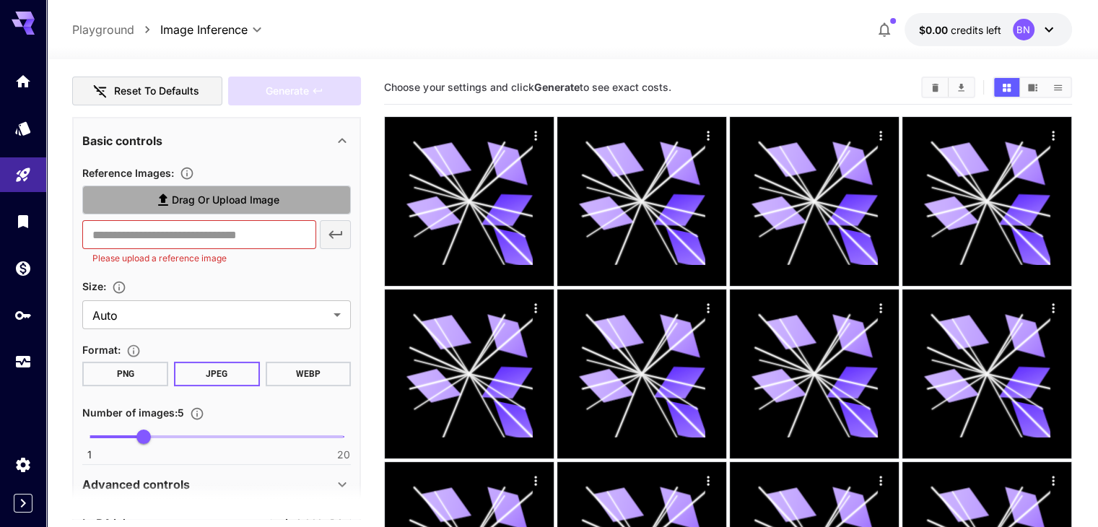
click at [237, 200] on span "Drag or upload image" at bounding box center [226, 200] width 108 height 18
click at [0, 0] on input "Drag or upload image" at bounding box center [0, 0] width 0 height 0
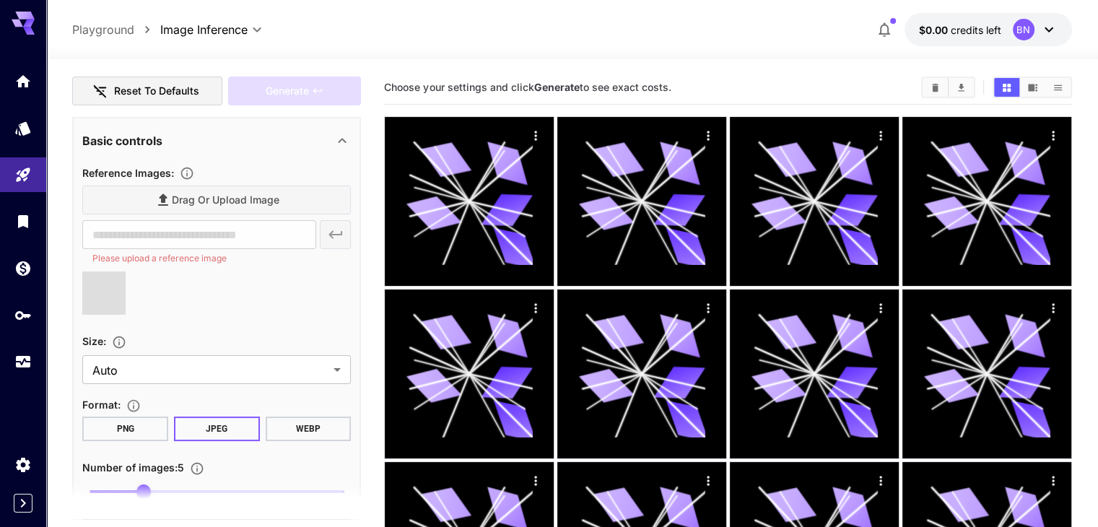
type input "**********"
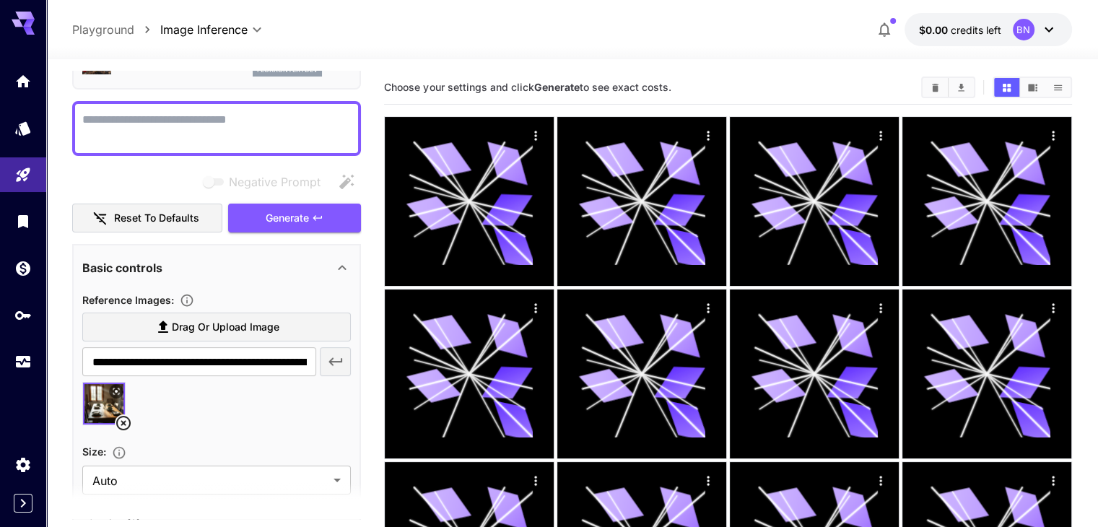
scroll to position [0, 0]
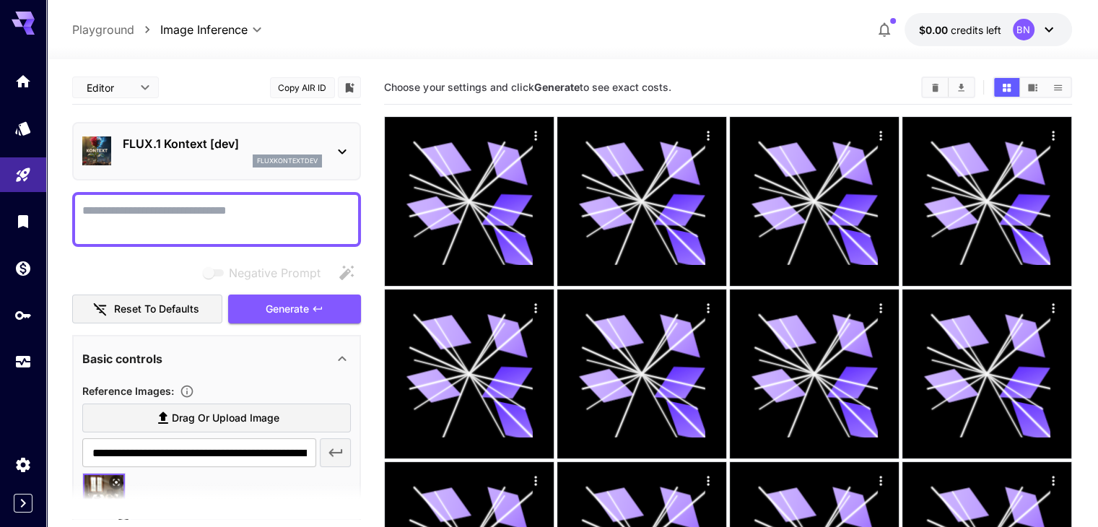
click at [189, 214] on textarea "Negative Prompt" at bounding box center [216, 219] width 268 height 35
type textarea "********"
type textarea "**********"
click at [273, 310] on span "Generate" at bounding box center [287, 309] width 43 height 18
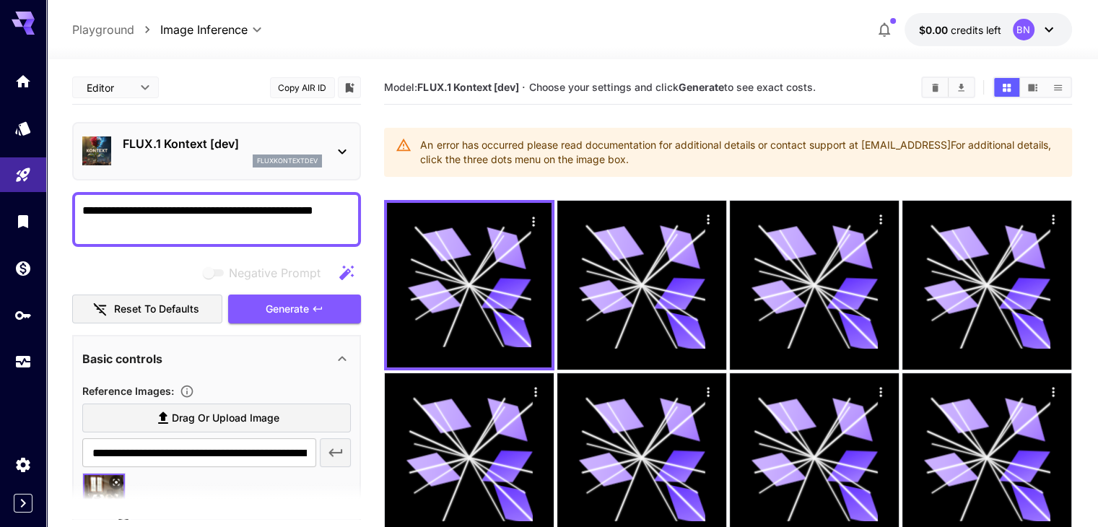
click at [352, 152] on div "FLUX.1 Kontext [dev] fluxkontextdev" at bounding box center [216, 151] width 289 height 58
click at [342, 148] on icon at bounding box center [341, 151] width 17 height 17
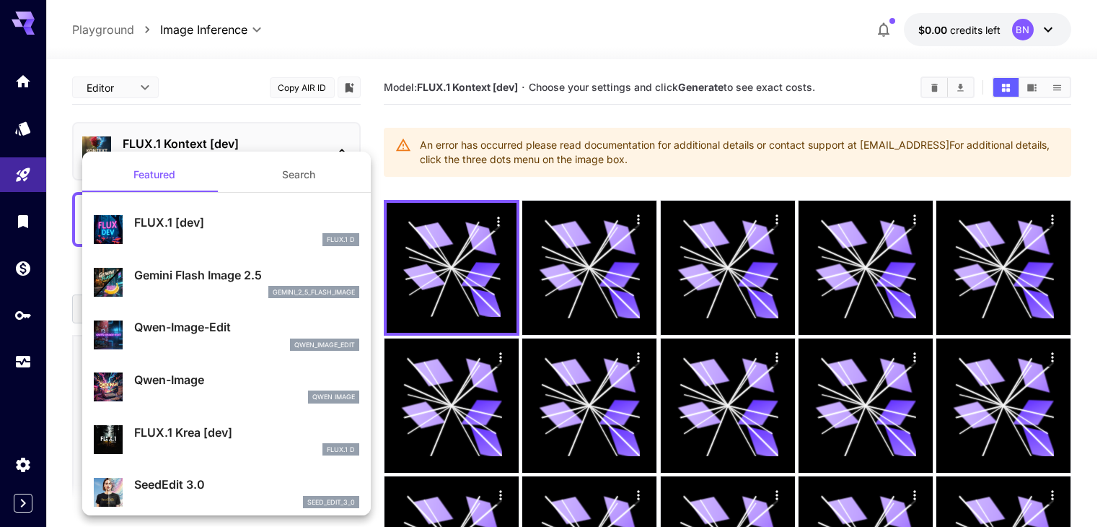
click at [312, 222] on p "FLUX.1 [dev]" at bounding box center [246, 222] width 225 height 17
type input "*"
type input "***"
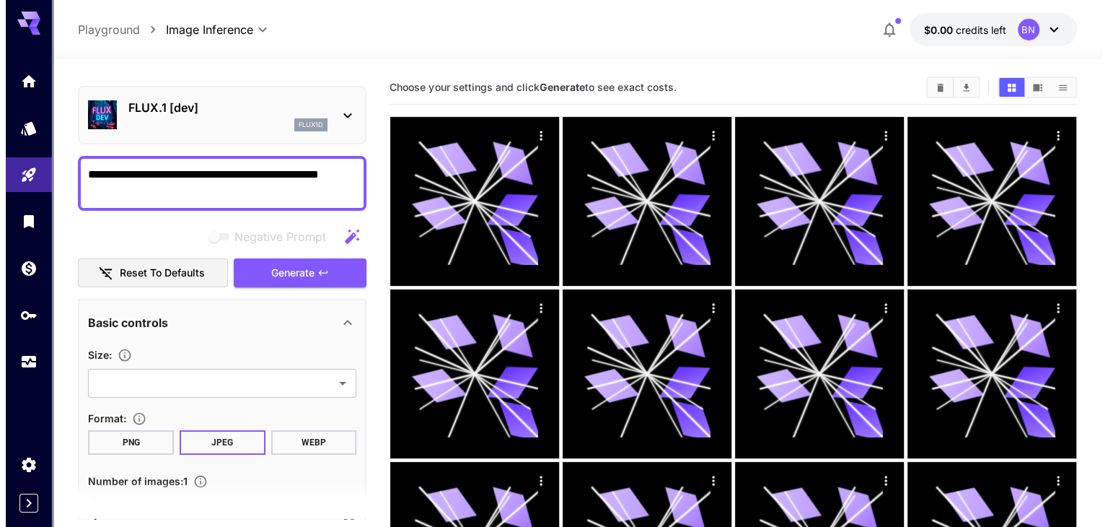
scroll to position [26, 0]
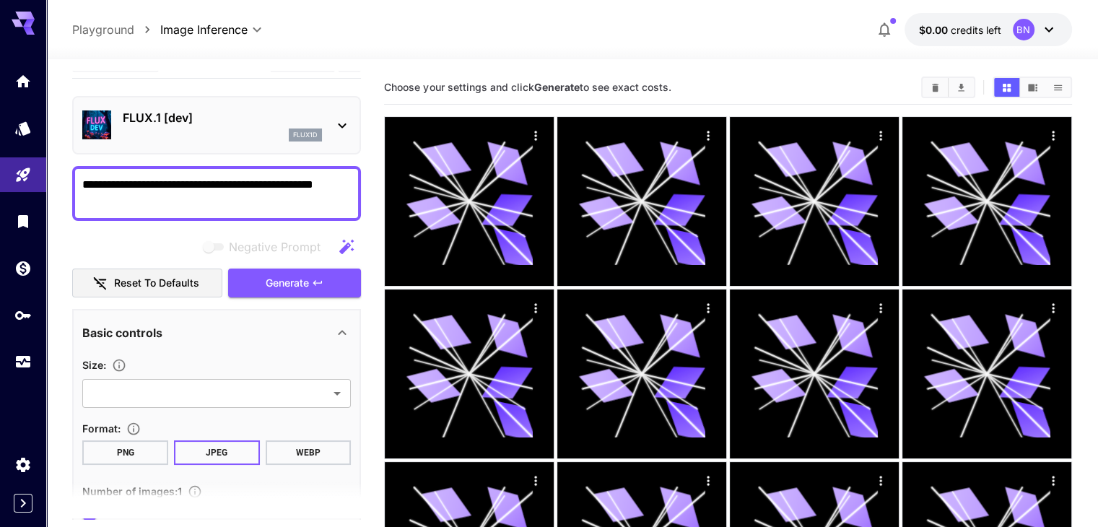
click at [349, 121] on icon at bounding box center [341, 125] width 17 height 17
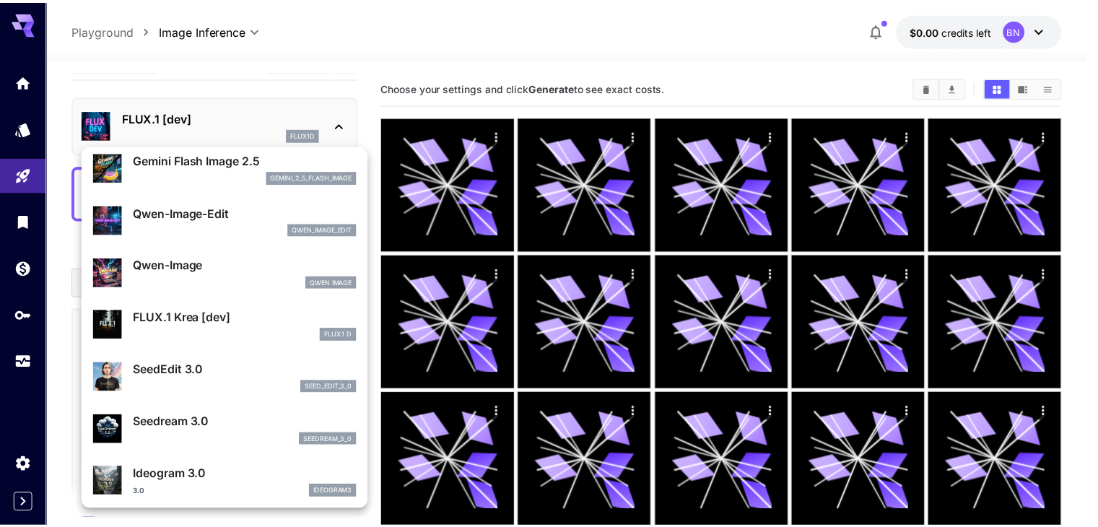
scroll to position [110, 0]
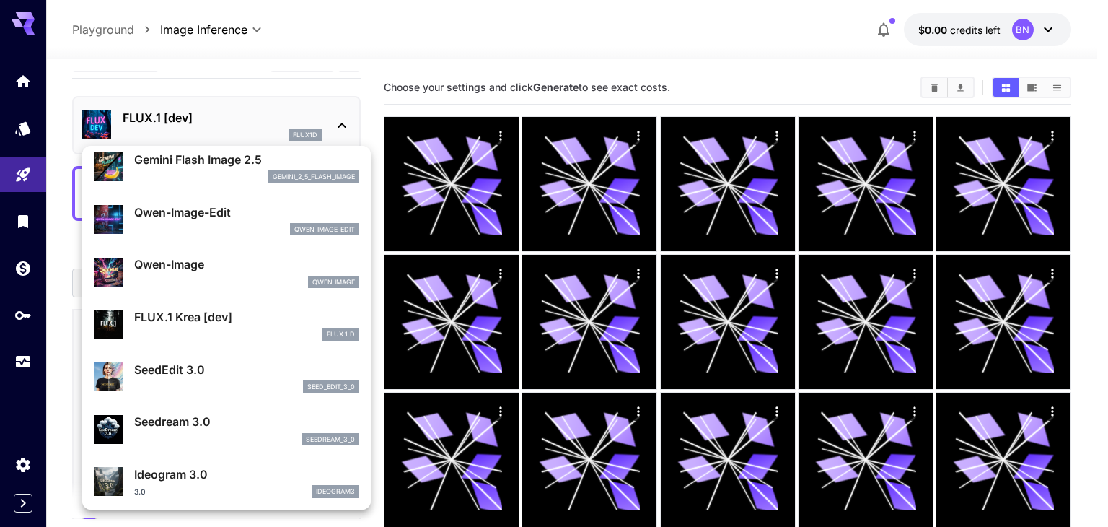
click at [323, 226] on p "qwen_image_edit" at bounding box center [324, 229] width 61 height 10
type input "*"
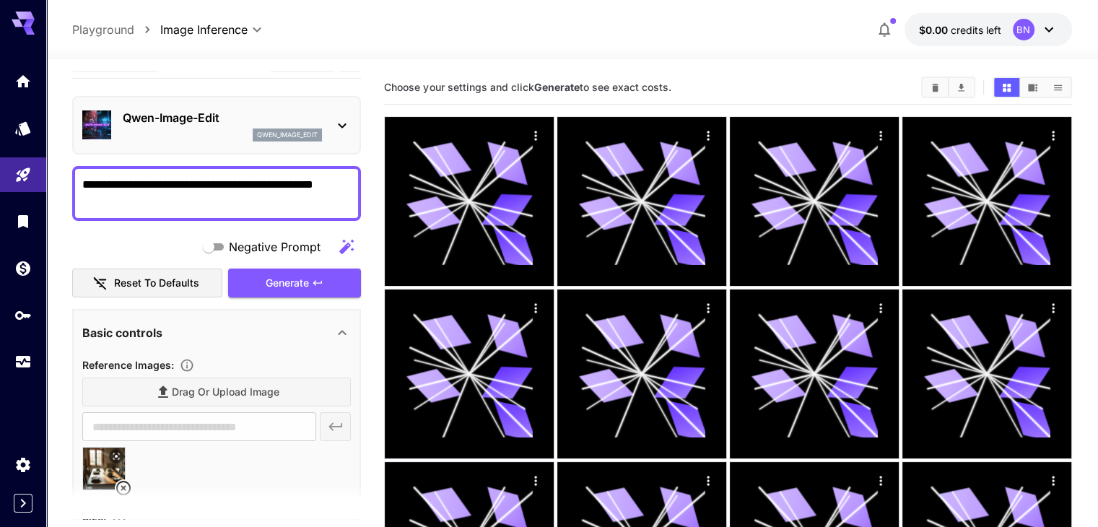
click at [608, 88] on span "Choose your settings and click Generate to see exact costs." at bounding box center [527, 87] width 286 height 12
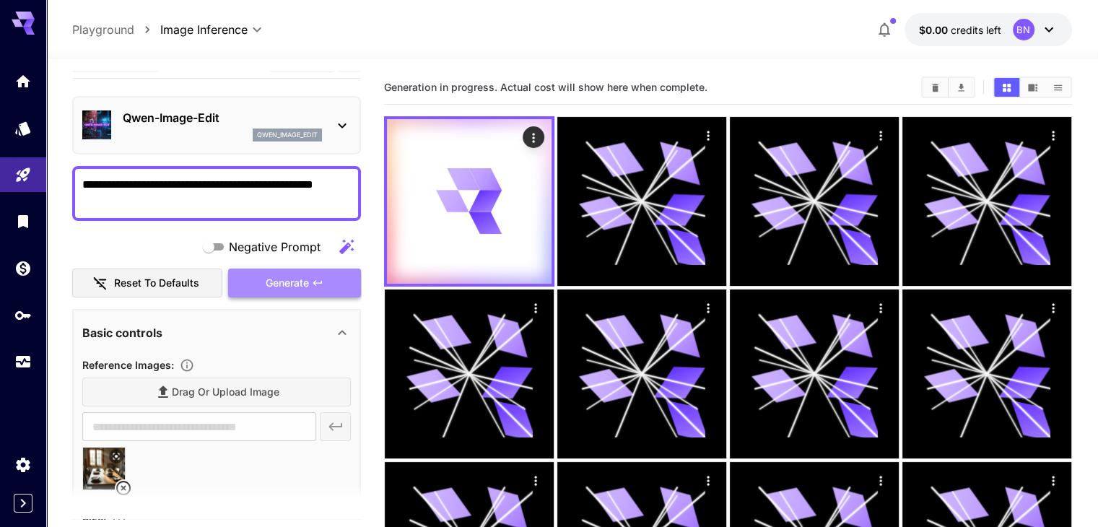
click at [315, 271] on button "Generate" at bounding box center [294, 283] width 133 height 30
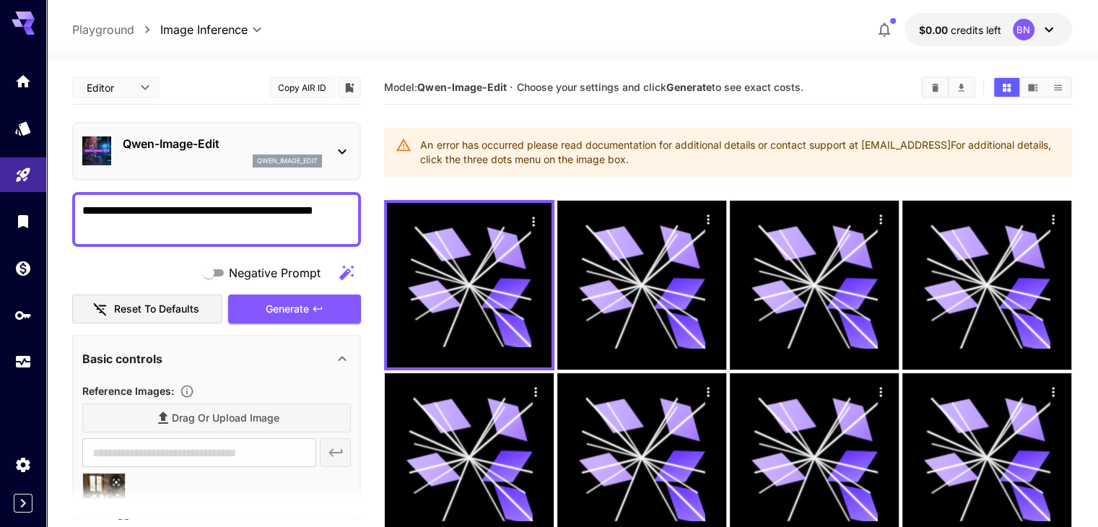
click at [347, 150] on icon at bounding box center [341, 151] width 17 height 17
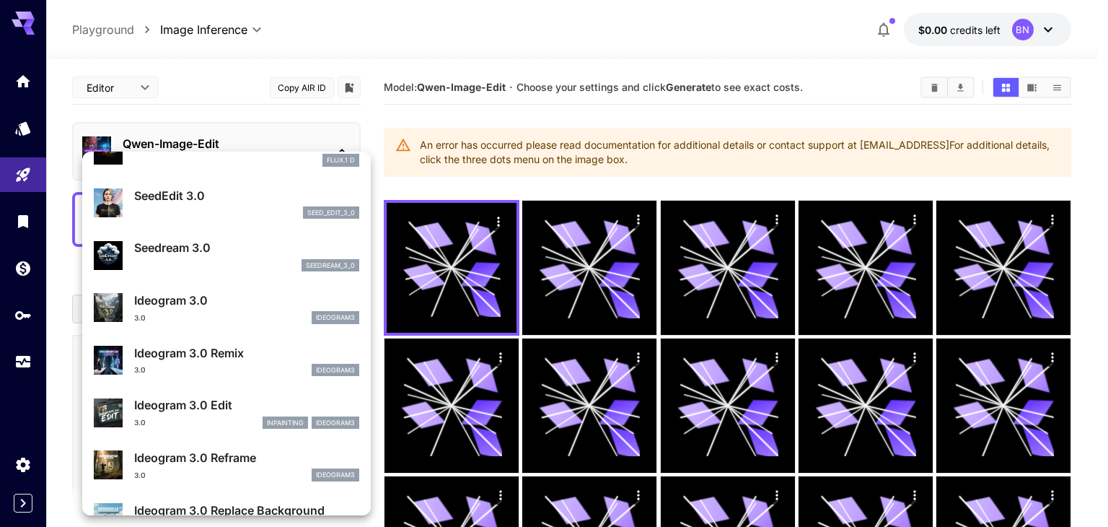
scroll to position [283, 0]
